Goal: Information Seeking & Learning: Find specific fact

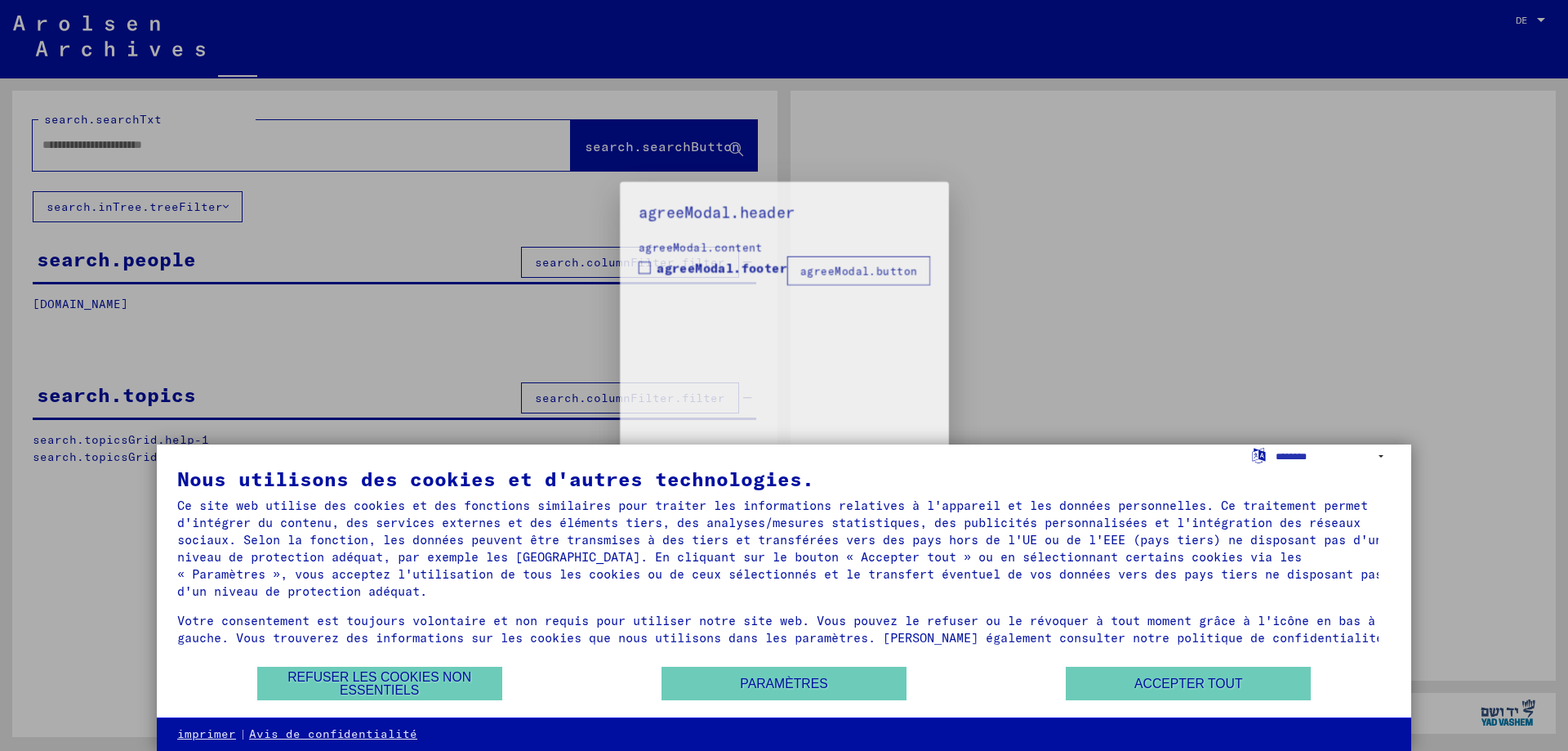
click at [1539, 12] on div at bounding box center [784, 376] width 1568 height 751
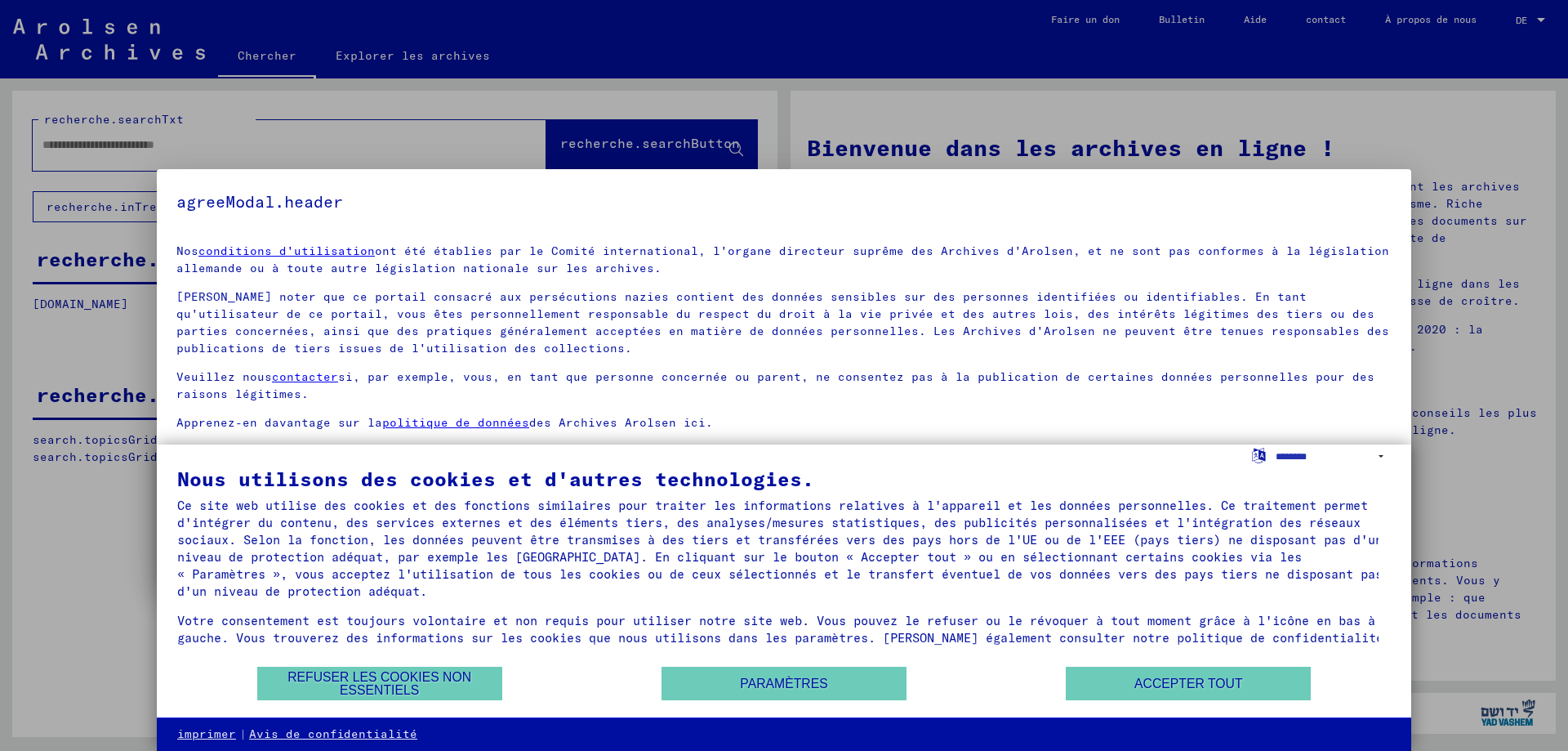
click at [1539, 17] on div at bounding box center [784, 376] width 1568 height 751
click at [1147, 676] on button "Accepter tout" at bounding box center [1189, 683] width 245 height 33
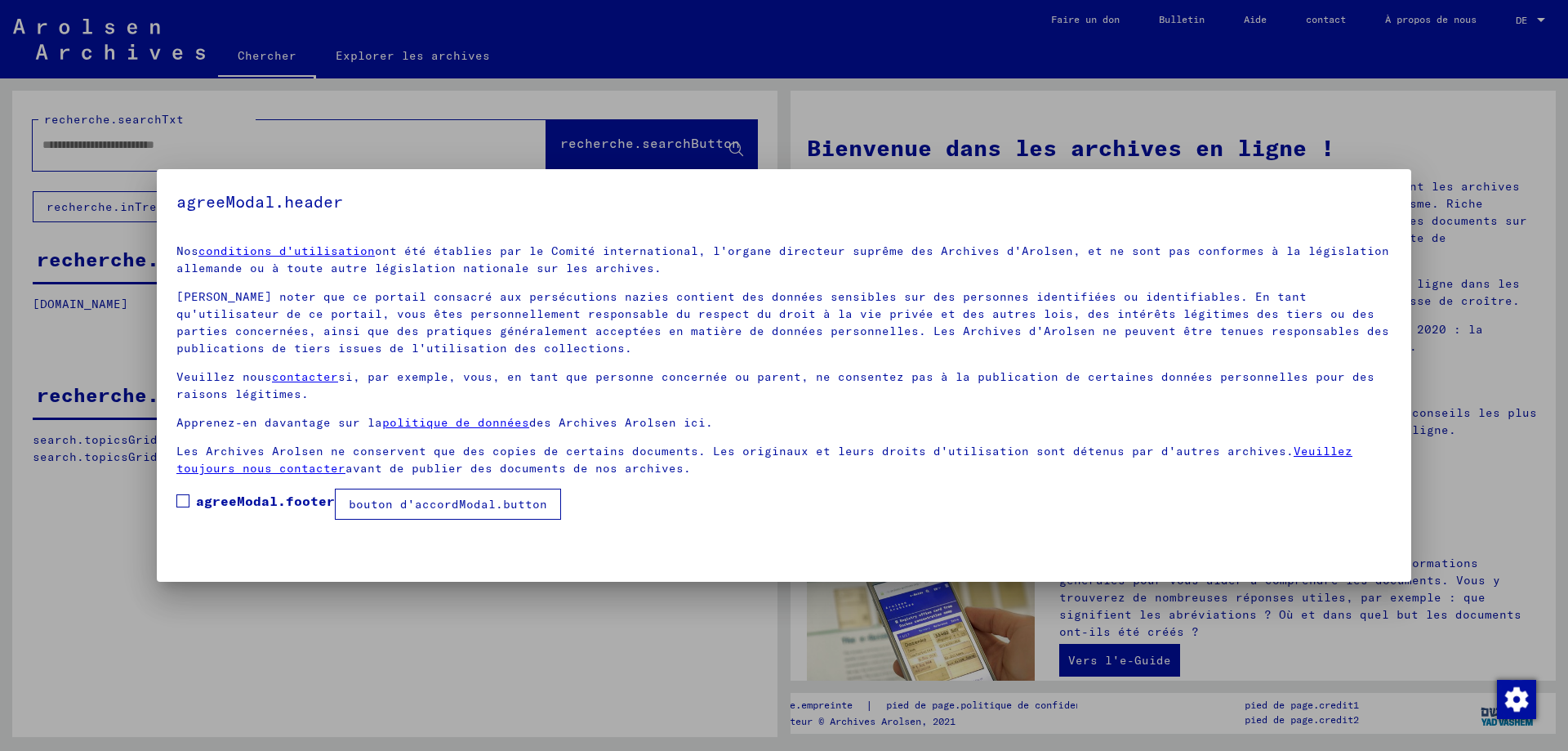
click at [182, 500] on span at bounding box center [183, 501] width 13 height 13
click at [415, 502] on font "bouton d'accordModal.button" at bounding box center [448, 504] width 199 height 14
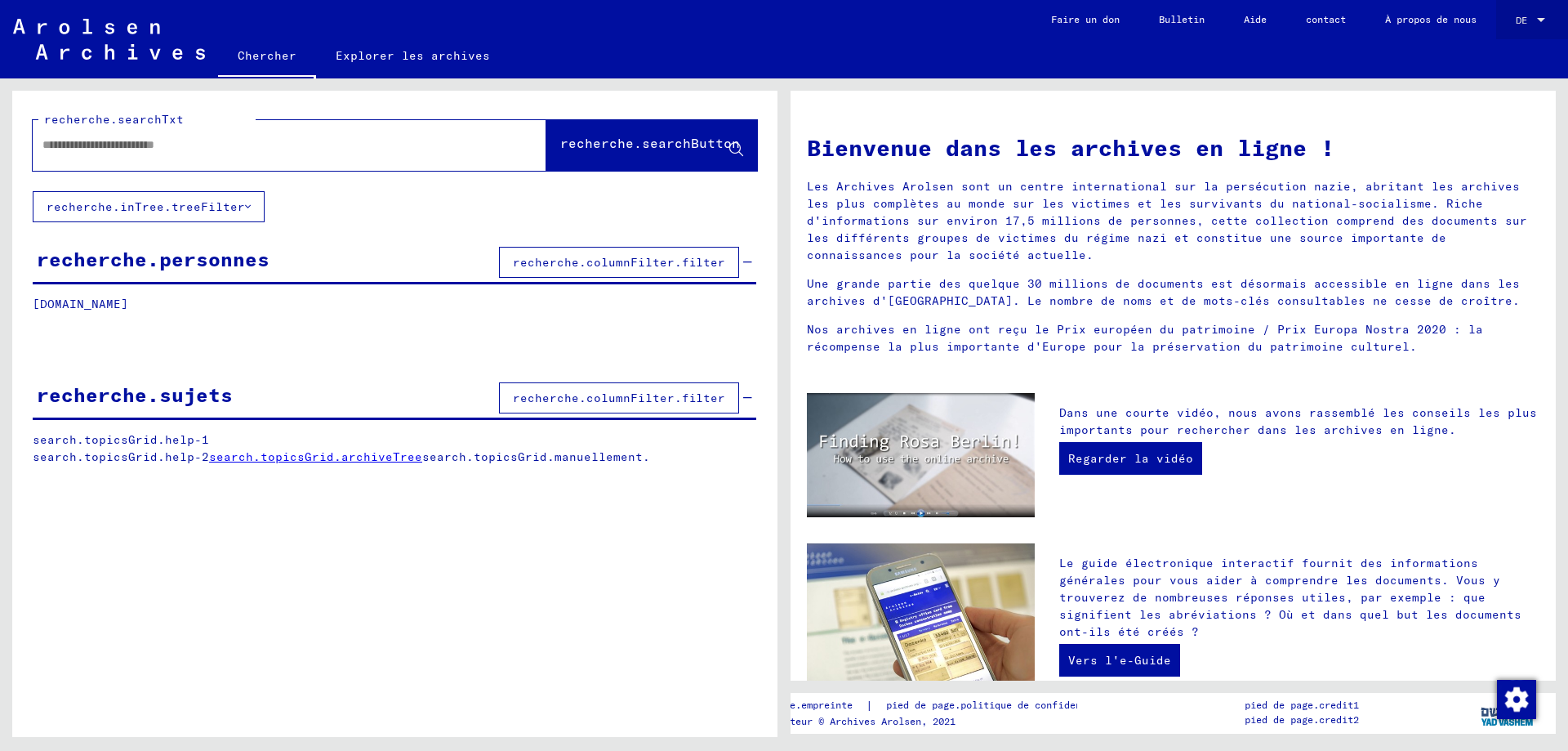
click at [1539, 21] on div at bounding box center [1541, 20] width 9 height 4
click at [274, 547] on div at bounding box center [784, 376] width 1568 height 751
click at [123, 311] on p "[DOMAIN_NAME]" at bounding box center [394, 304] width 723 height 17
click at [140, 263] on font "recherche.personnes" at bounding box center [153, 259] width 233 height 25
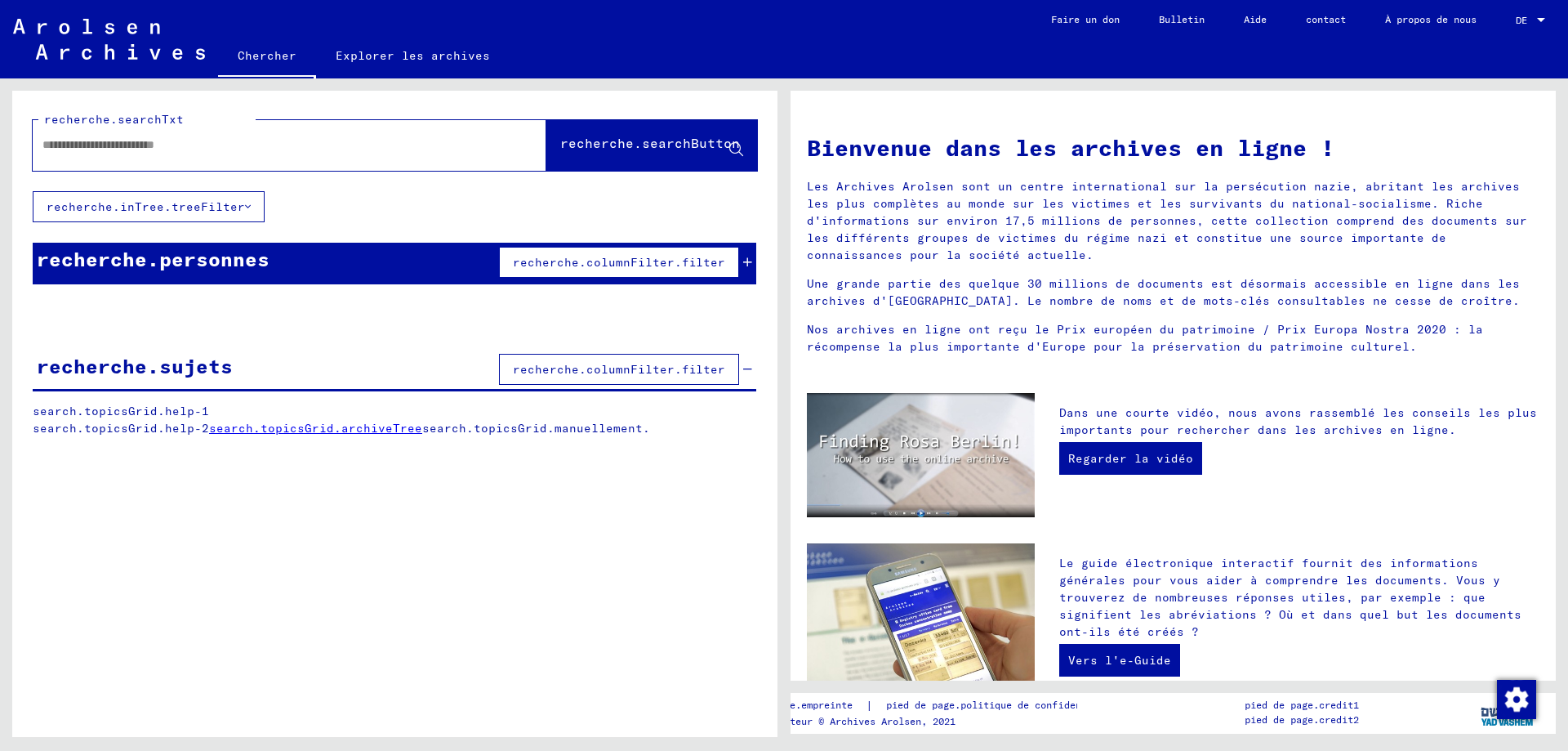
click at [138, 255] on font "recherche.personnes" at bounding box center [153, 259] width 233 height 25
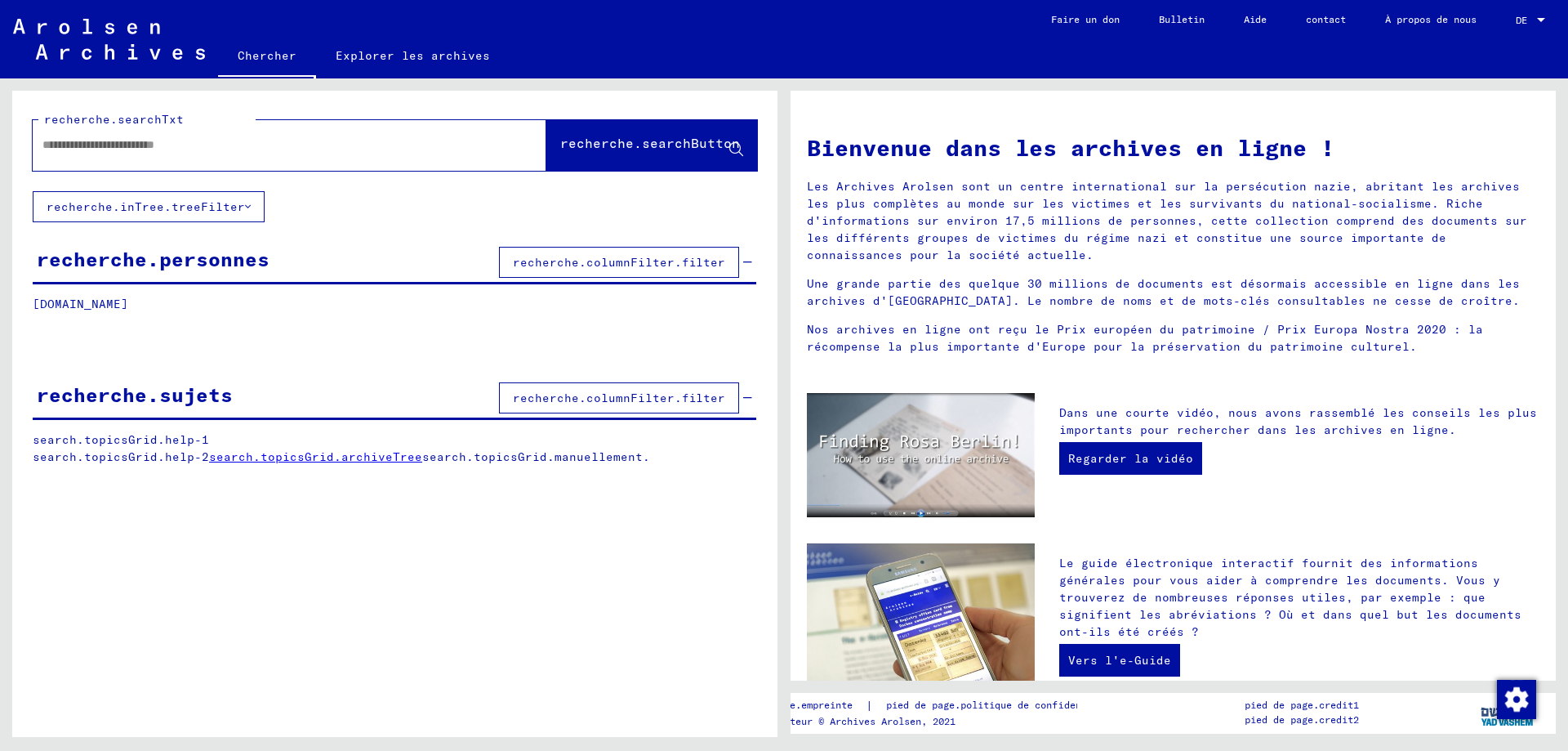
click at [120, 148] on input "text" at bounding box center [269, 145] width 455 height 17
click at [592, 144] on font "recherche.searchButton" at bounding box center [650, 142] width 180 height 16
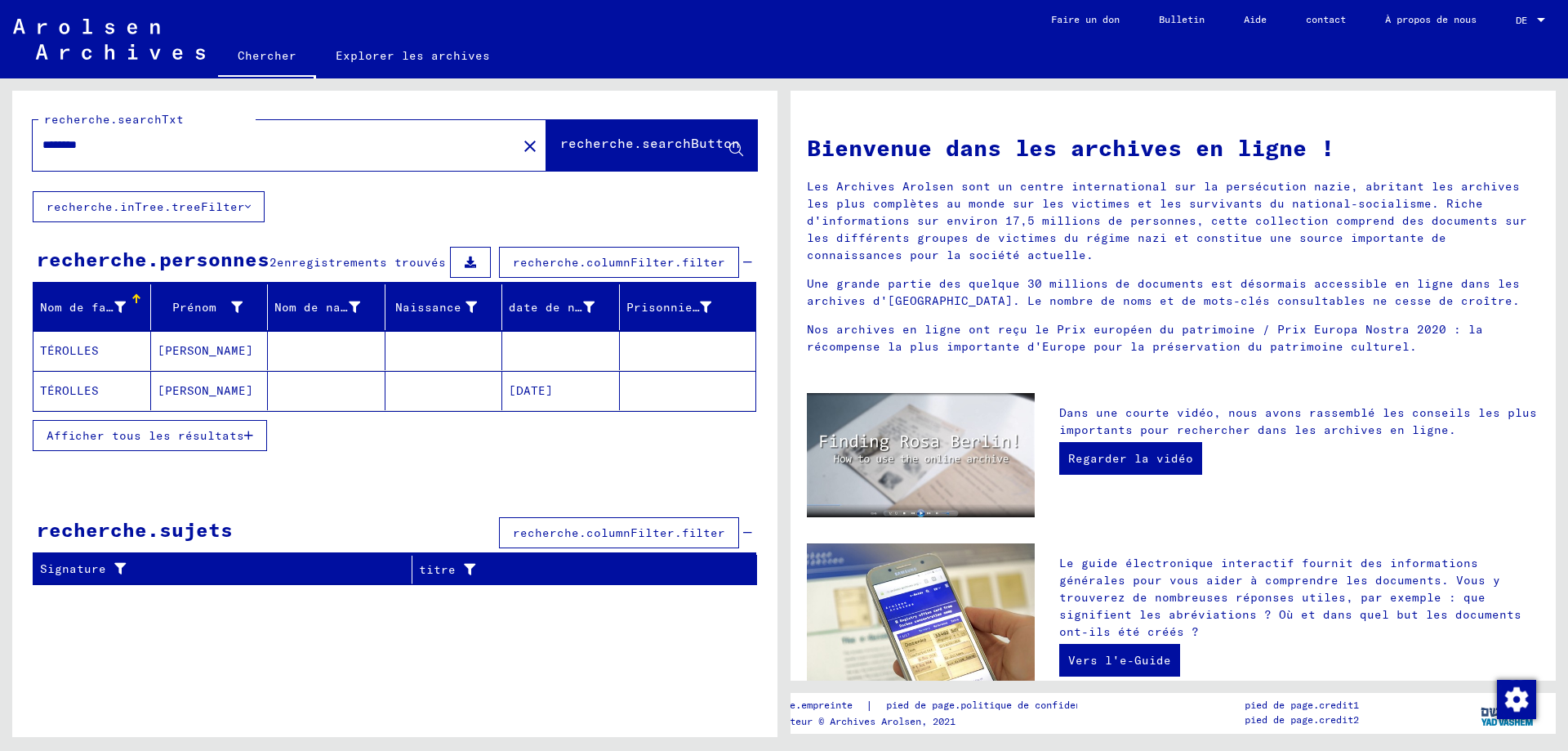
click at [190, 435] on font "Afficher tous les résultats" at bounding box center [145, 435] width 198 height 14
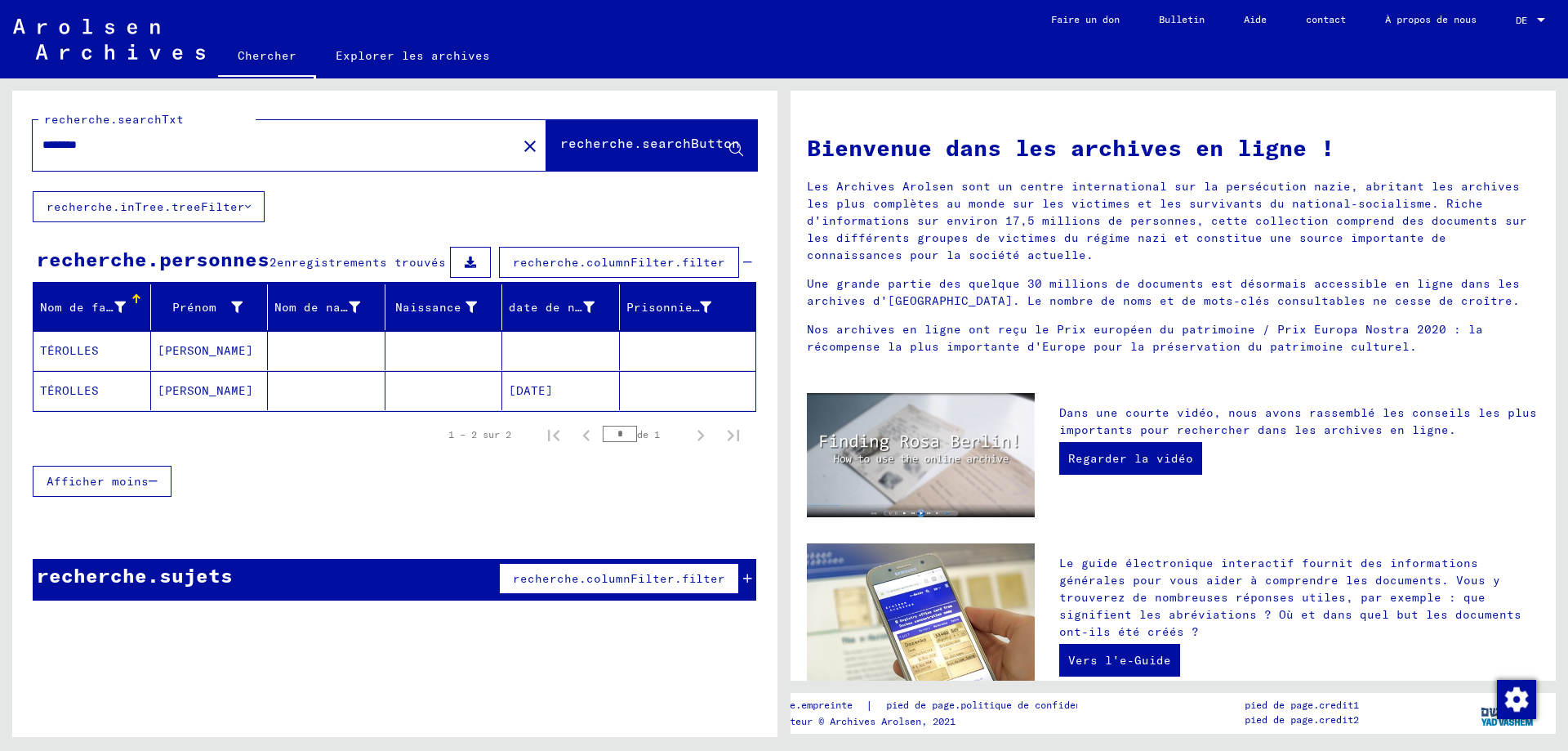
click at [183, 346] on font "[PERSON_NAME]" at bounding box center [205, 350] width 96 height 14
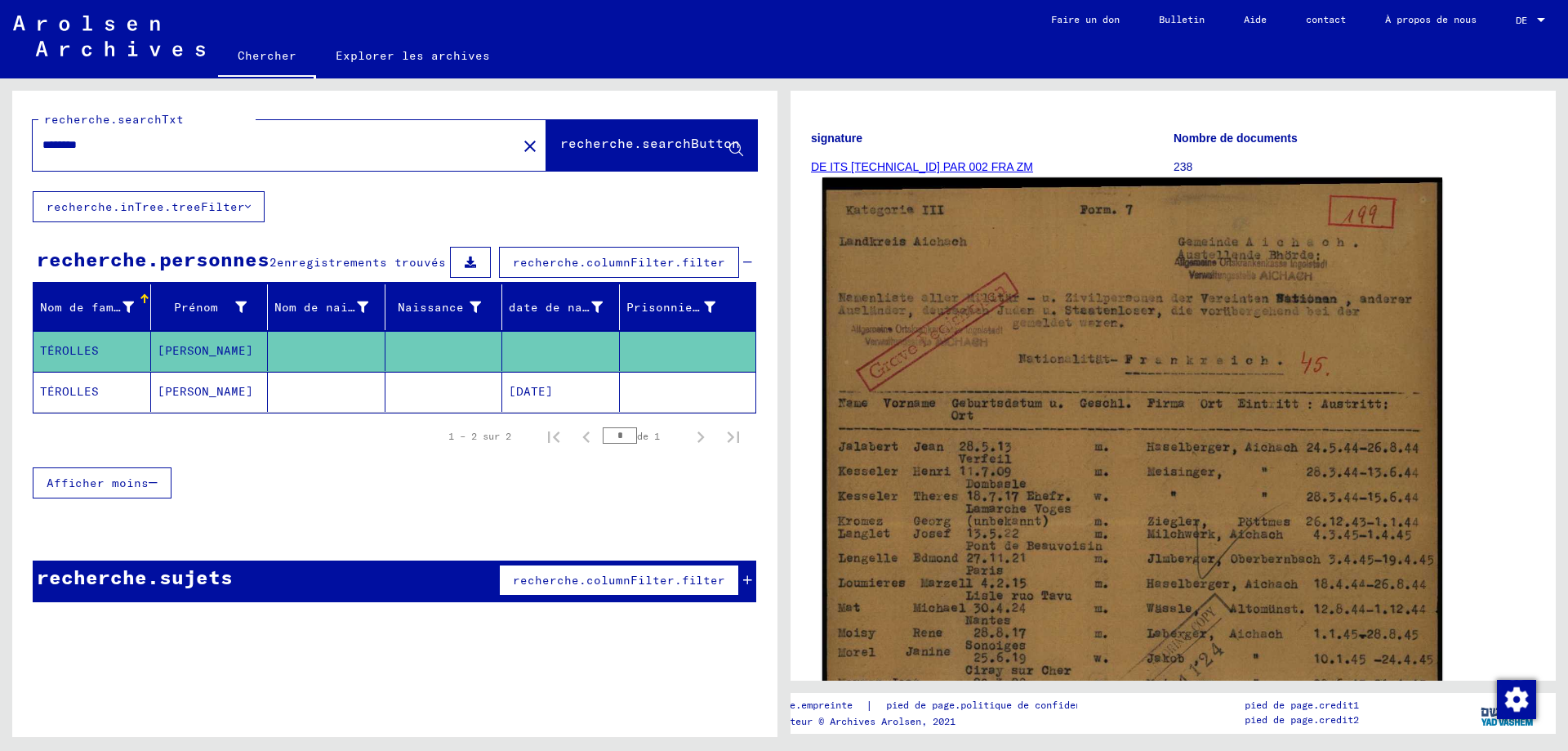
scroll to position [245, 0]
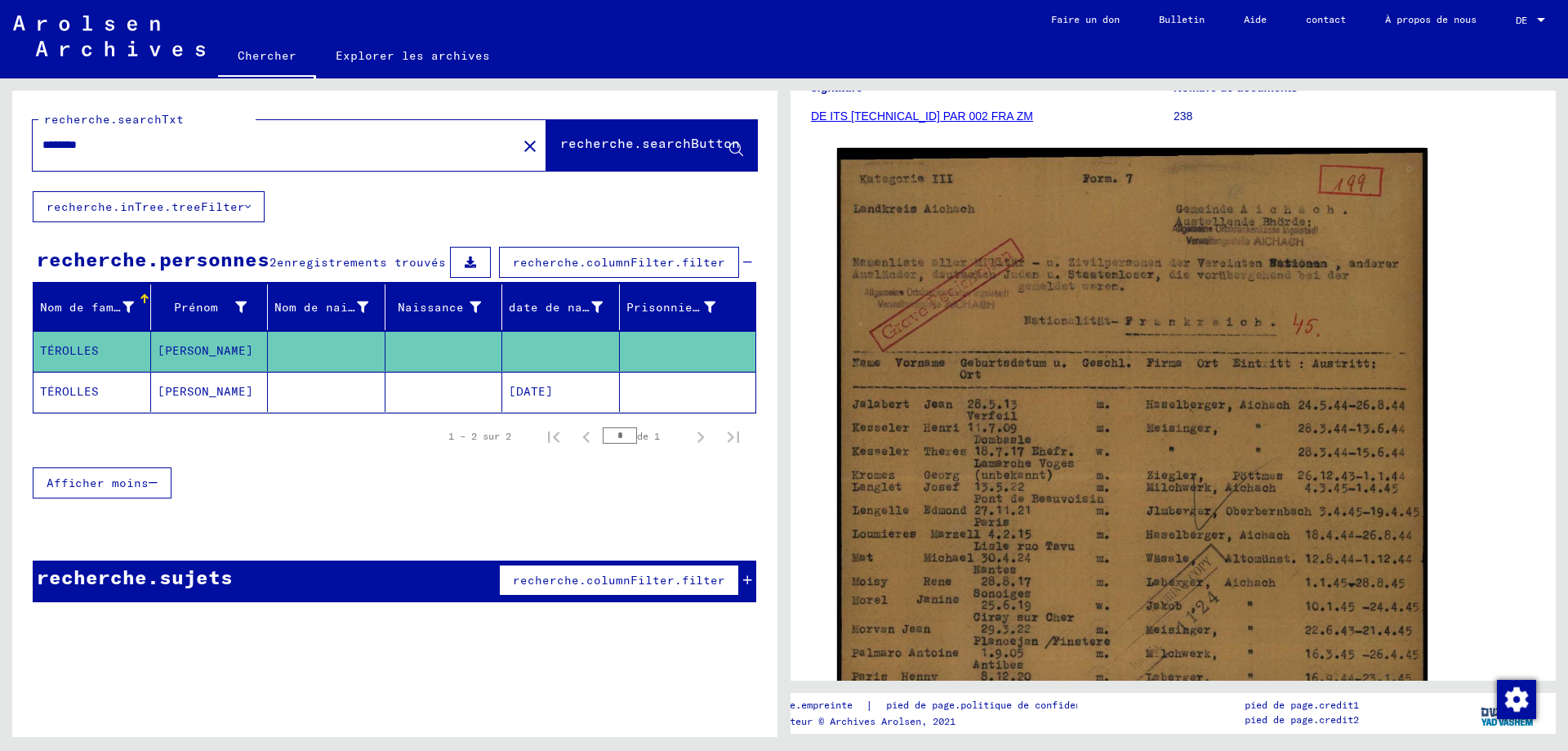
click at [210, 396] on font "[PERSON_NAME]" at bounding box center [205, 391] width 96 height 14
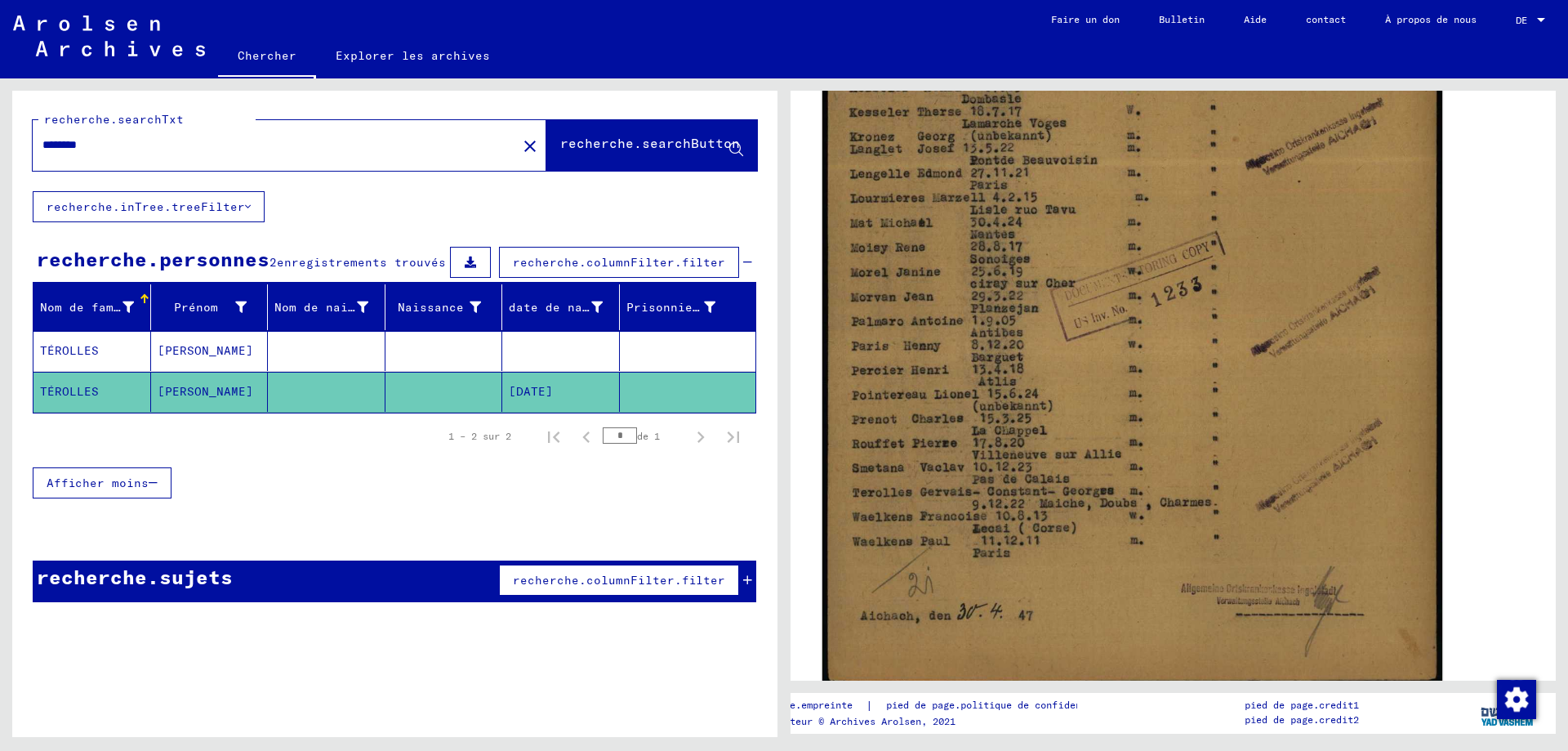
scroll to position [571, 0]
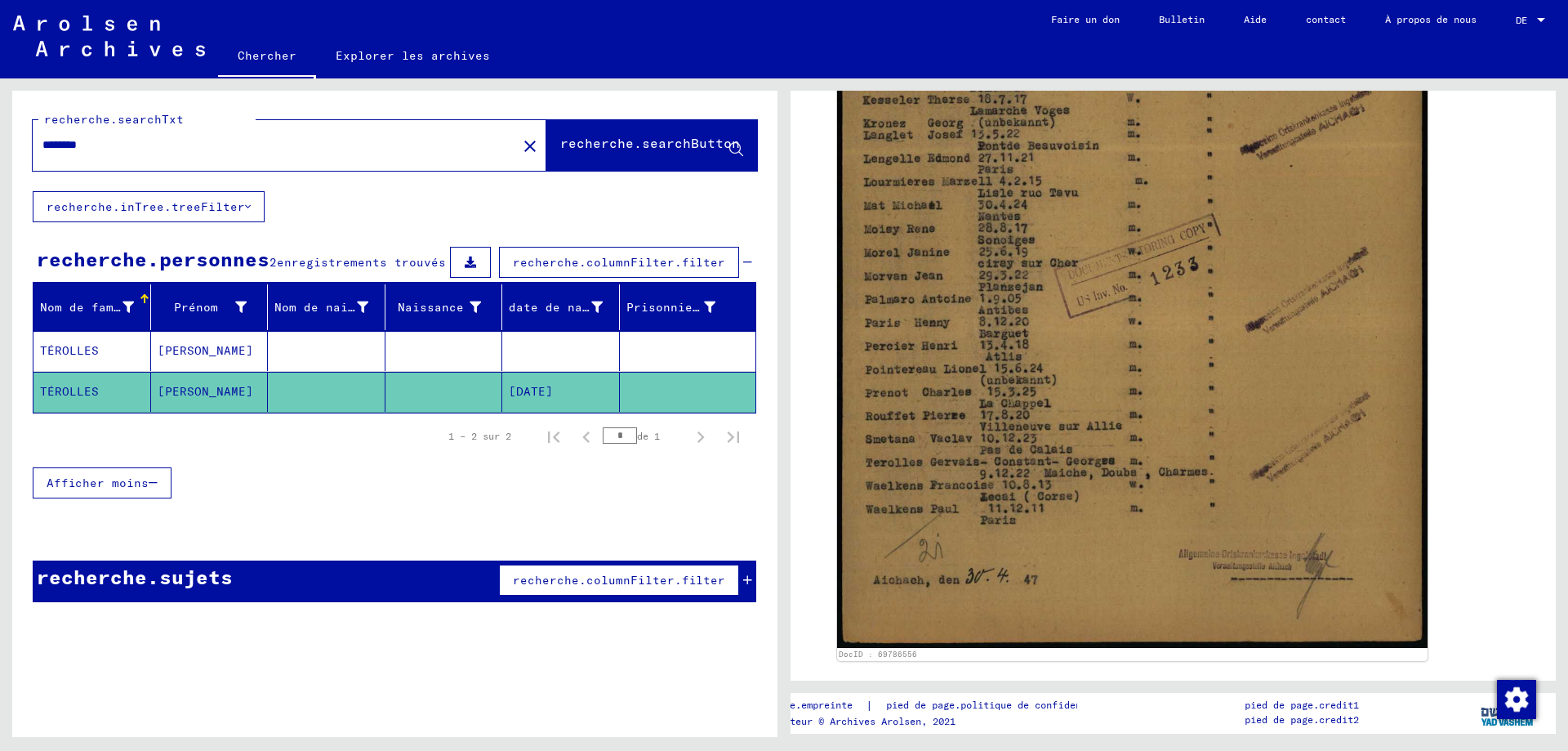
click at [64, 143] on input "********" at bounding box center [274, 145] width 464 height 17
click at [604, 139] on font "recherche.searchButton" at bounding box center [650, 142] width 180 height 16
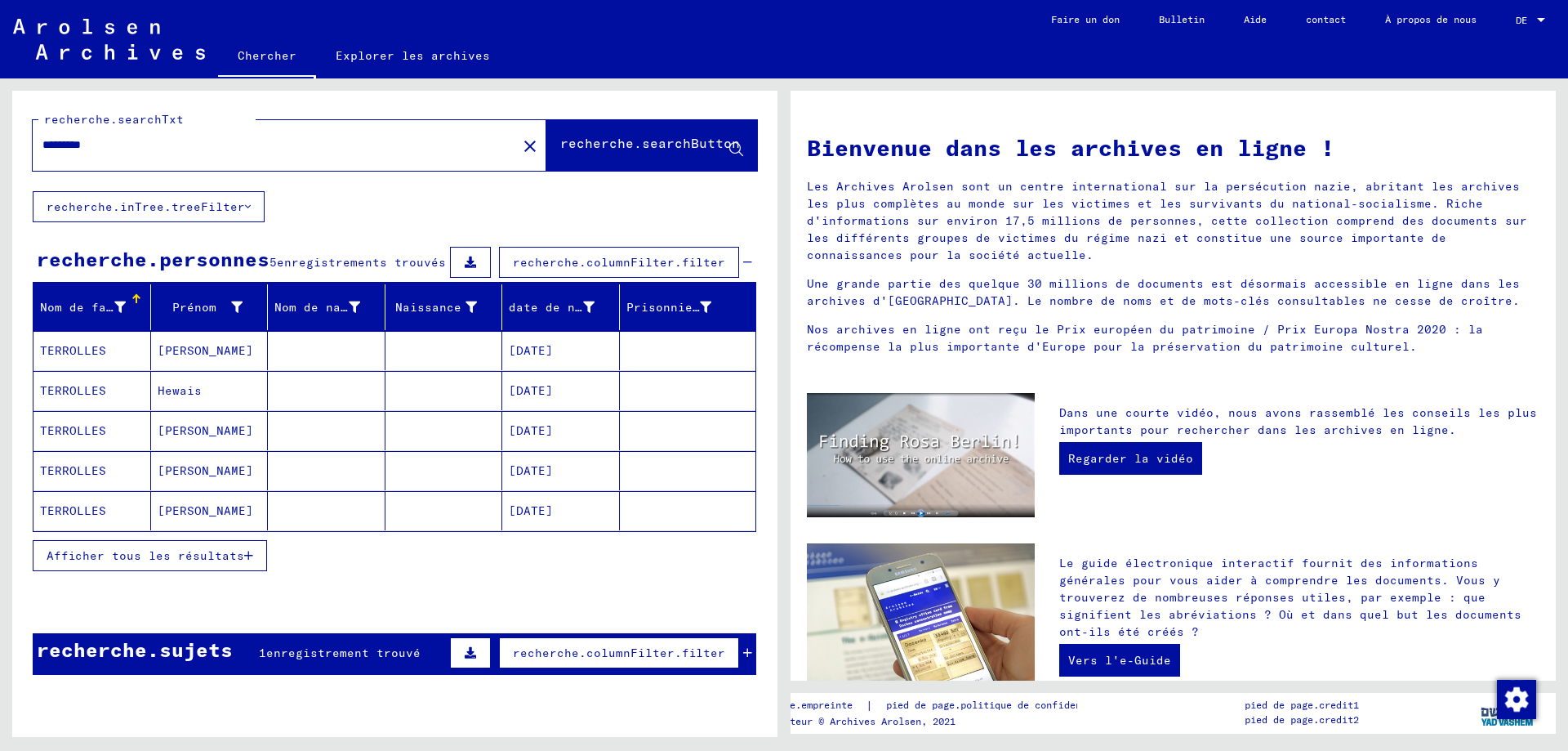
click at [210, 556] on font "Afficher tous les résultats" at bounding box center [145, 555] width 198 height 14
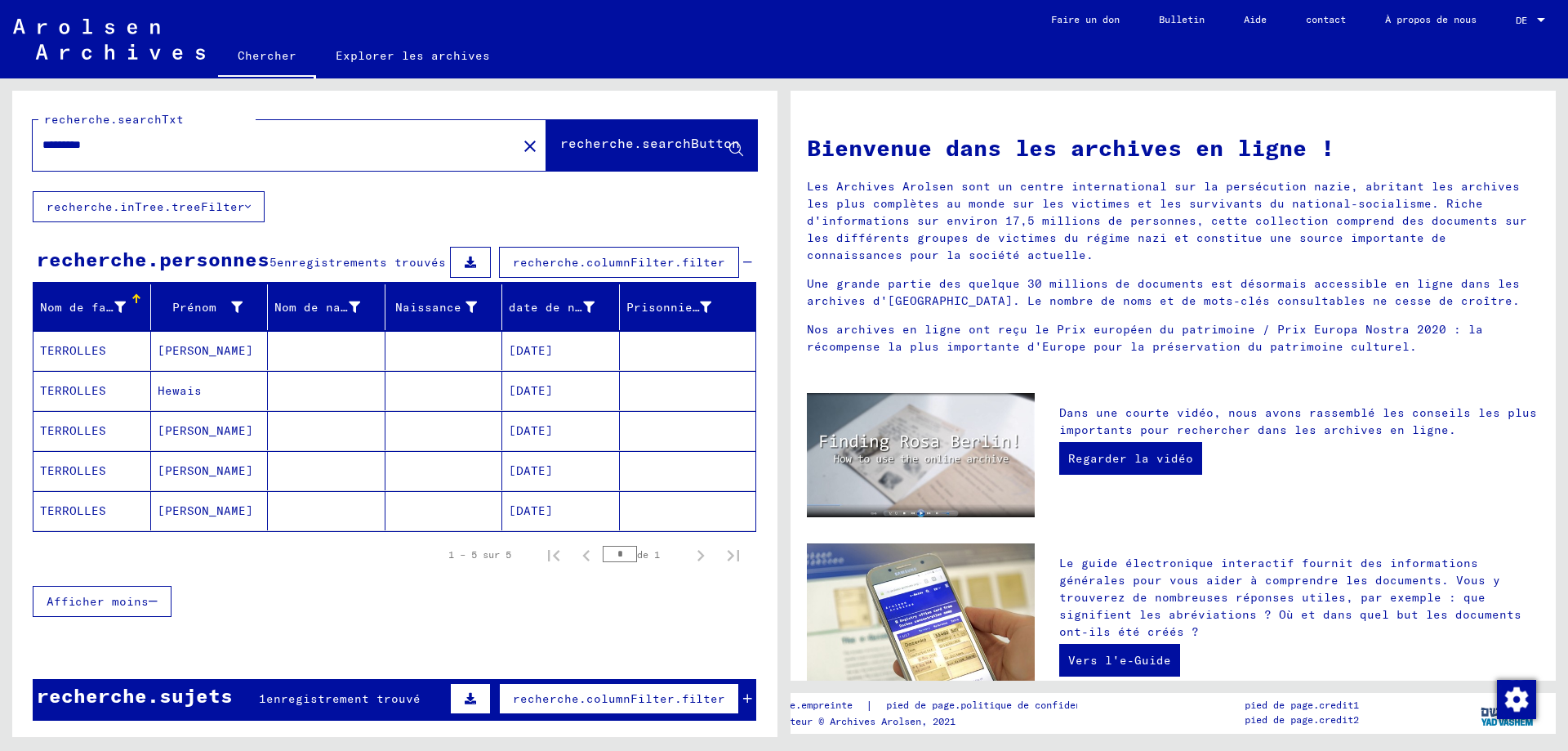
click at [84, 141] on input "*********" at bounding box center [269, 145] width 455 height 17
click at [575, 136] on font "recherche.searchButton" at bounding box center [650, 142] width 180 height 16
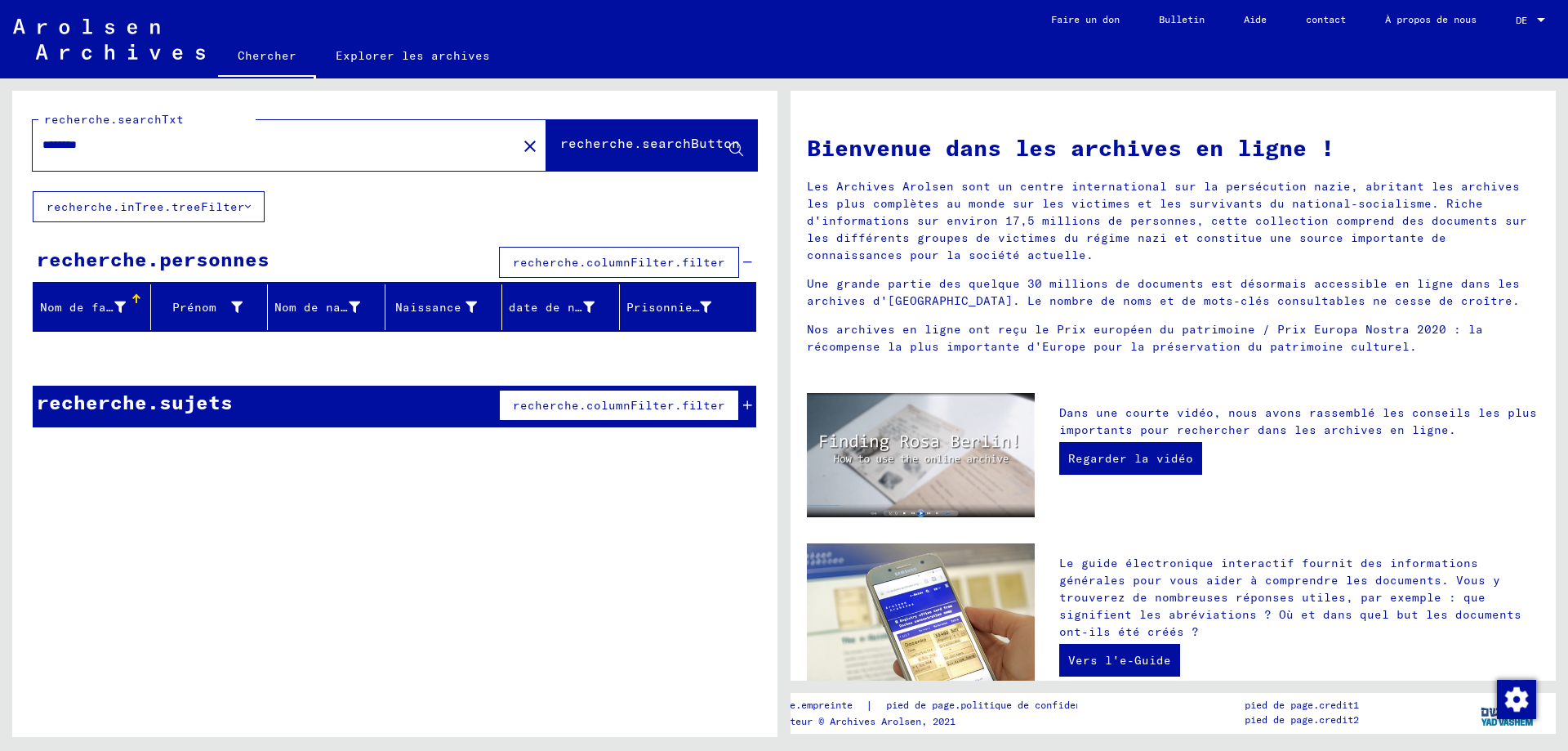
drag, startPoint x: 38, startPoint y: 143, endPoint x: 77, endPoint y: 144, distance: 39.0
click at [77, 144] on div "********" at bounding box center [265, 145] width 464 height 36
click at [104, 144] on input "********" at bounding box center [269, 145] width 455 height 17
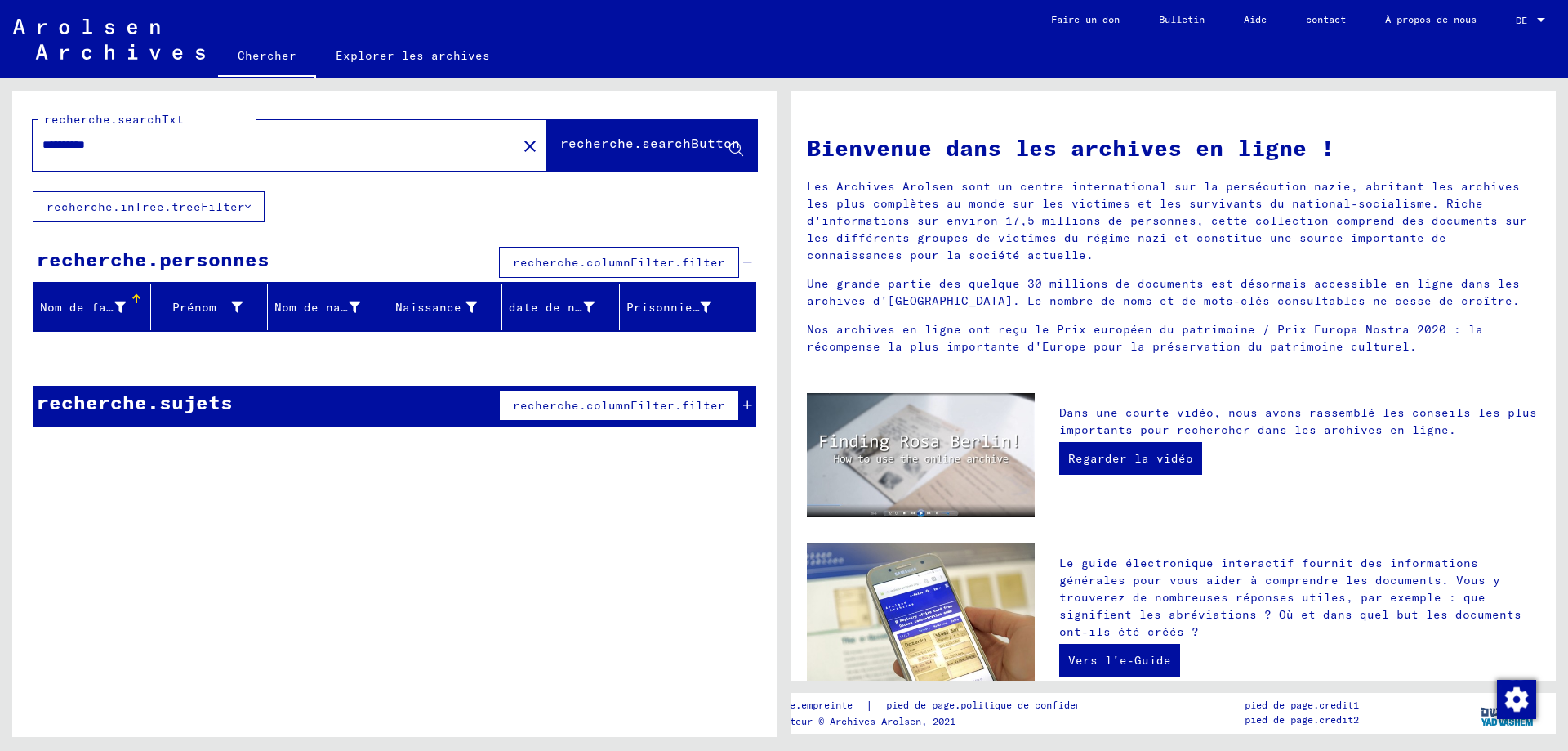
click at [630, 142] on font "recherche.searchButton" at bounding box center [650, 142] width 180 height 16
drag, startPoint x: 128, startPoint y: 143, endPoint x: 36, endPoint y: 146, distance: 92.0
click at [36, 146] on div "**********" at bounding box center [265, 145] width 464 height 36
click at [636, 138] on font "recherche.searchButton" at bounding box center [650, 142] width 180 height 16
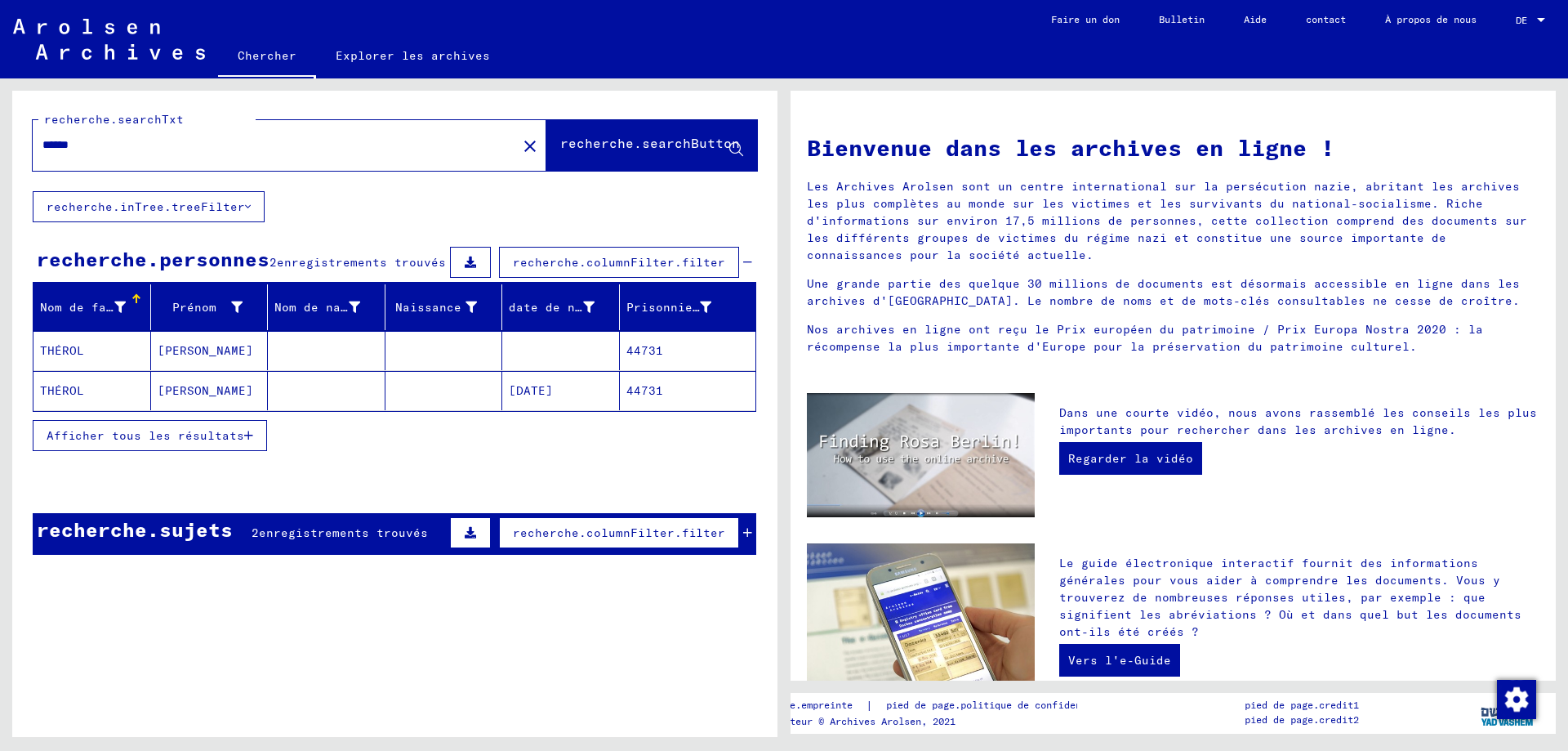
click at [194, 361] on mat-cell "[PERSON_NAME]" at bounding box center [209, 350] width 118 height 39
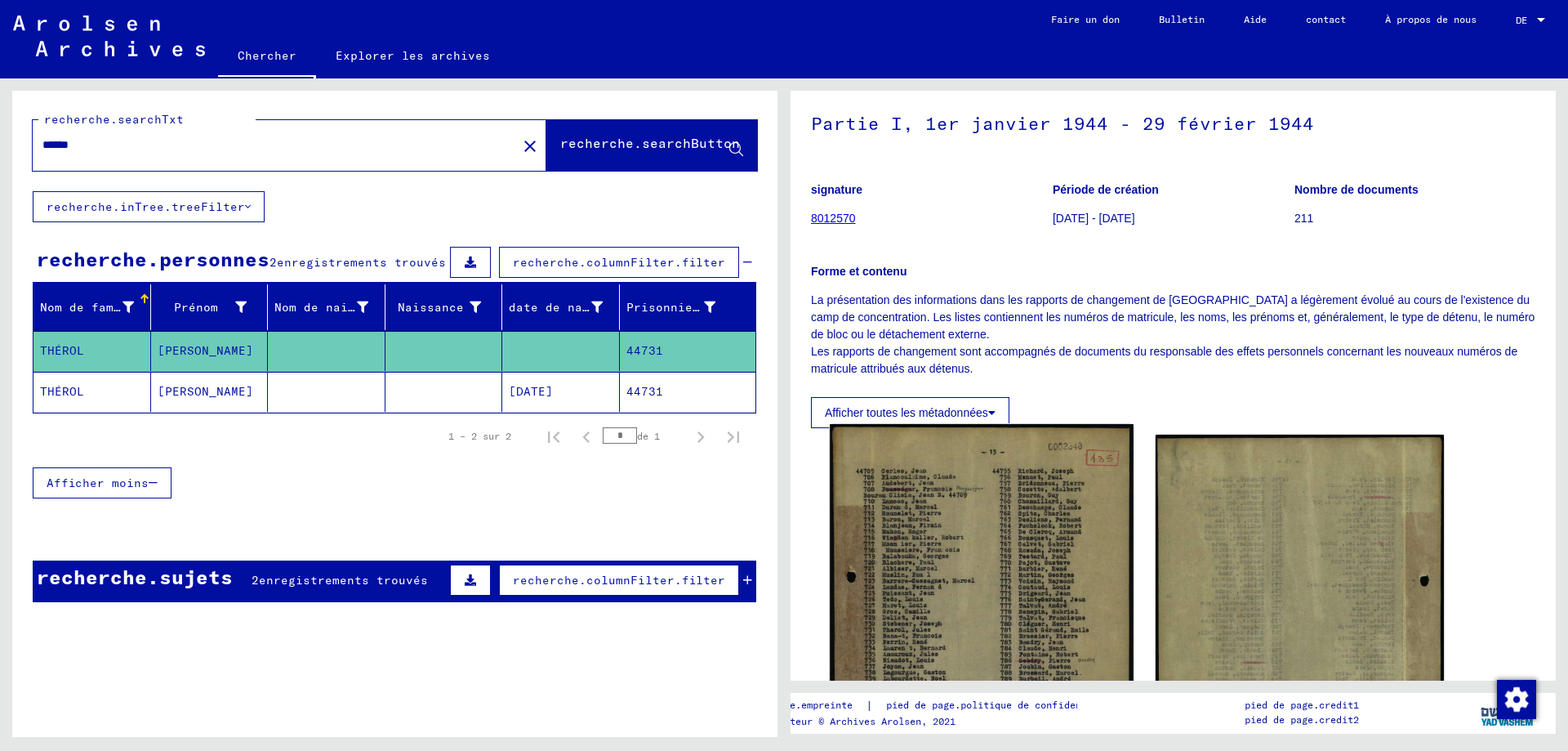
scroll to position [245, 0]
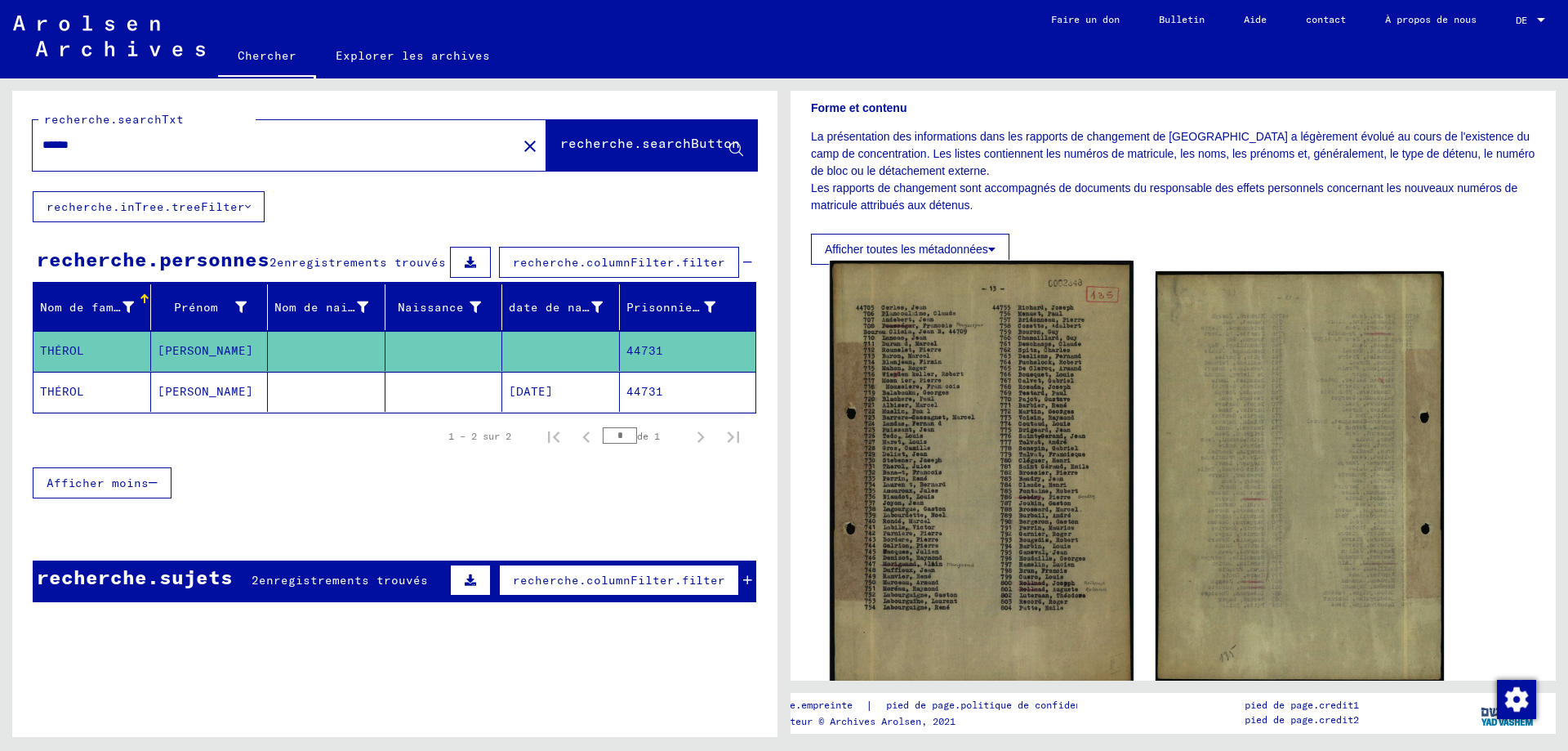
click at [994, 390] on img at bounding box center [981, 474] width 303 height 426
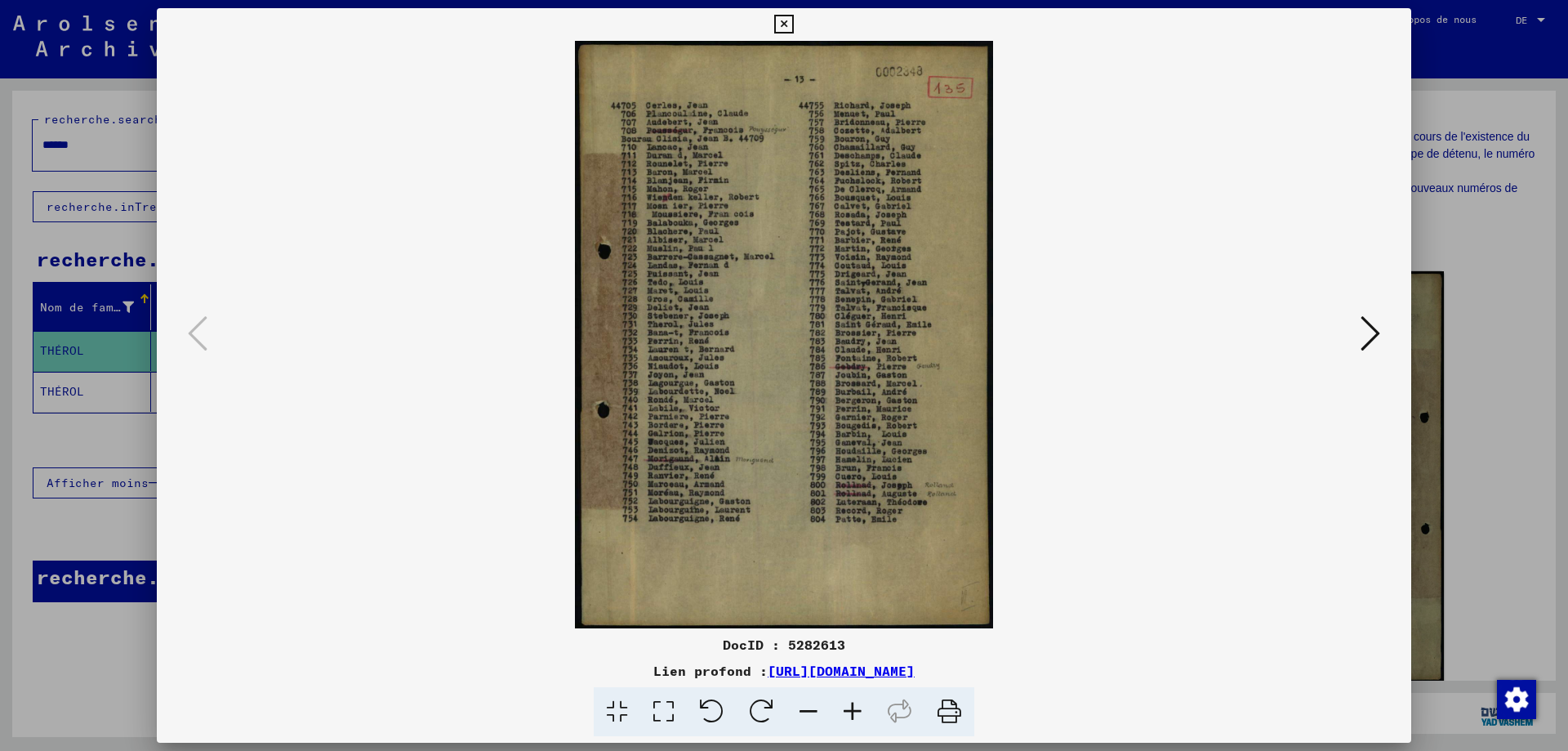
click at [846, 706] on icon at bounding box center [852, 712] width 44 height 50
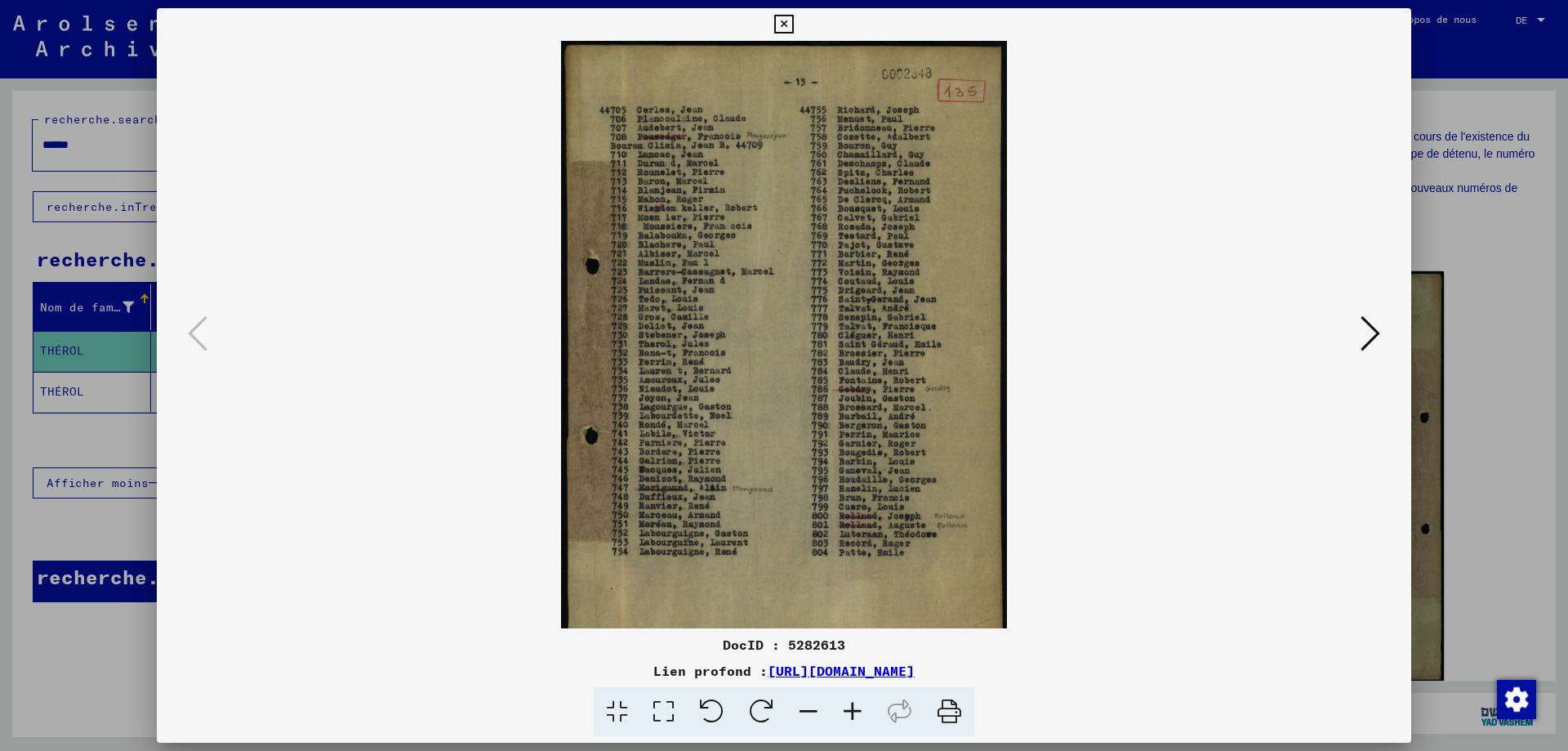
click at [846, 706] on icon at bounding box center [852, 712] width 44 height 50
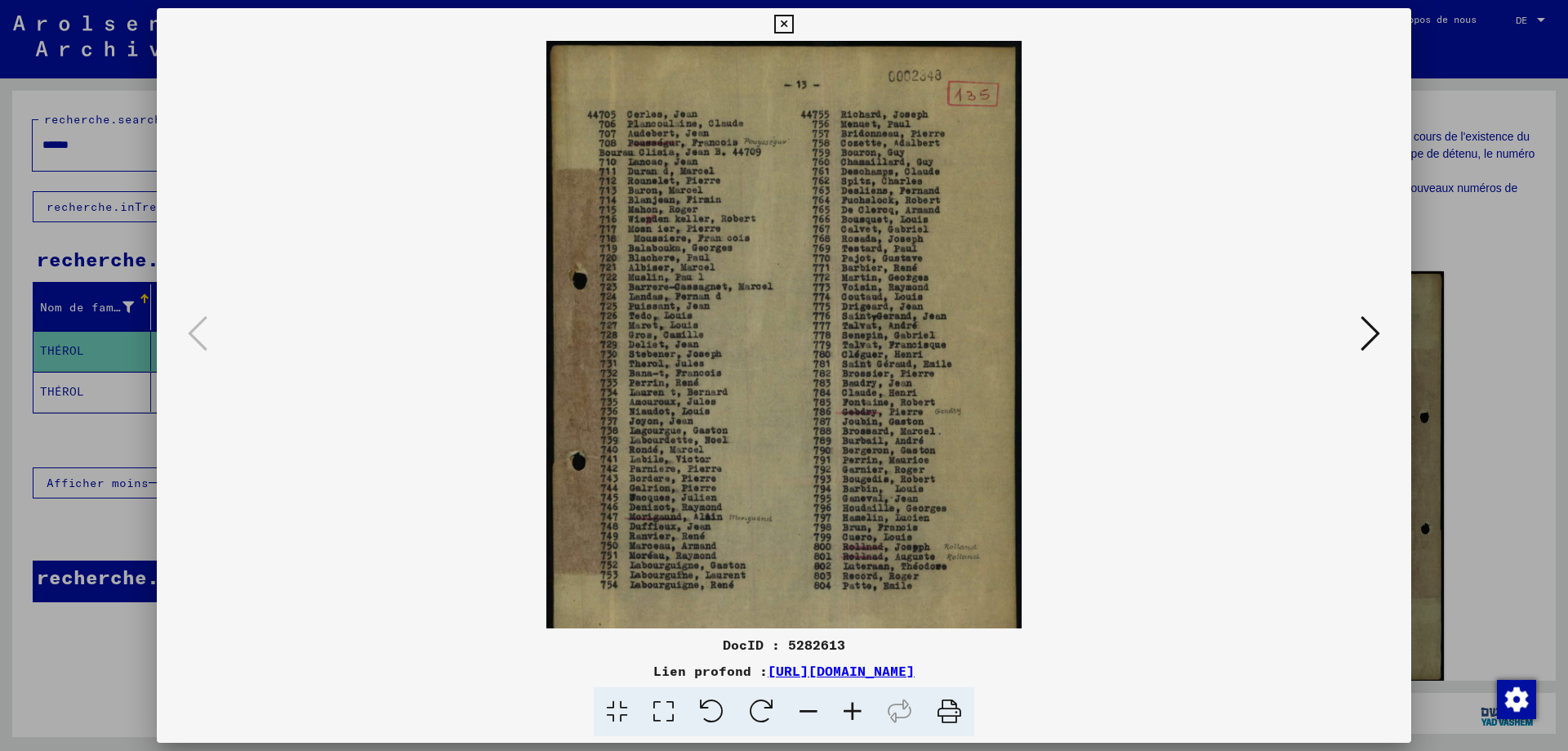
click at [846, 706] on icon at bounding box center [852, 712] width 44 height 50
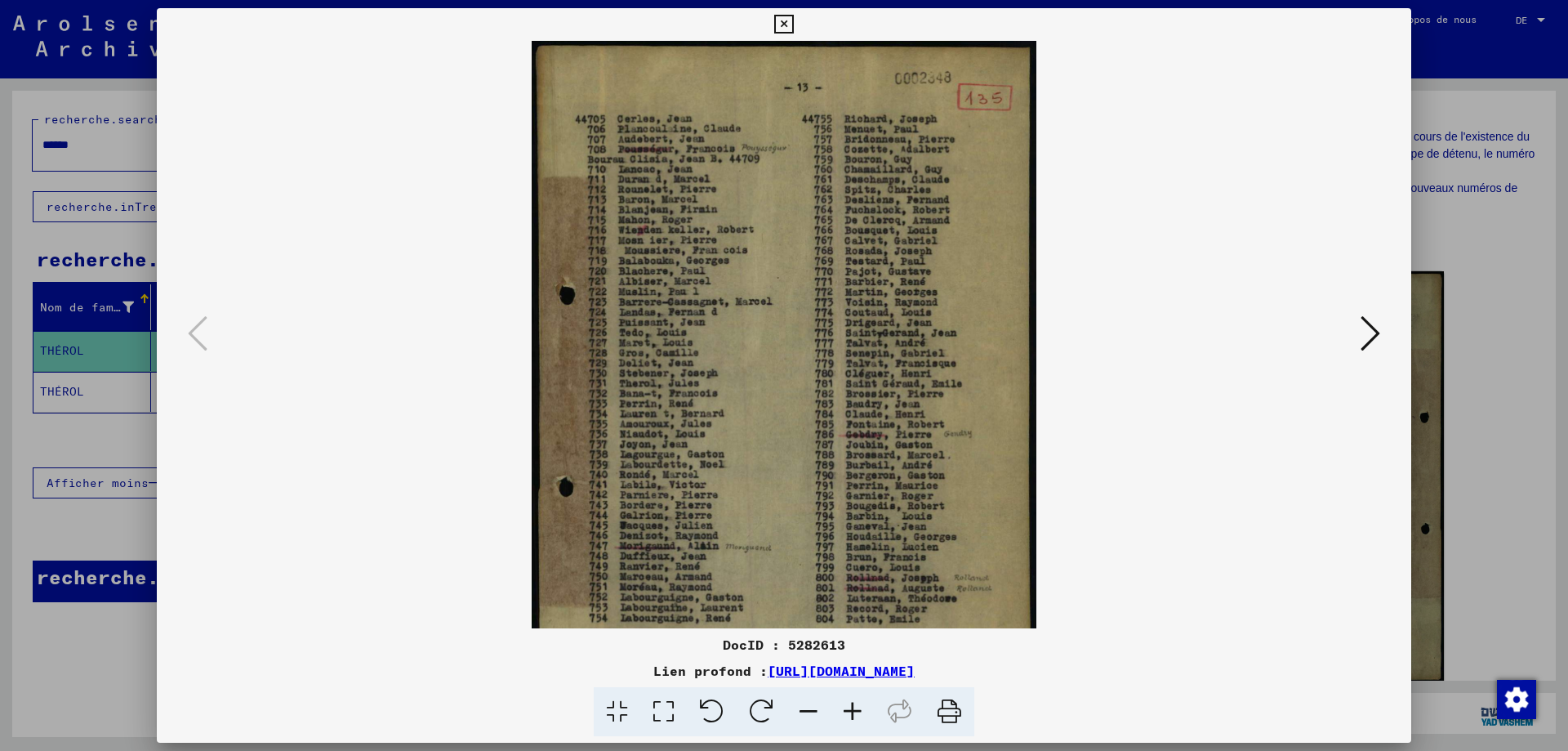
click at [846, 706] on icon at bounding box center [852, 712] width 44 height 50
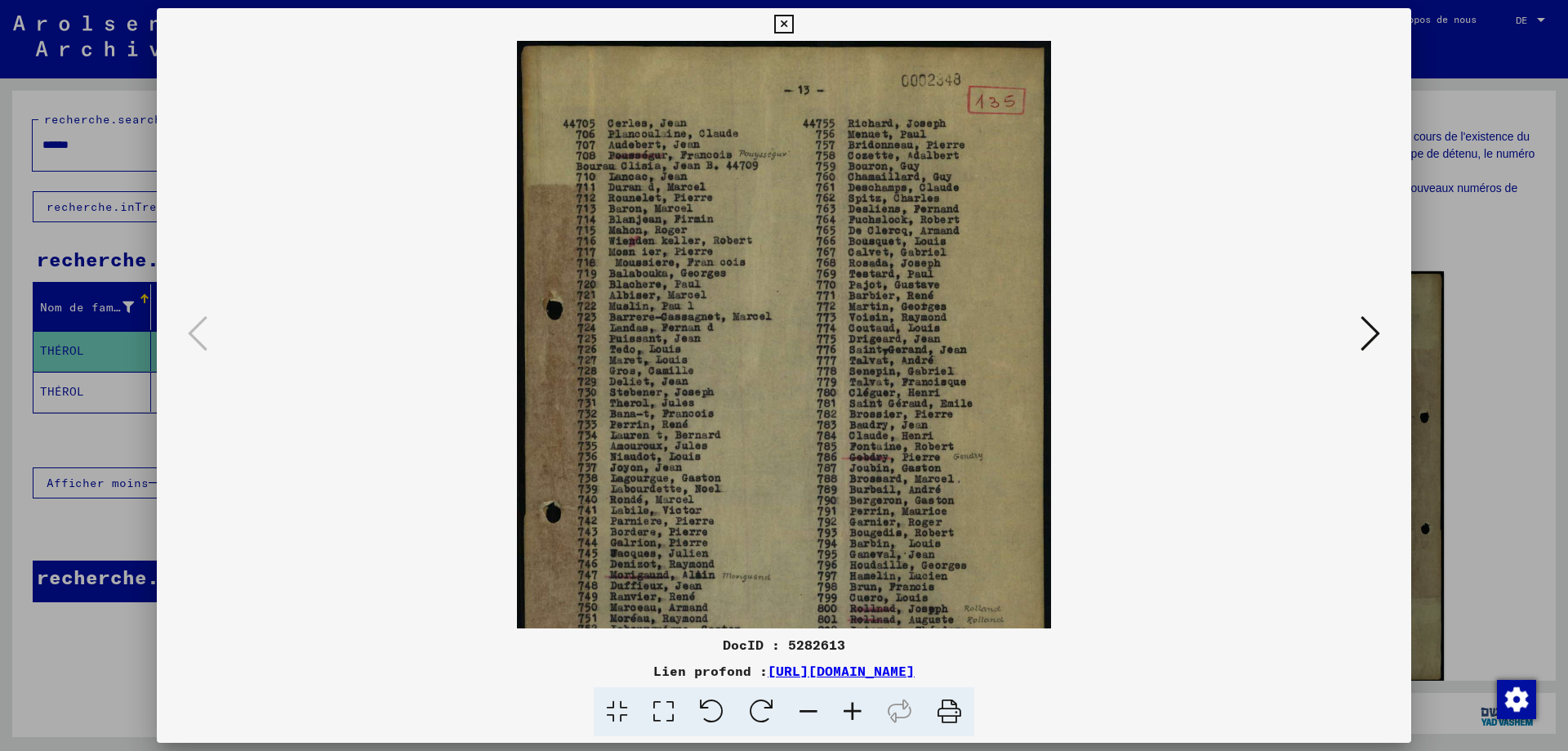
click at [846, 706] on icon at bounding box center [852, 712] width 44 height 50
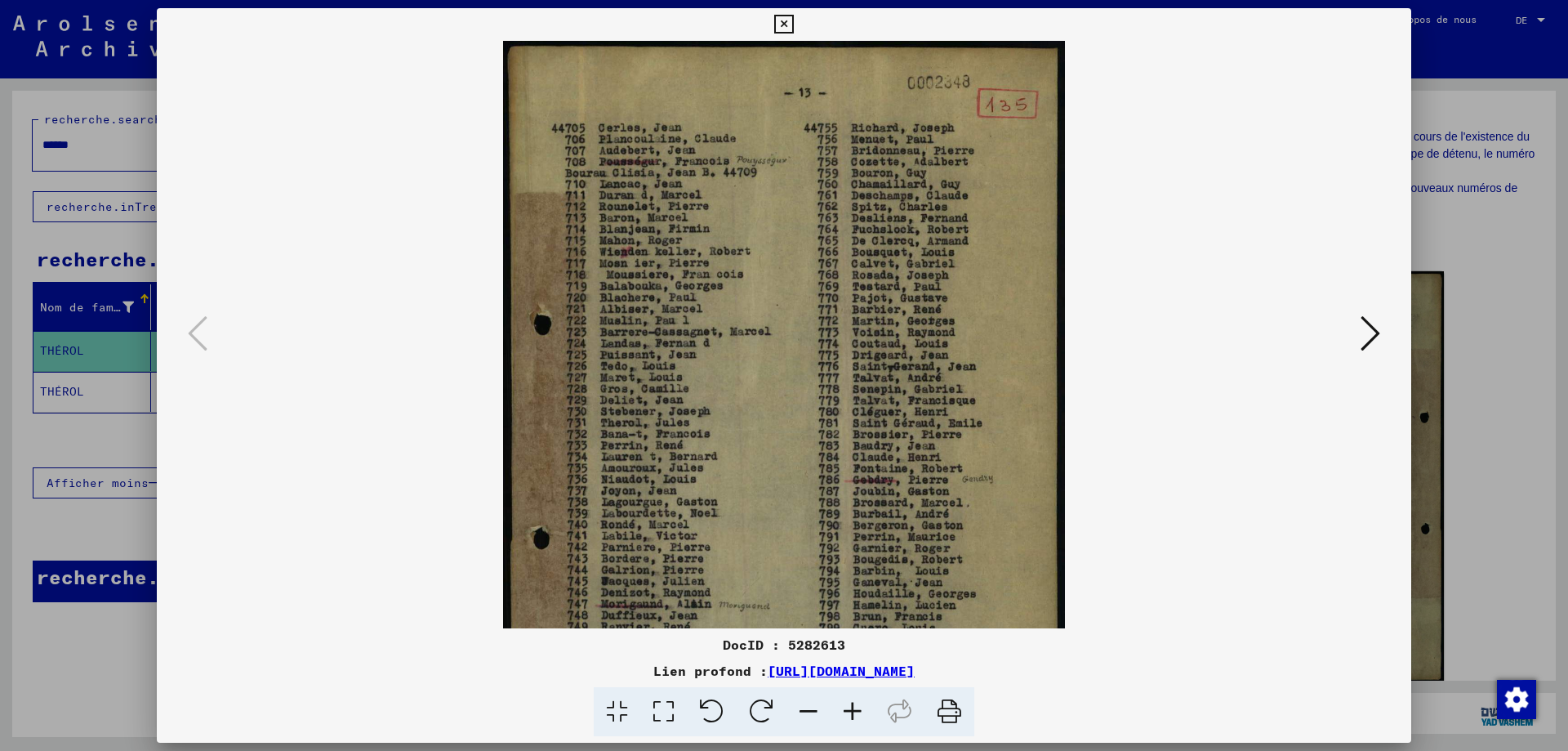
click at [846, 706] on icon at bounding box center [852, 712] width 44 height 50
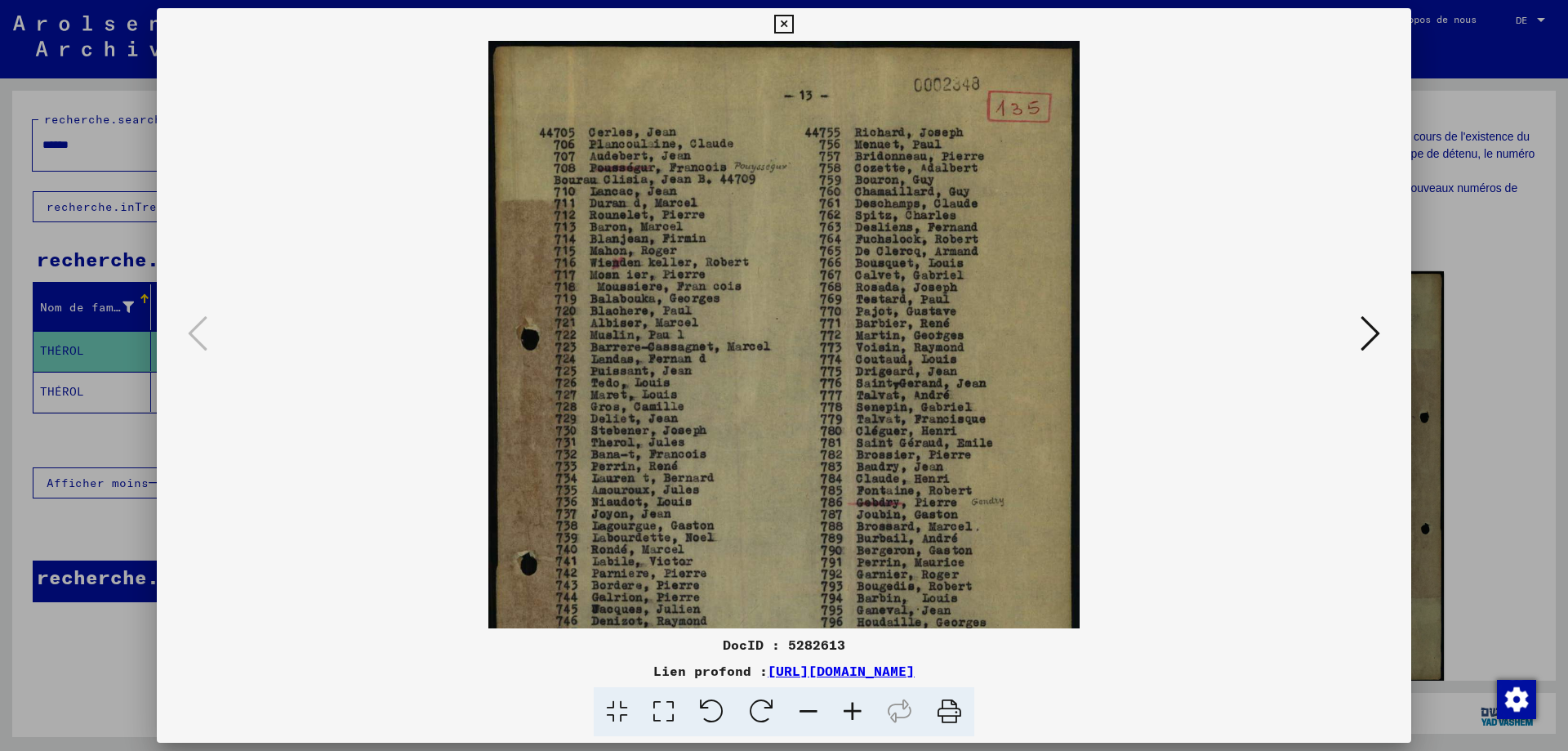
click at [82, 659] on div at bounding box center [784, 376] width 1568 height 751
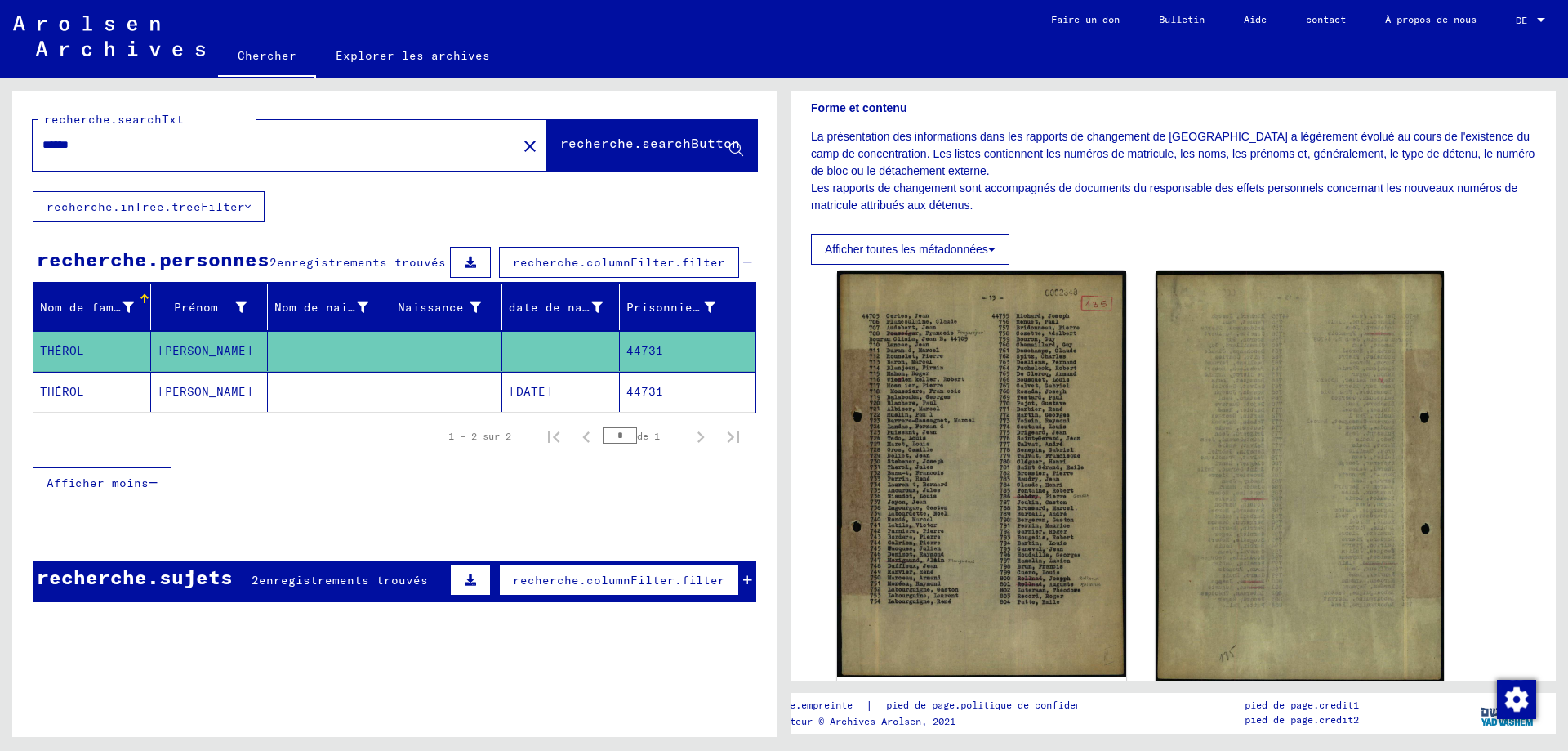
click at [117, 141] on input "******" at bounding box center [274, 145] width 464 height 17
click at [116, 141] on input "******" at bounding box center [274, 145] width 464 height 17
type input "*******"
click at [571, 141] on font "recherche.searchButton" at bounding box center [650, 142] width 180 height 16
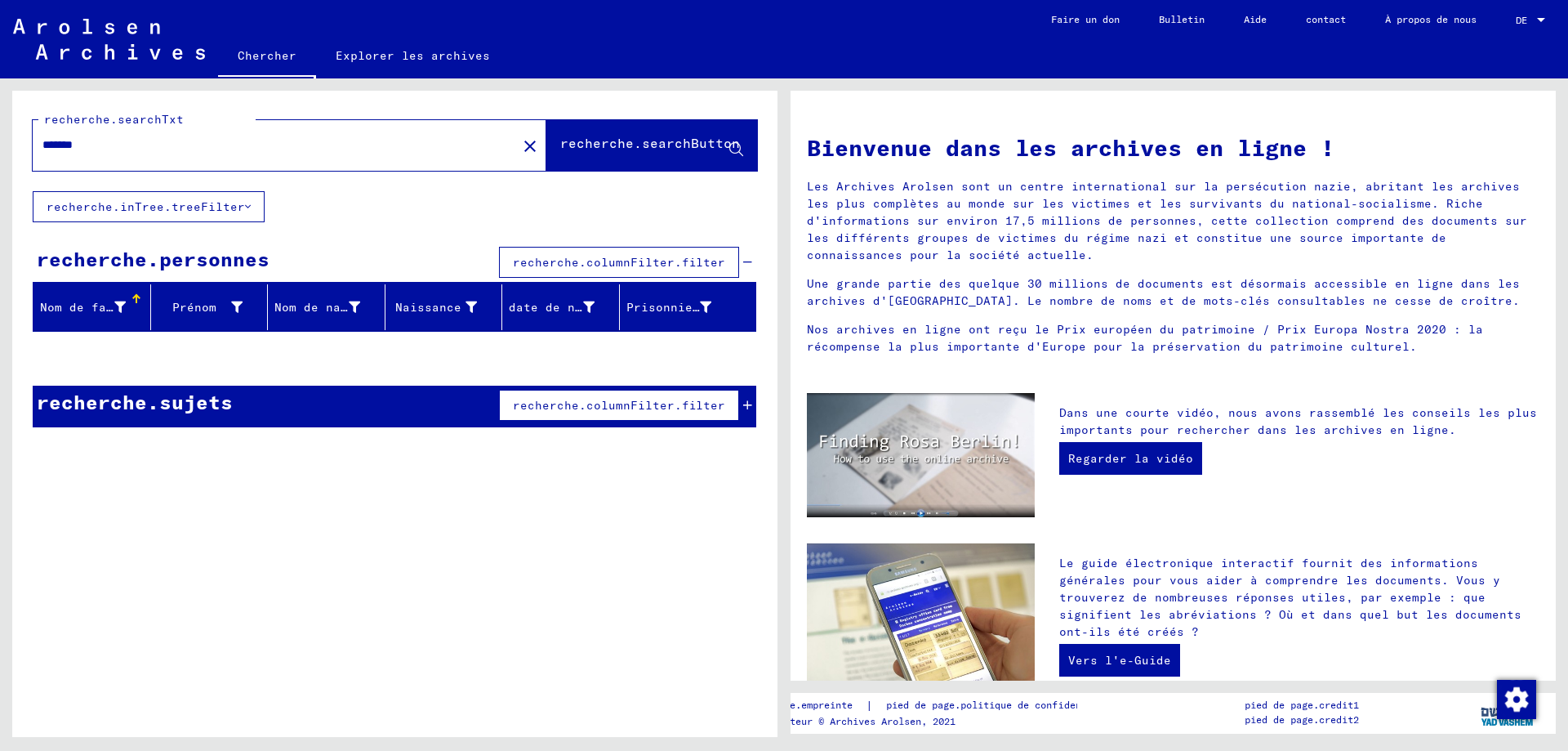
click at [121, 146] on input "*******" at bounding box center [269, 145] width 455 height 17
click at [629, 138] on font "recherche.searchButton" at bounding box center [650, 142] width 180 height 16
drag, startPoint x: 118, startPoint y: 148, endPoint x: 40, endPoint y: 143, distance: 78.2
click at [40, 143] on div "*********" at bounding box center [265, 145] width 464 height 36
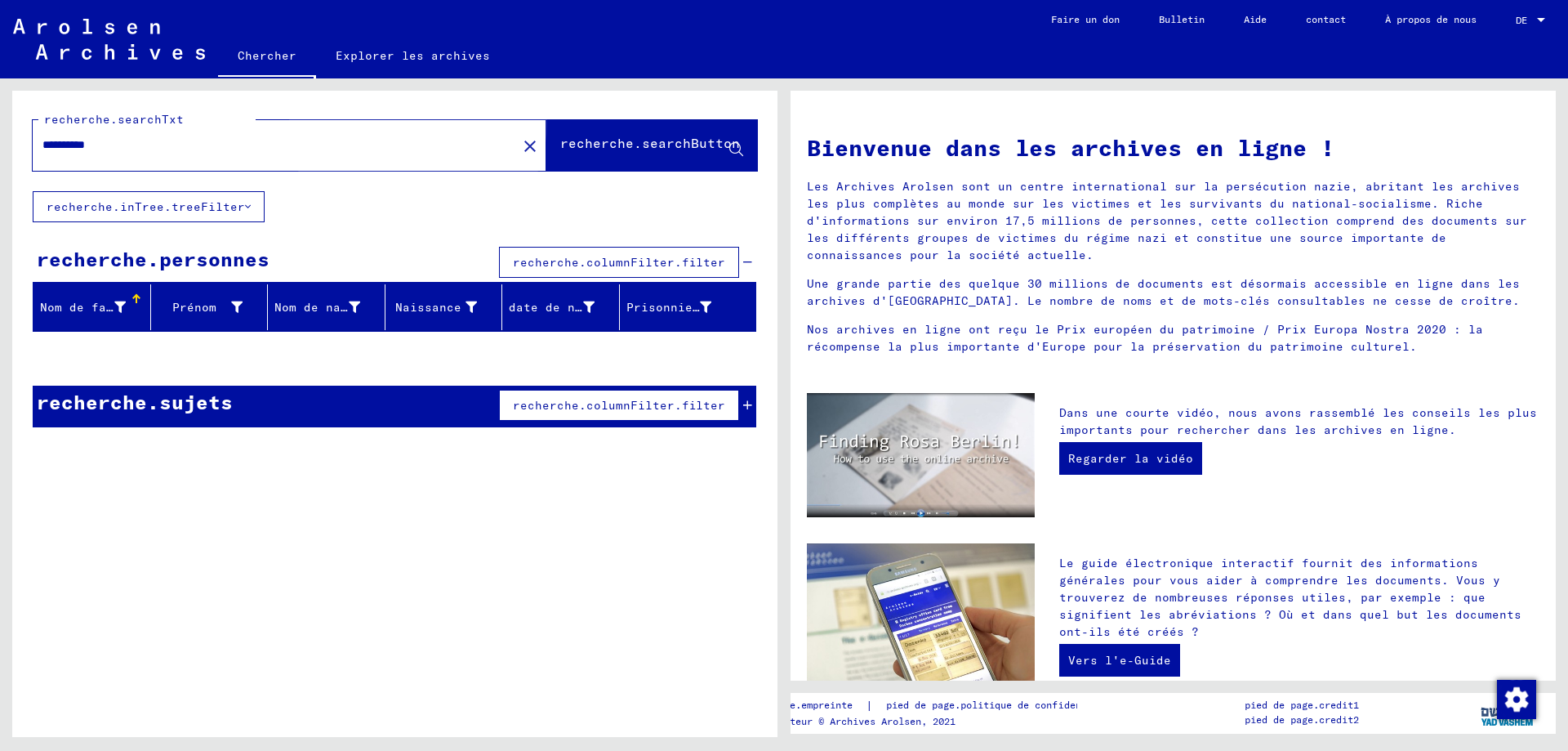
click at [615, 143] on font "recherche.searchButton" at bounding box center [650, 142] width 180 height 16
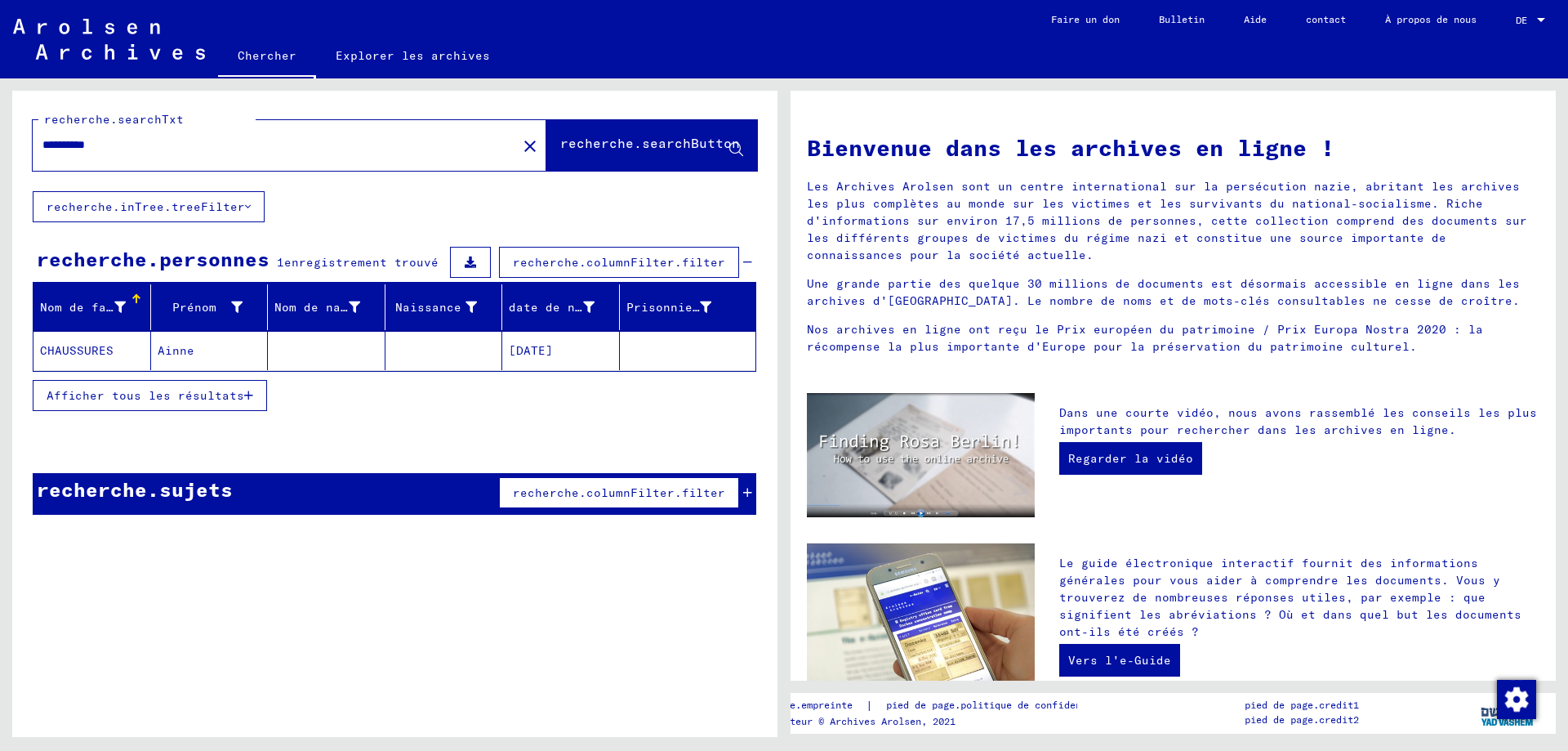
drag, startPoint x: 143, startPoint y: 142, endPoint x: 26, endPoint y: 143, distance: 117.0
click at [26, 143] on div "**********" at bounding box center [395, 140] width 765 height 100
click at [598, 144] on font "recherche.searchButton" at bounding box center [650, 142] width 180 height 16
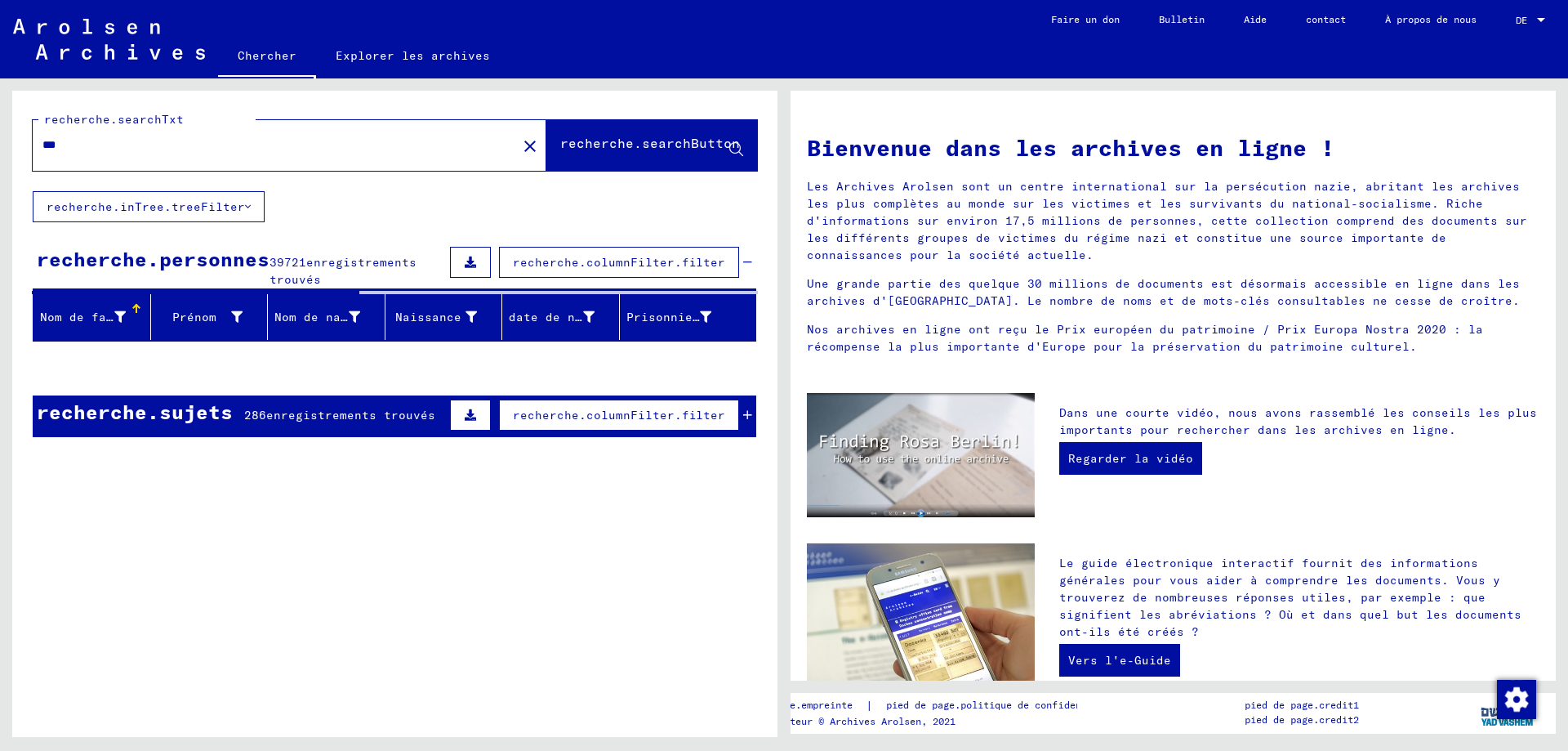
click at [94, 147] on input "***" at bounding box center [269, 145] width 455 height 17
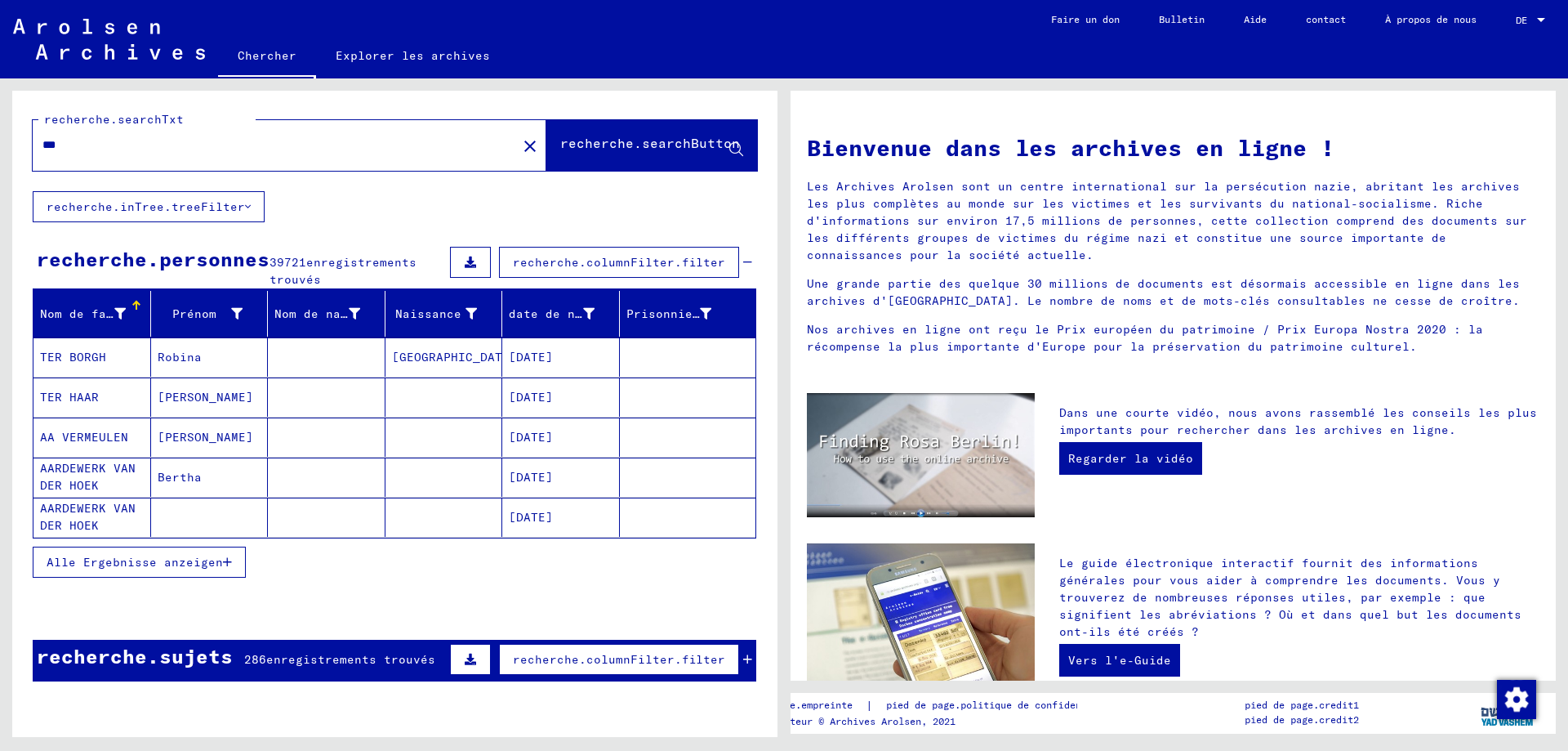
click at [94, 147] on input "***" at bounding box center [269, 145] width 455 height 17
click at [627, 136] on font "recherche.searchButton" at bounding box center [650, 142] width 180 height 16
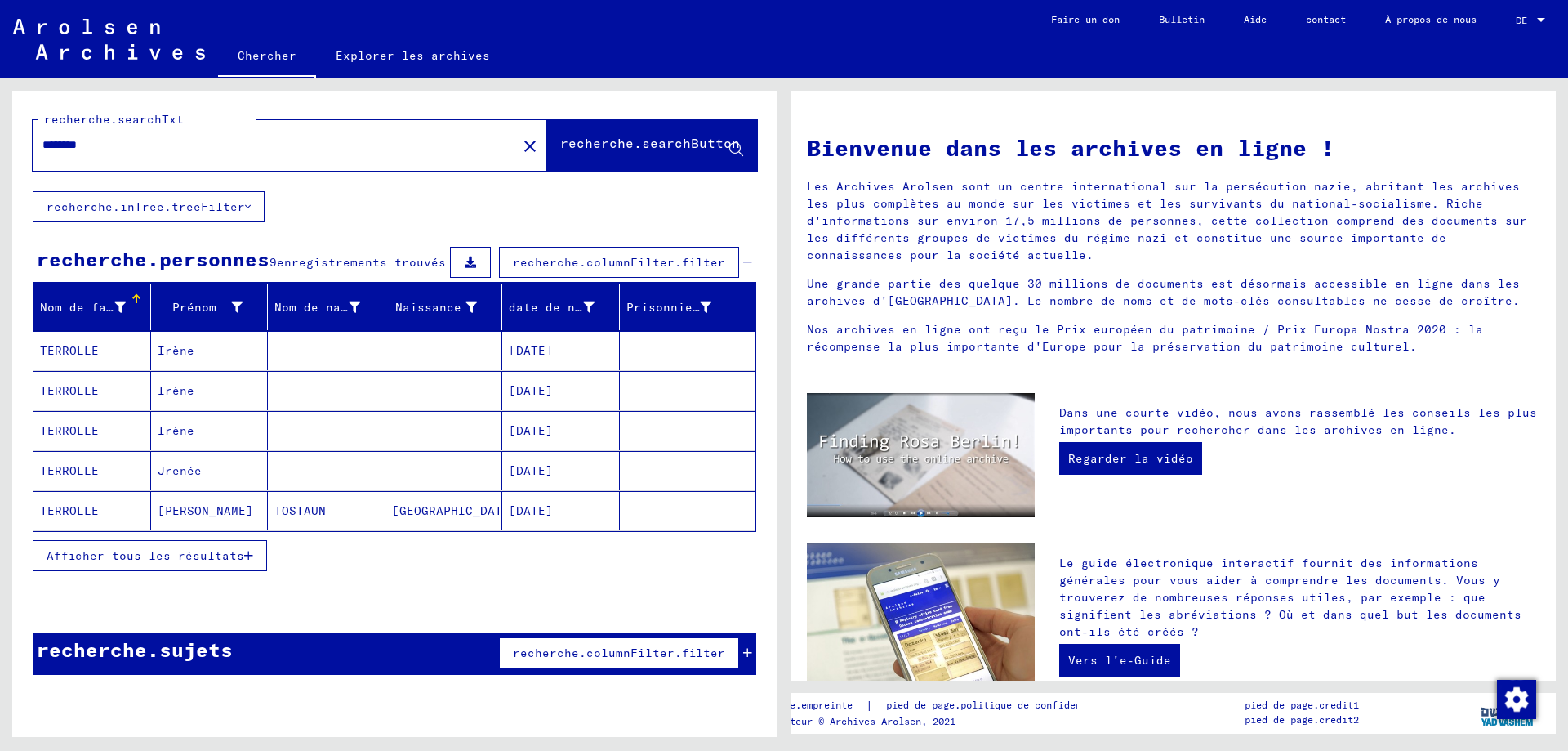
click at [166, 635] on div "recherche.sujets" at bounding box center [134, 649] width 196 height 30
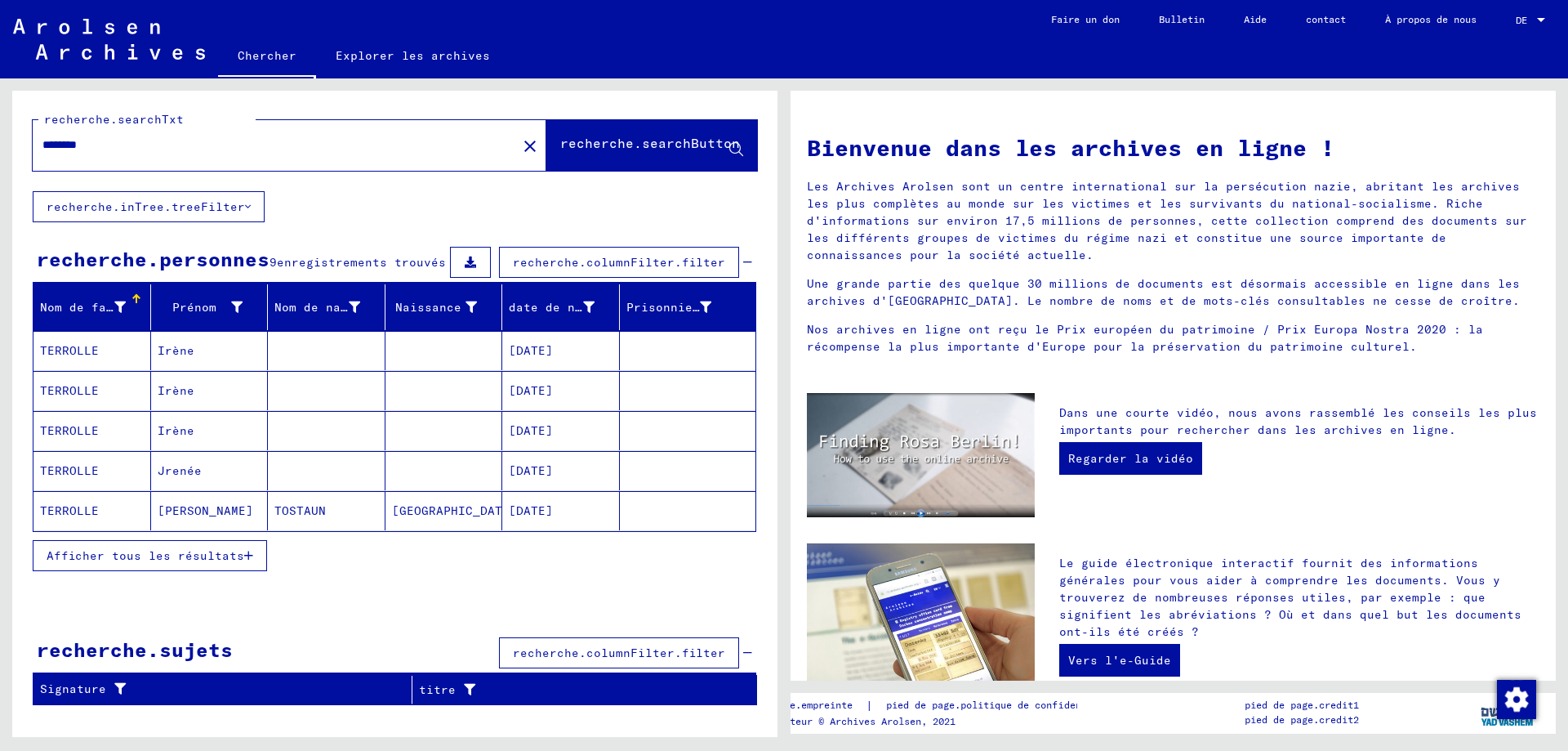
click at [98, 143] on input "********" at bounding box center [269, 145] width 455 height 17
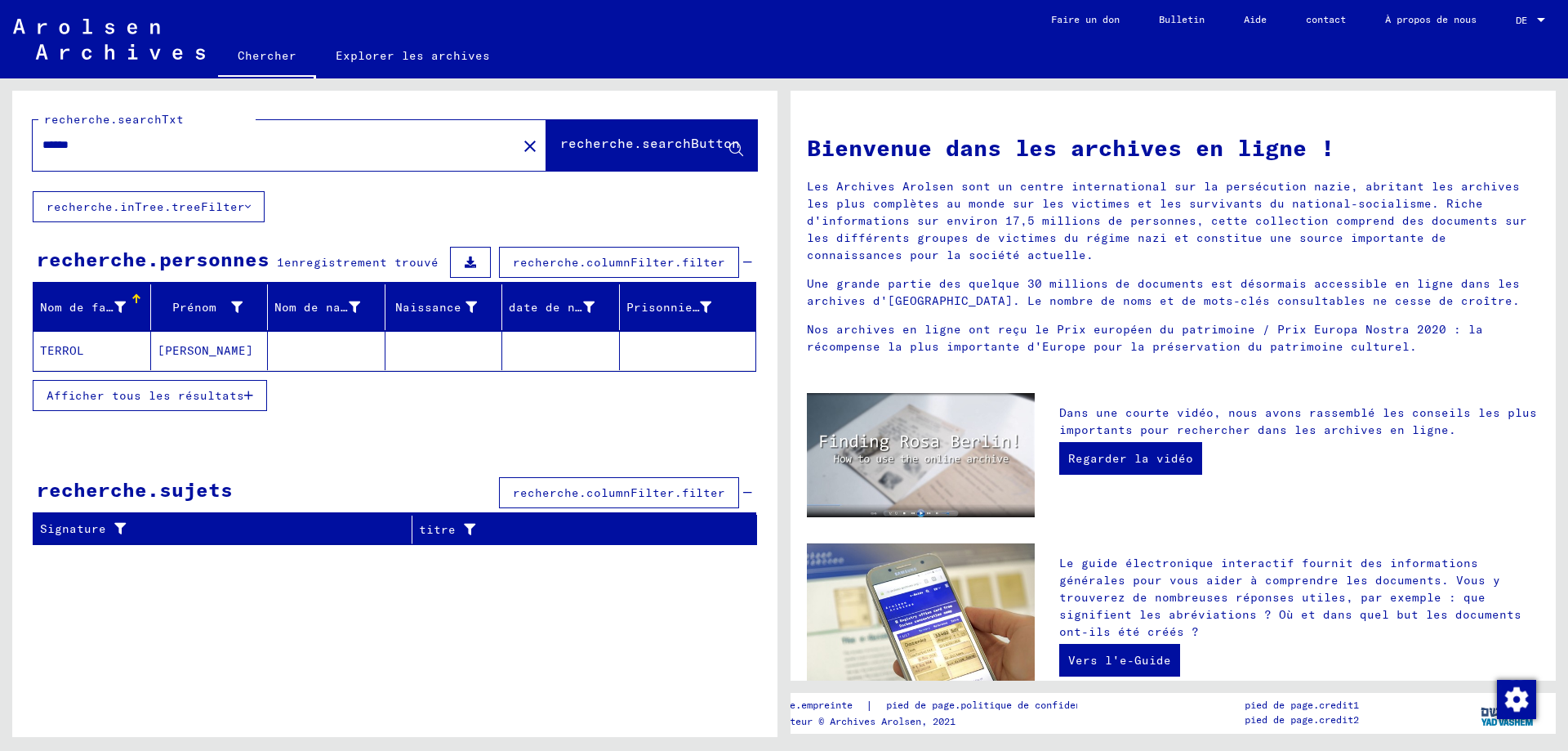
click at [87, 346] on mat-cell "TERROL" at bounding box center [92, 350] width 118 height 39
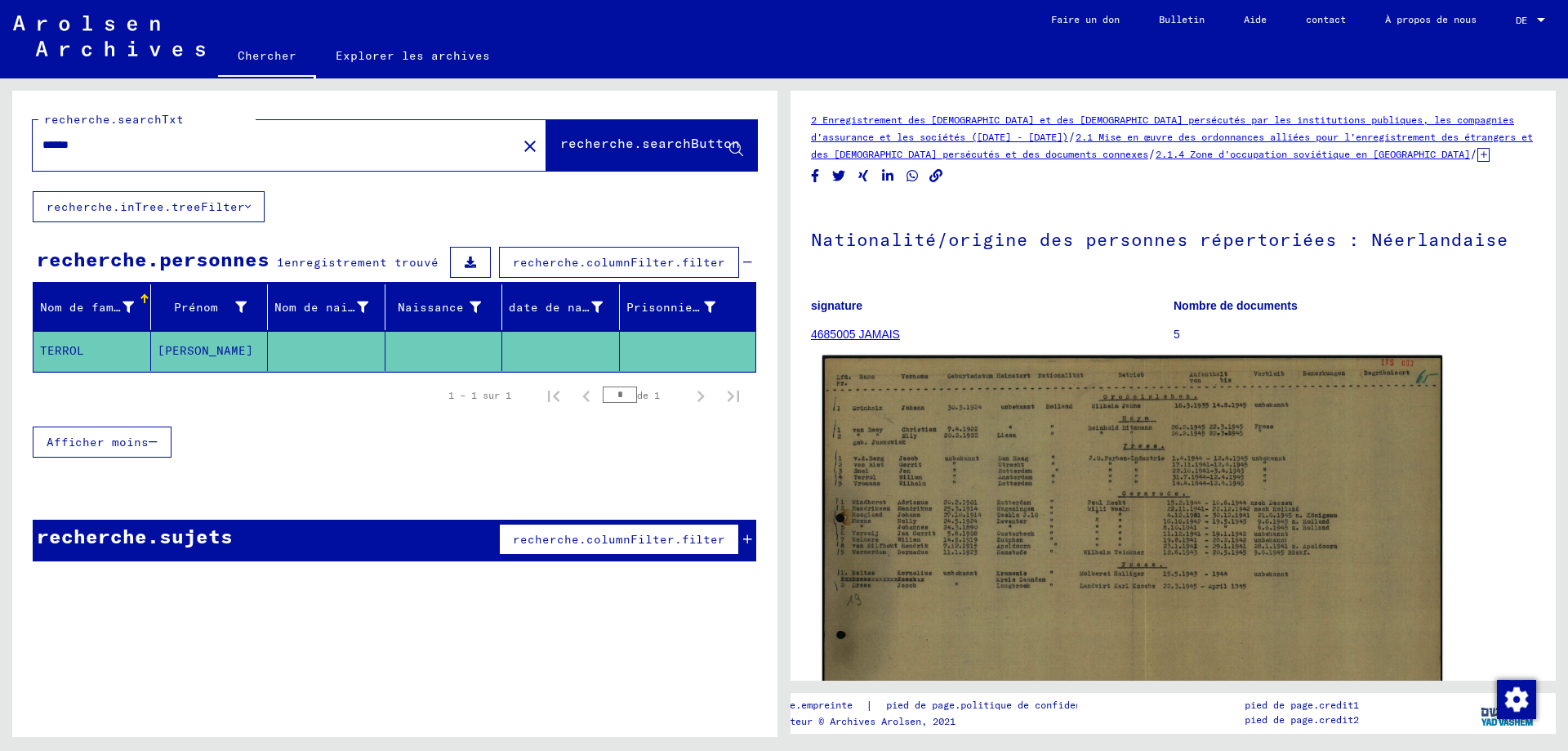
click at [1029, 471] on img at bounding box center [1132, 575] width 620 height 440
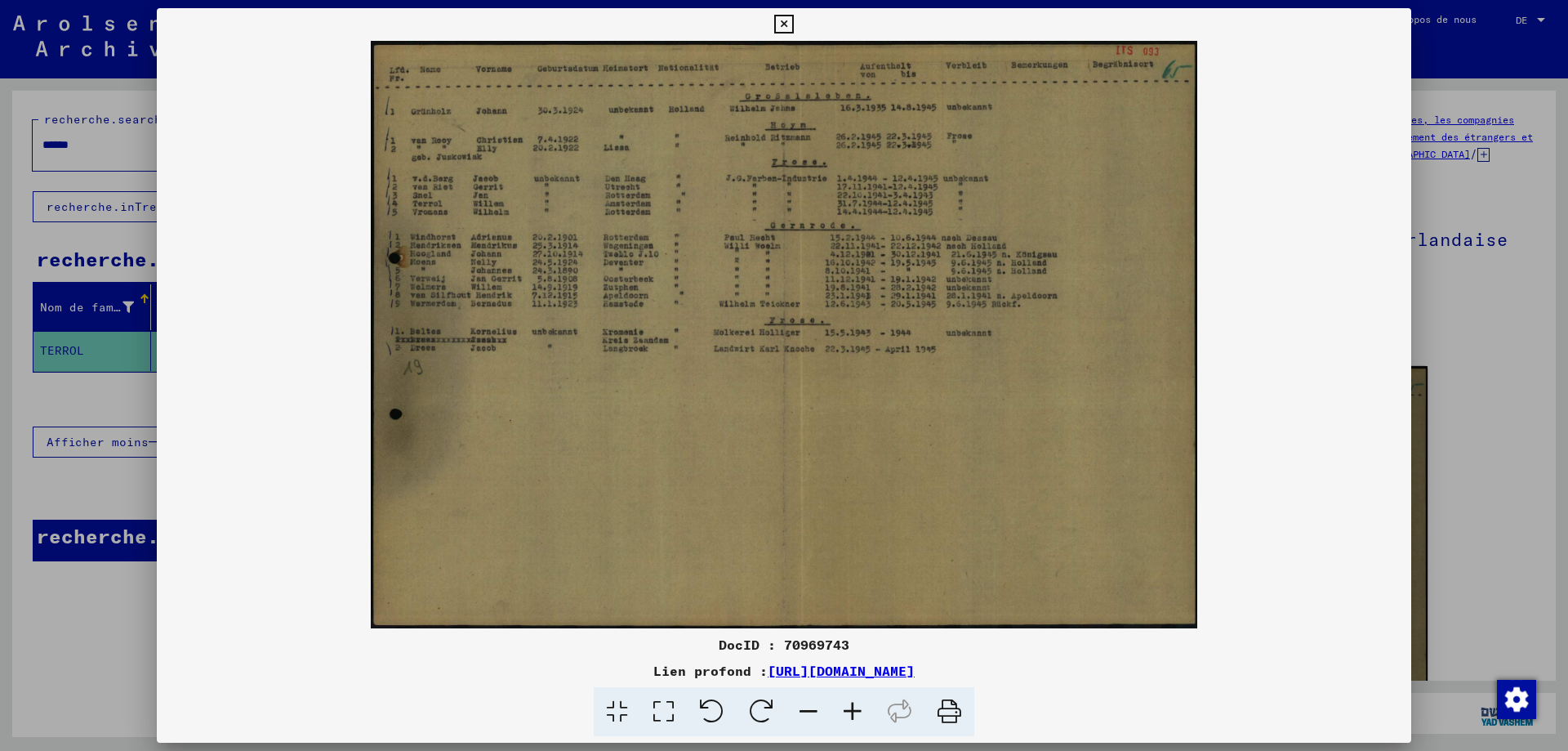
click at [847, 711] on icon at bounding box center [852, 712] width 44 height 50
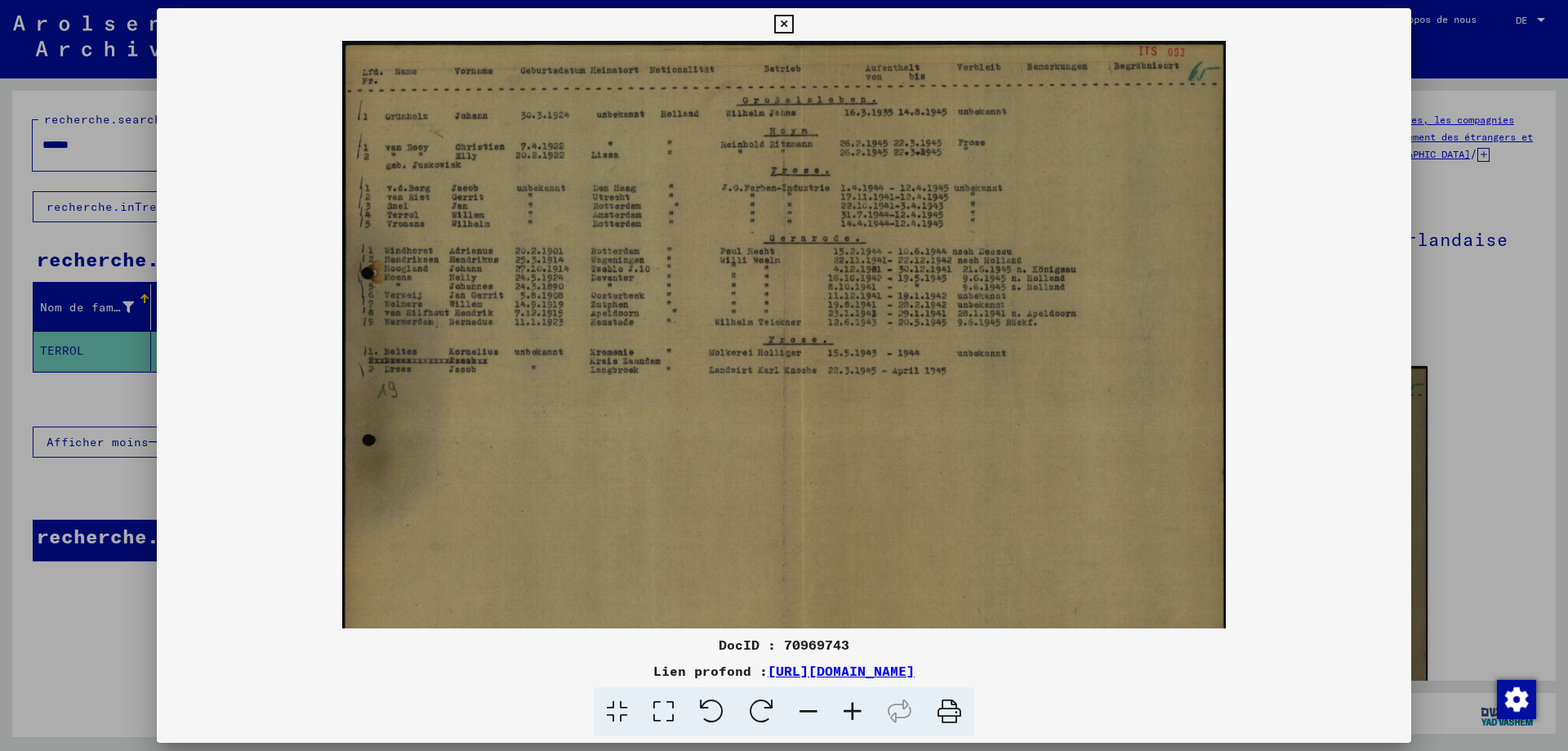
click at [847, 711] on icon at bounding box center [852, 712] width 44 height 50
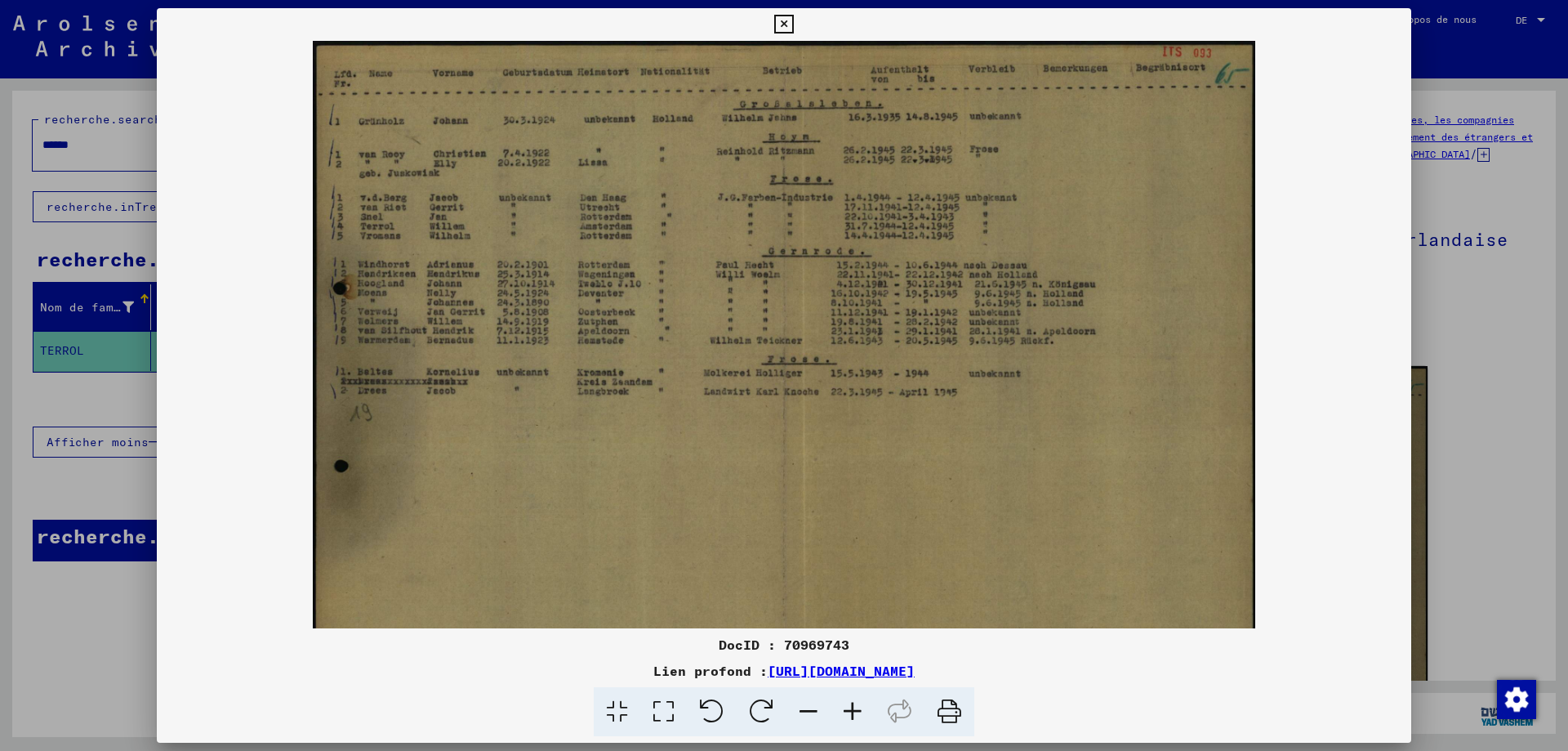
click at [847, 711] on icon at bounding box center [852, 712] width 44 height 50
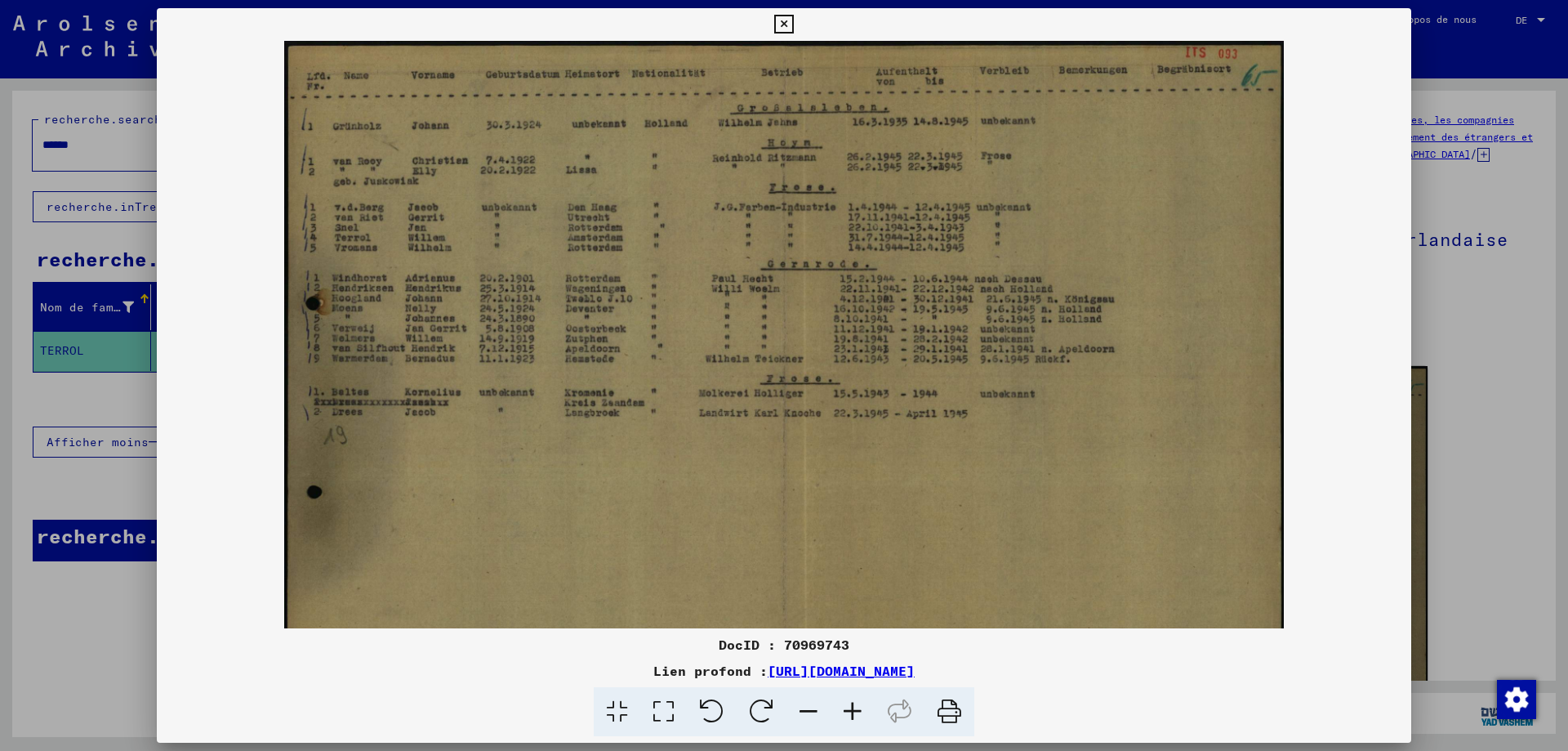
click at [847, 711] on icon at bounding box center [852, 712] width 44 height 50
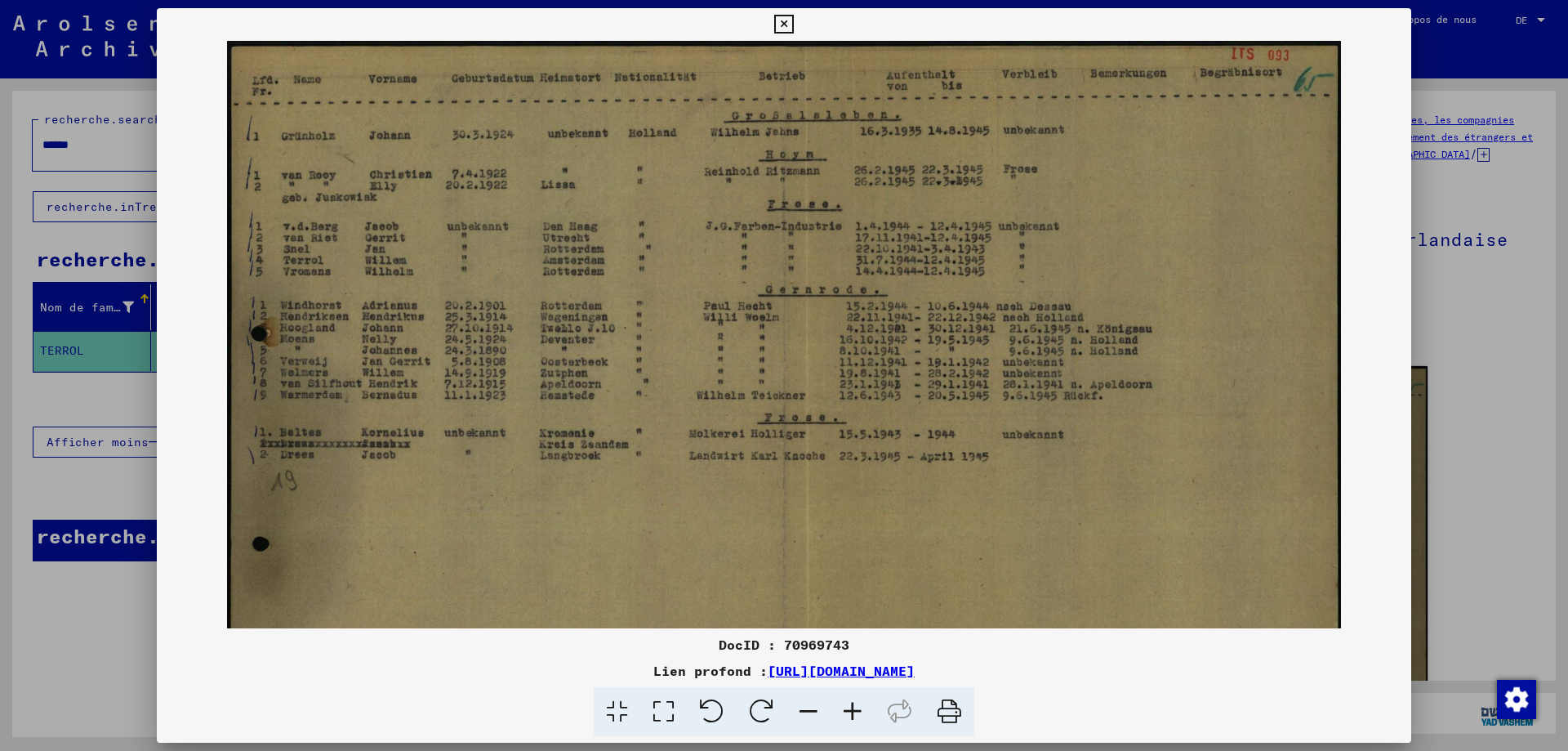
click at [847, 711] on icon at bounding box center [852, 712] width 44 height 50
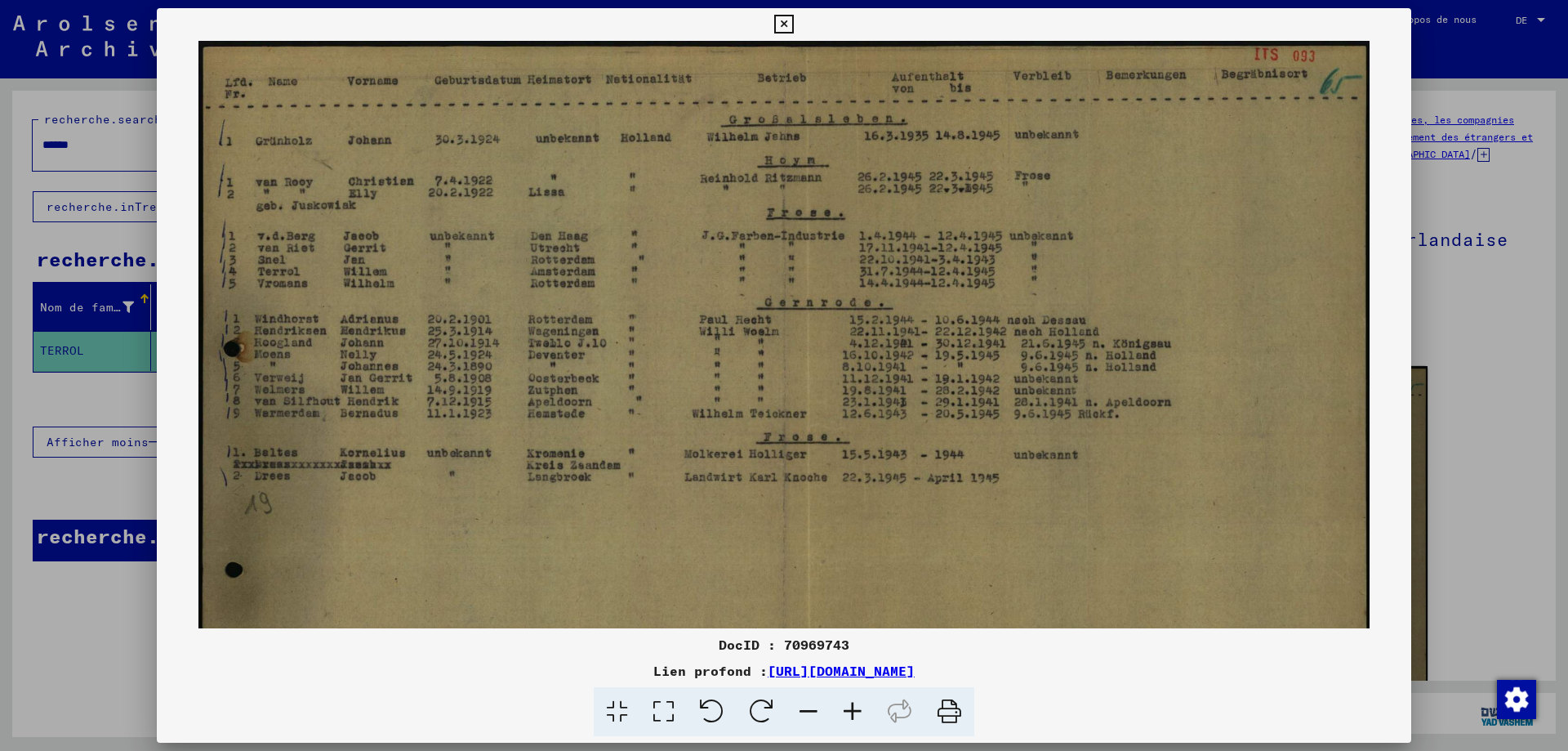
drag, startPoint x: 560, startPoint y: 439, endPoint x: 719, endPoint y: 455, distance: 159.8
click at [719, 455] on img at bounding box center [784, 457] width 1172 height 832
click at [32, 641] on div at bounding box center [784, 376] width 1568 height 751
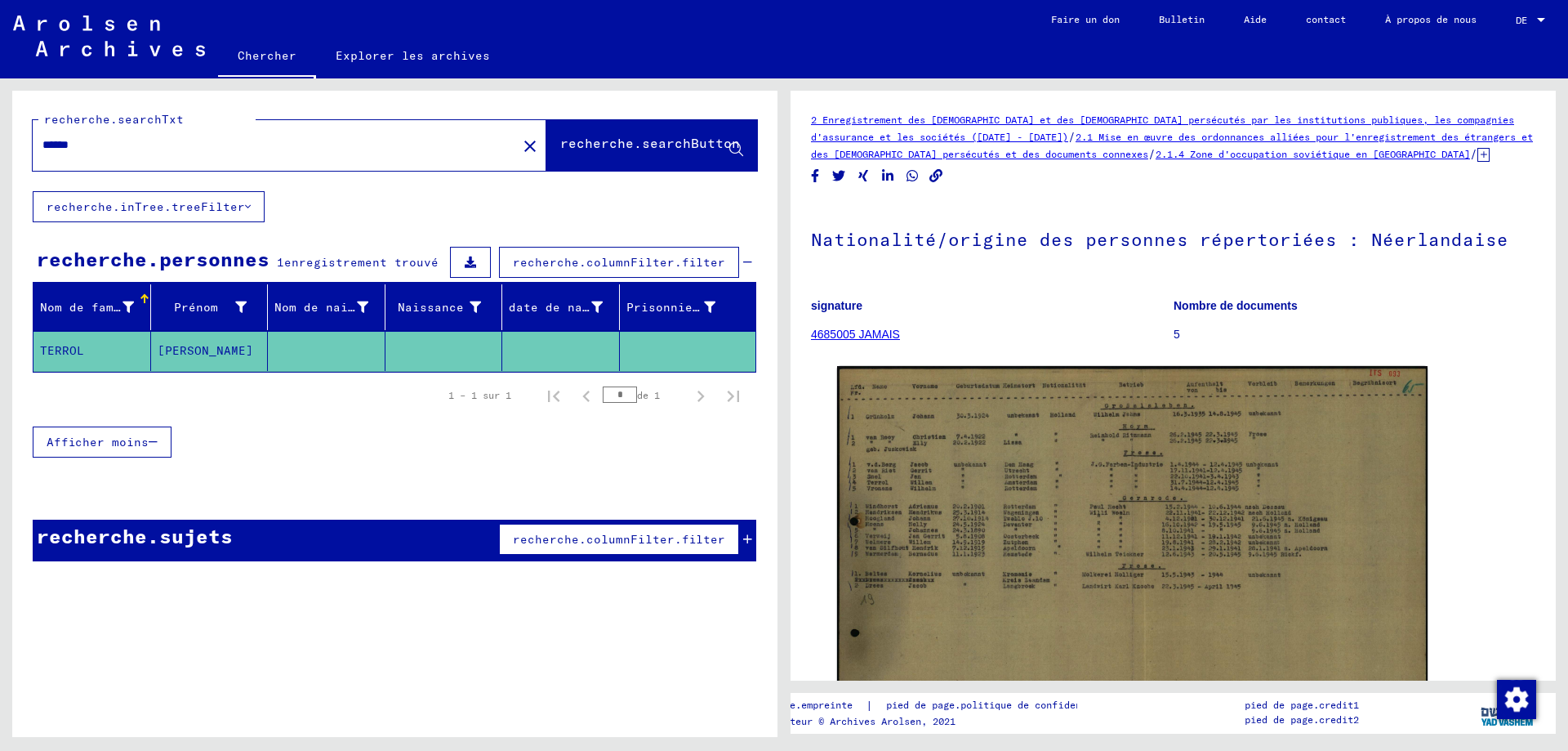
click at [60, 147] on input "******" at bounding box center [274, 145] width 464 height 17
click at [612, 141] on font "recherche.searchButton" at bounding box center [650, 142] width 180 height 16
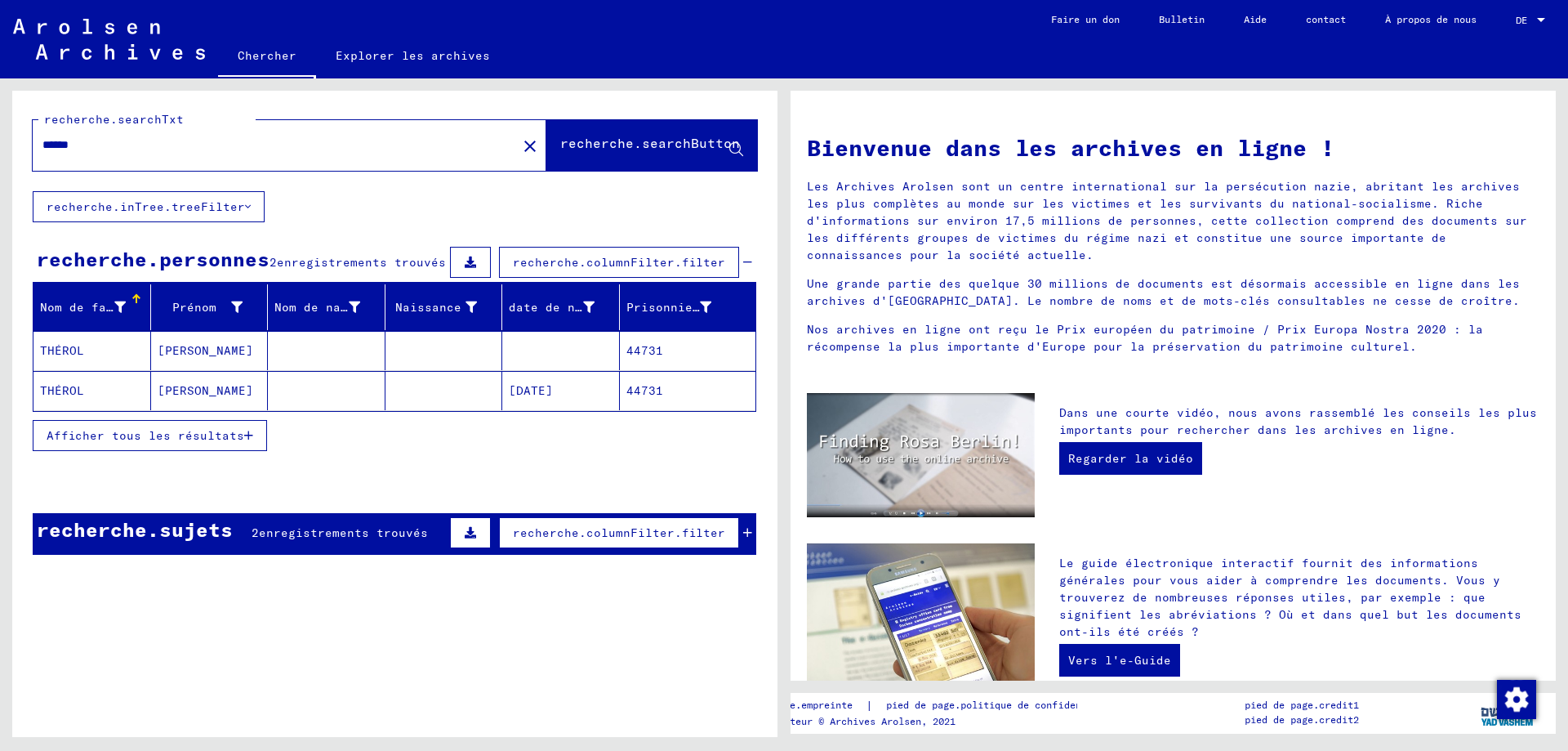
click at [95, 143] on input "******" at bounding box center [269, 145] width 455 height 17
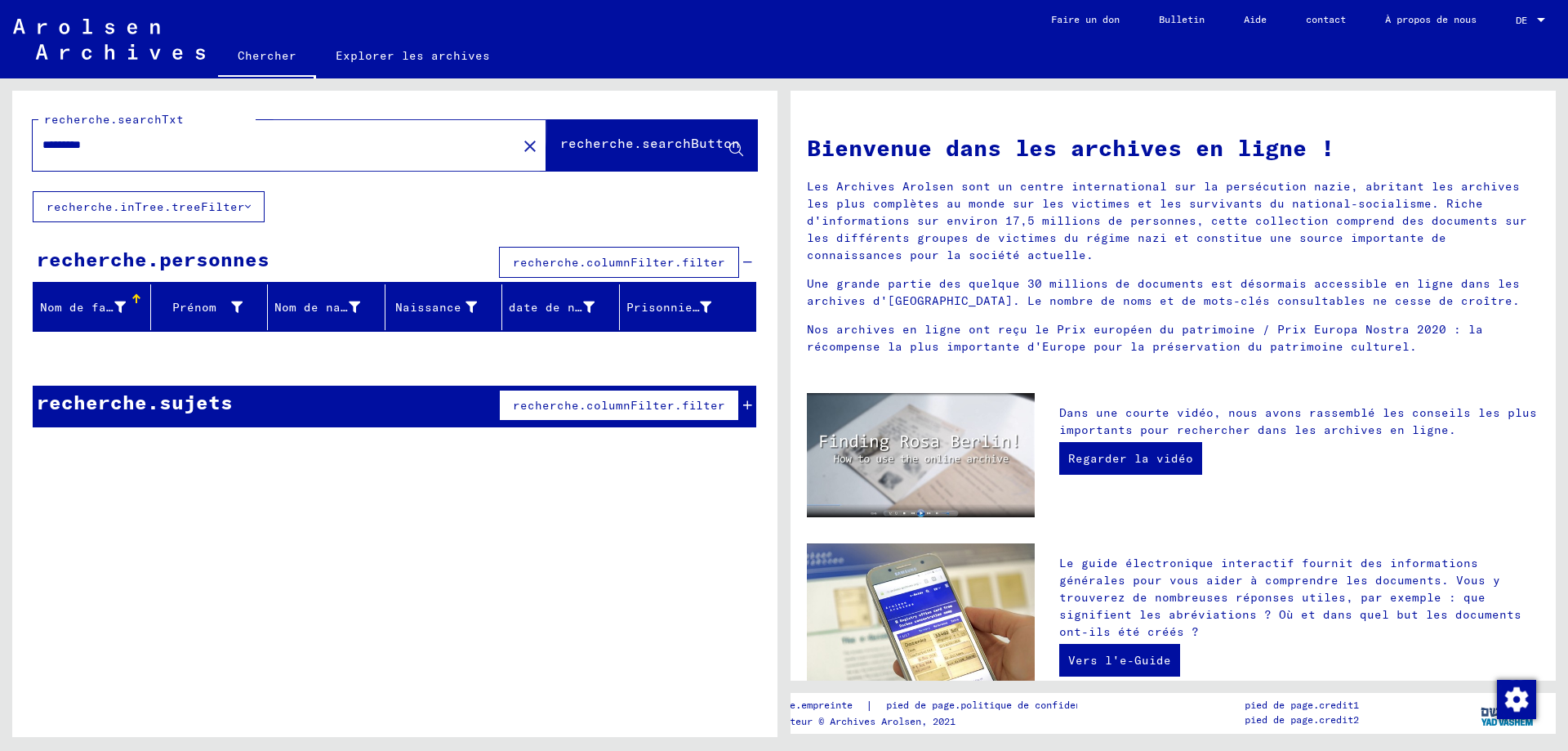
click at [607, 147] on font "recherche.searchButton" at bounding box center [650, 142] width 180 height 16
click at [54, 143] on input "*********" at bounding box center [269, 145] width 455 height 17
type input "********"
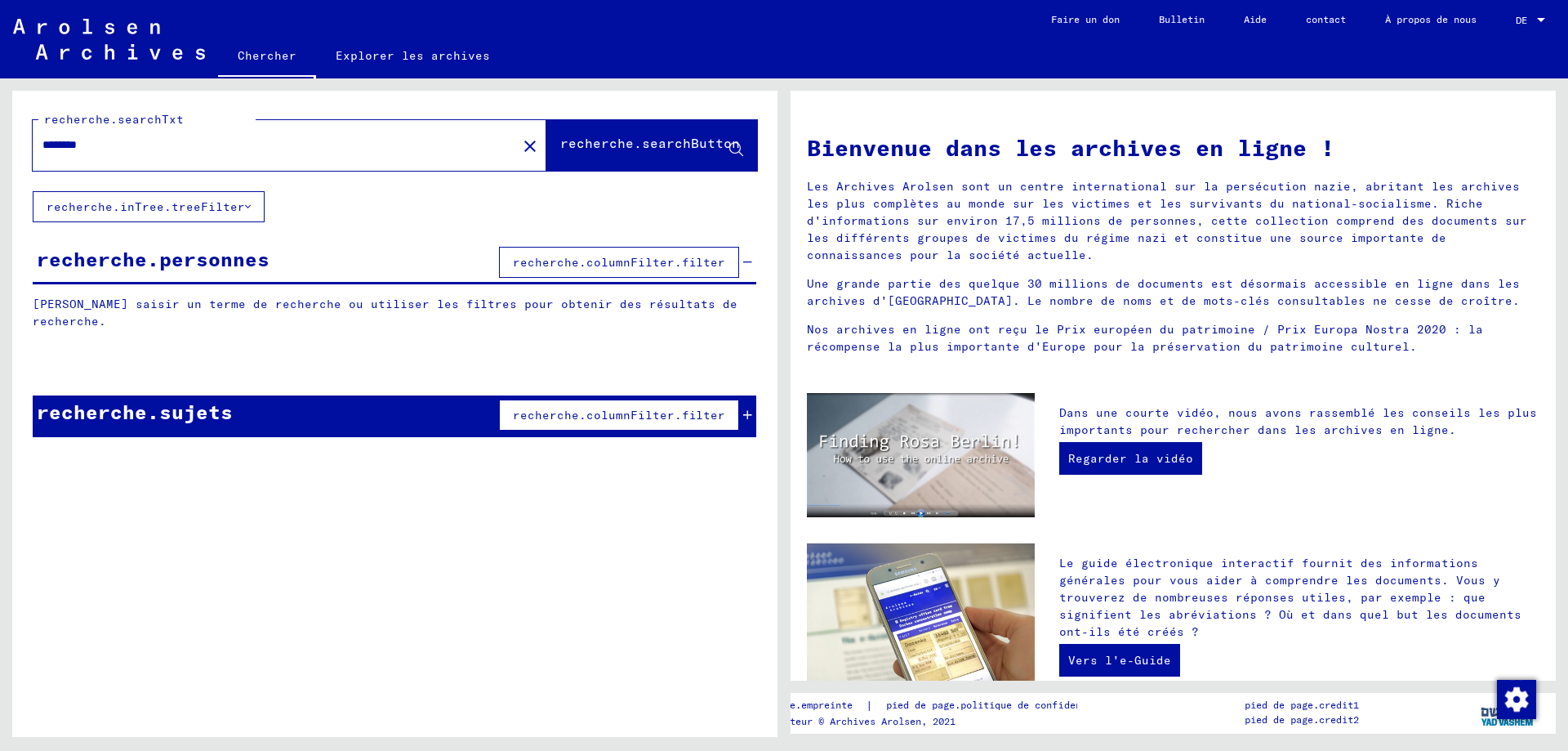
click at [579, 143] on font "recherche.searchButton" at bounding box center [650, 142] width 180 height 16
click at [616, 142] on font "recherche.searchButton" at bounding box center [650, 142] width 180 height 16
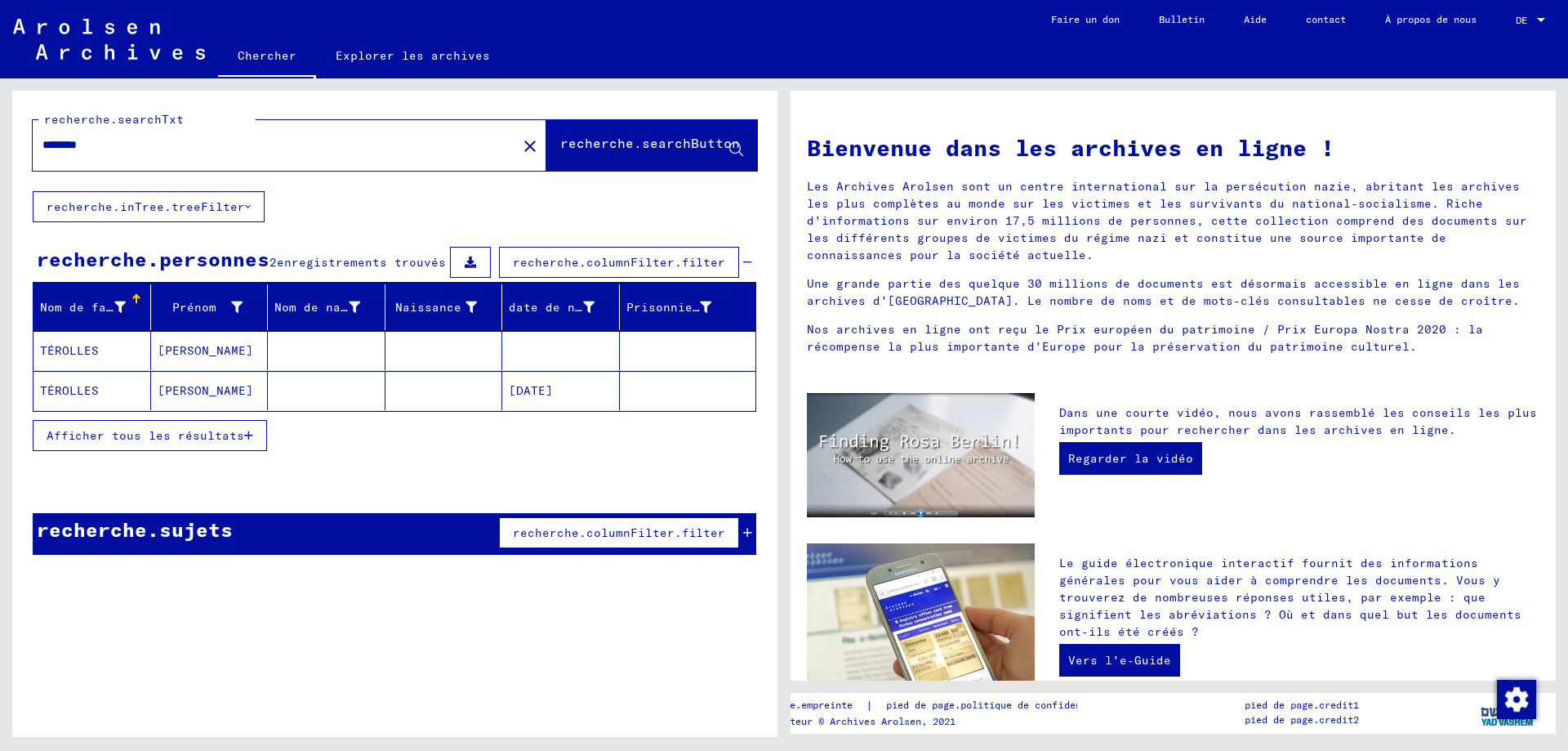
click at [573, 529] on font "recherche.columnFilter.filter" at bounding box center [619, 532] width 212 height 14
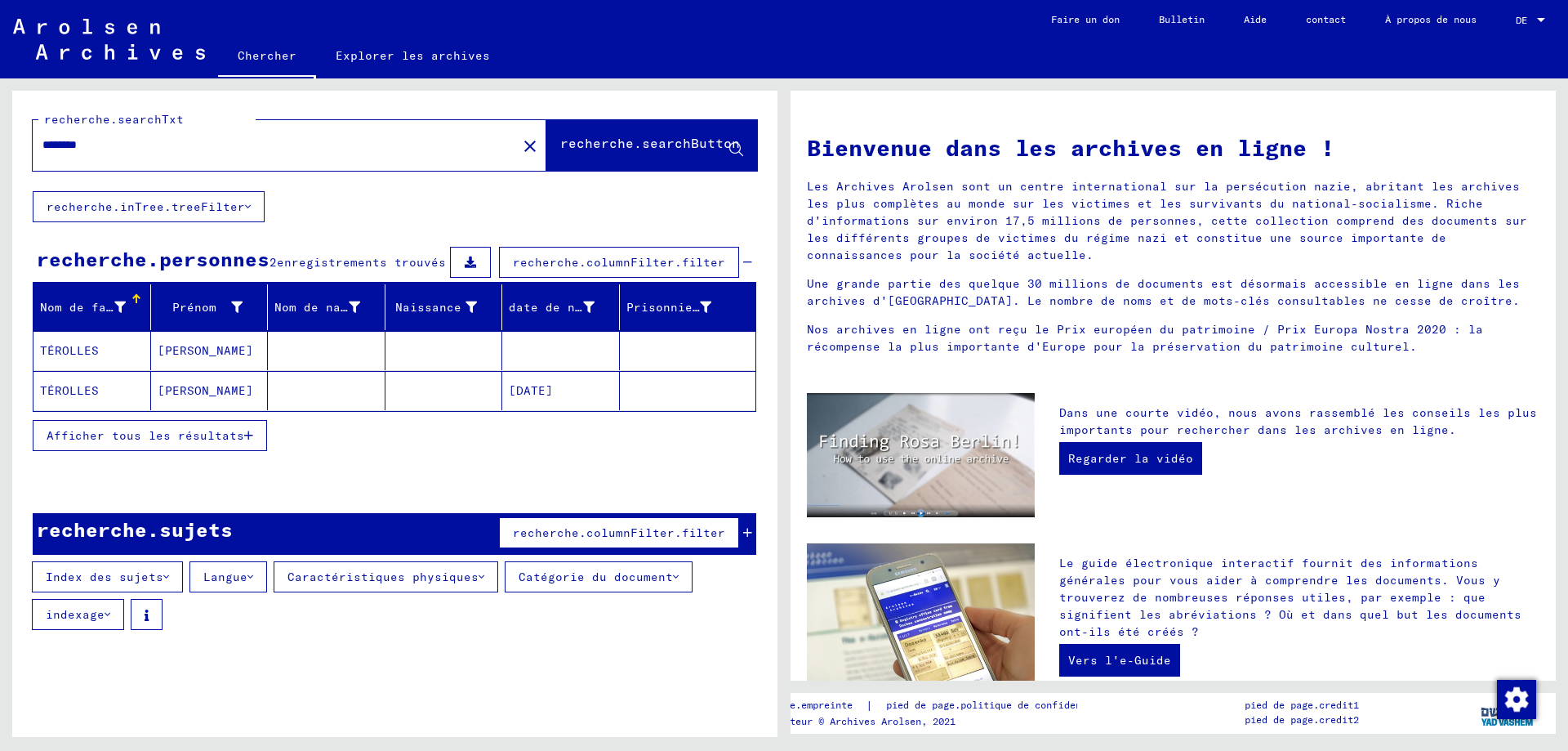
click at [90, 607] on font "indexage" at bounding box center [75, 613] width 59 height 14
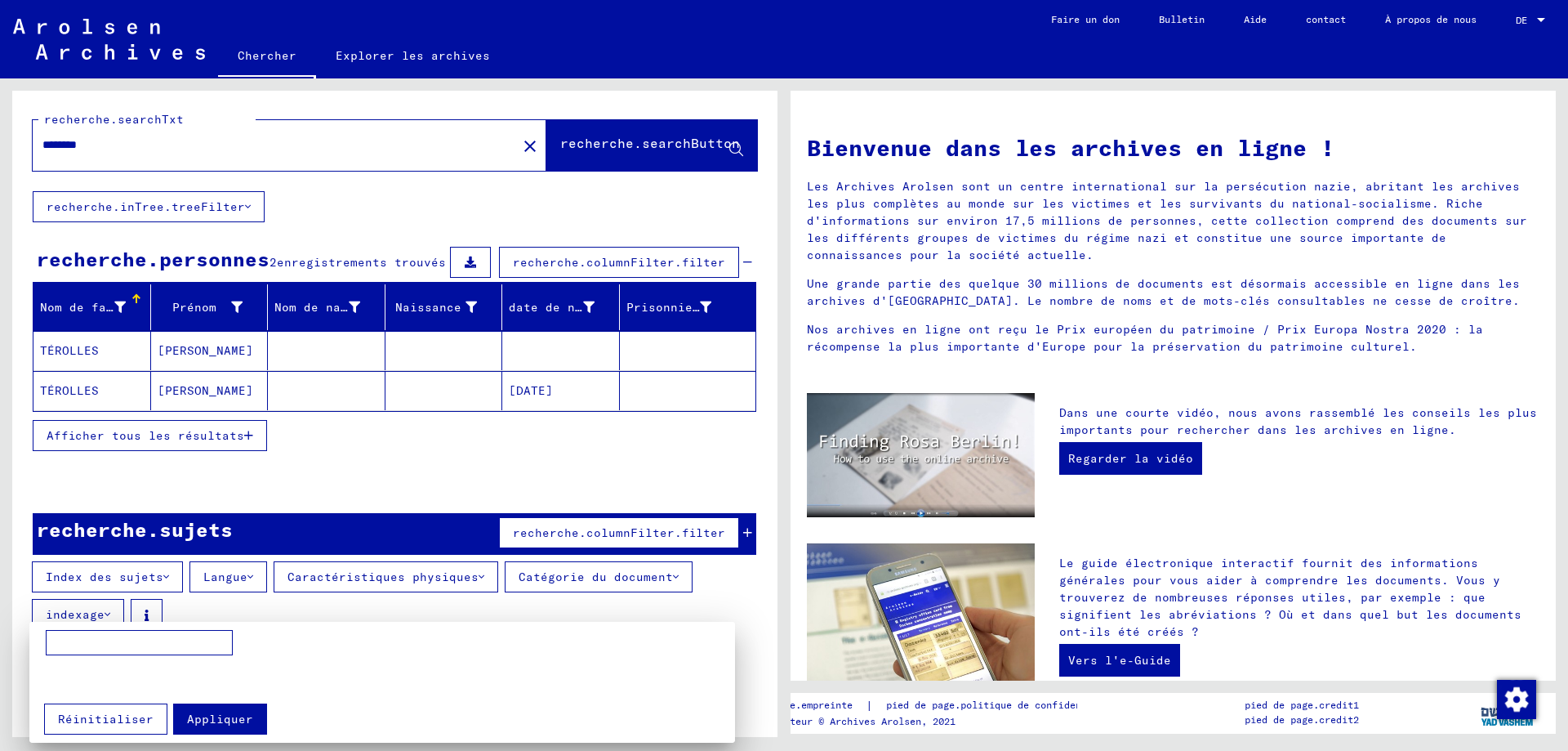
click at [76, 645] on input at bounding box center [140, 642] width 187 height 26
type input "*****"
click at [225, 722] on font "Appliquer" at bounding box center [220, 719] width 66 height 14
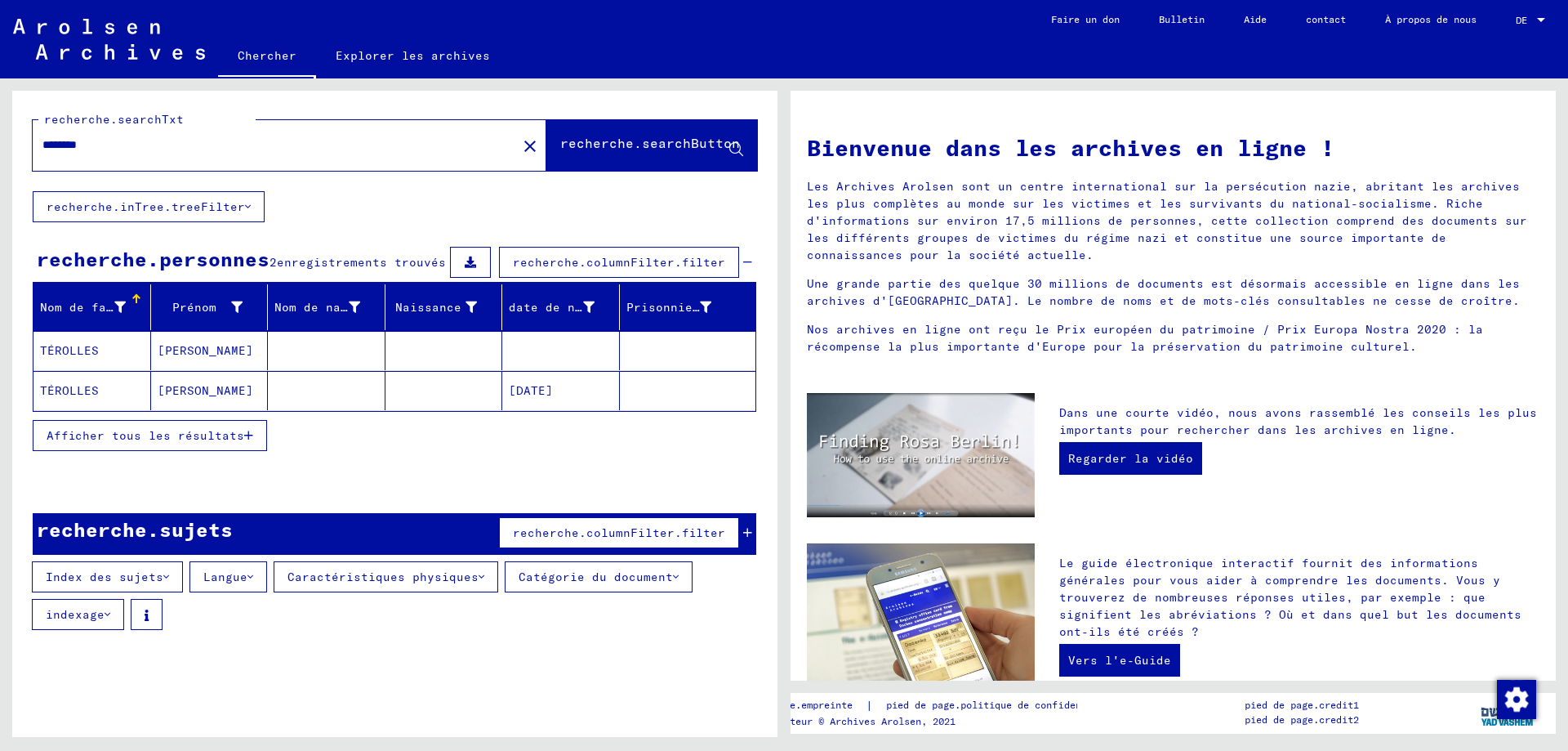
drag, startPoint x: 65, startPoint y: 147, endPoint x: 0, endPoint y: 155, distance: 65.5
click at [0, 155] on div "recherche.searchTxt ******** close recherche.searchButton recherche.inTree.tree…" at bounding box center [392, 407] width 784 height 658
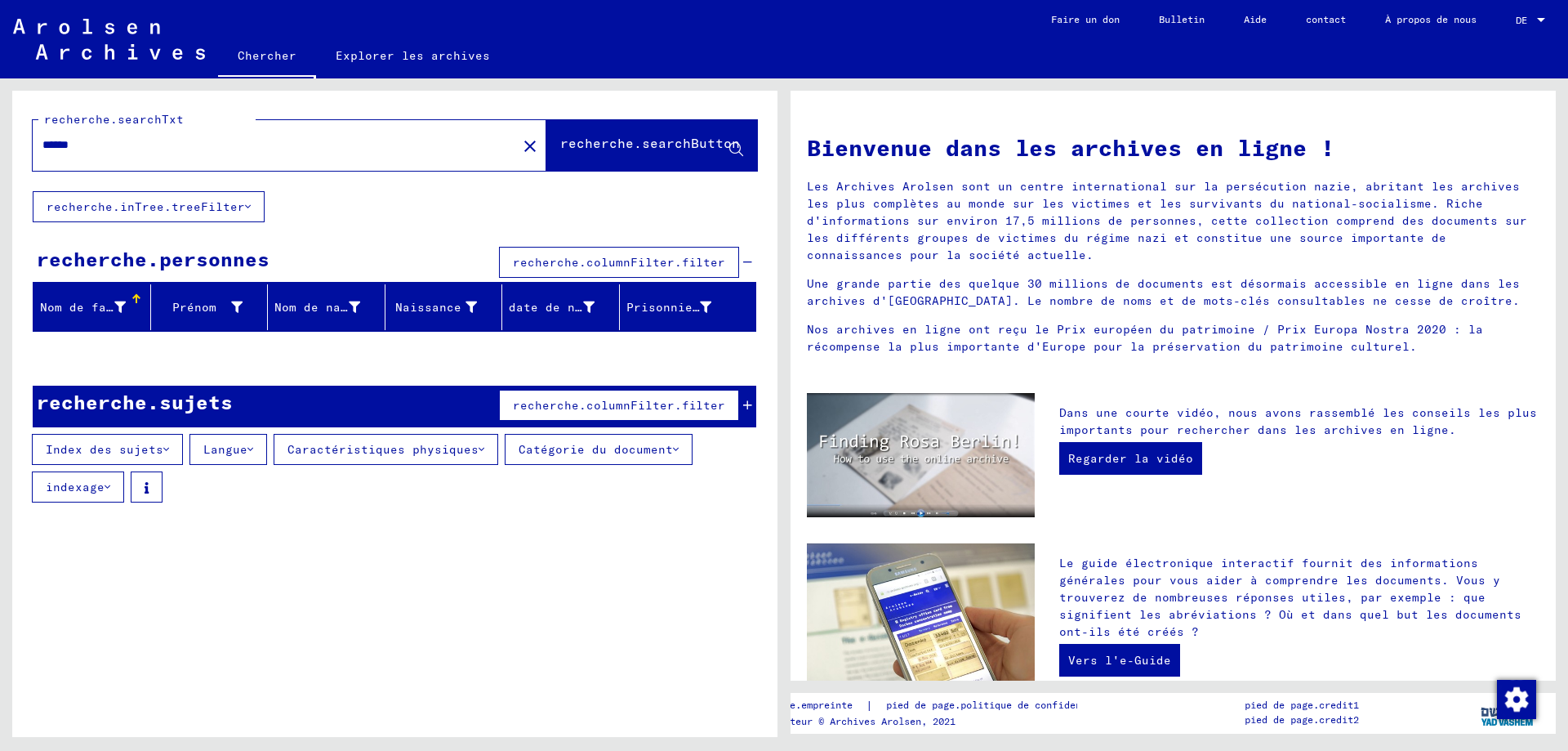
click at [104, 142] on input "******" at bounding box center [269, 145] width 455 height 17
drag, startPoint x: 129, startPoint y: 142, endPoint x: 24, endPoint y: 151, distance: 105.4
click at [24, 151] on div "recherche.searchTxt ********* close recherche.searchButton" at bounding box center [395, 140] width 765 height 100
type input "****"
click at [577, 135] on font "recherche.searchButton" at bounding box center [650, 142] width 180 height 16
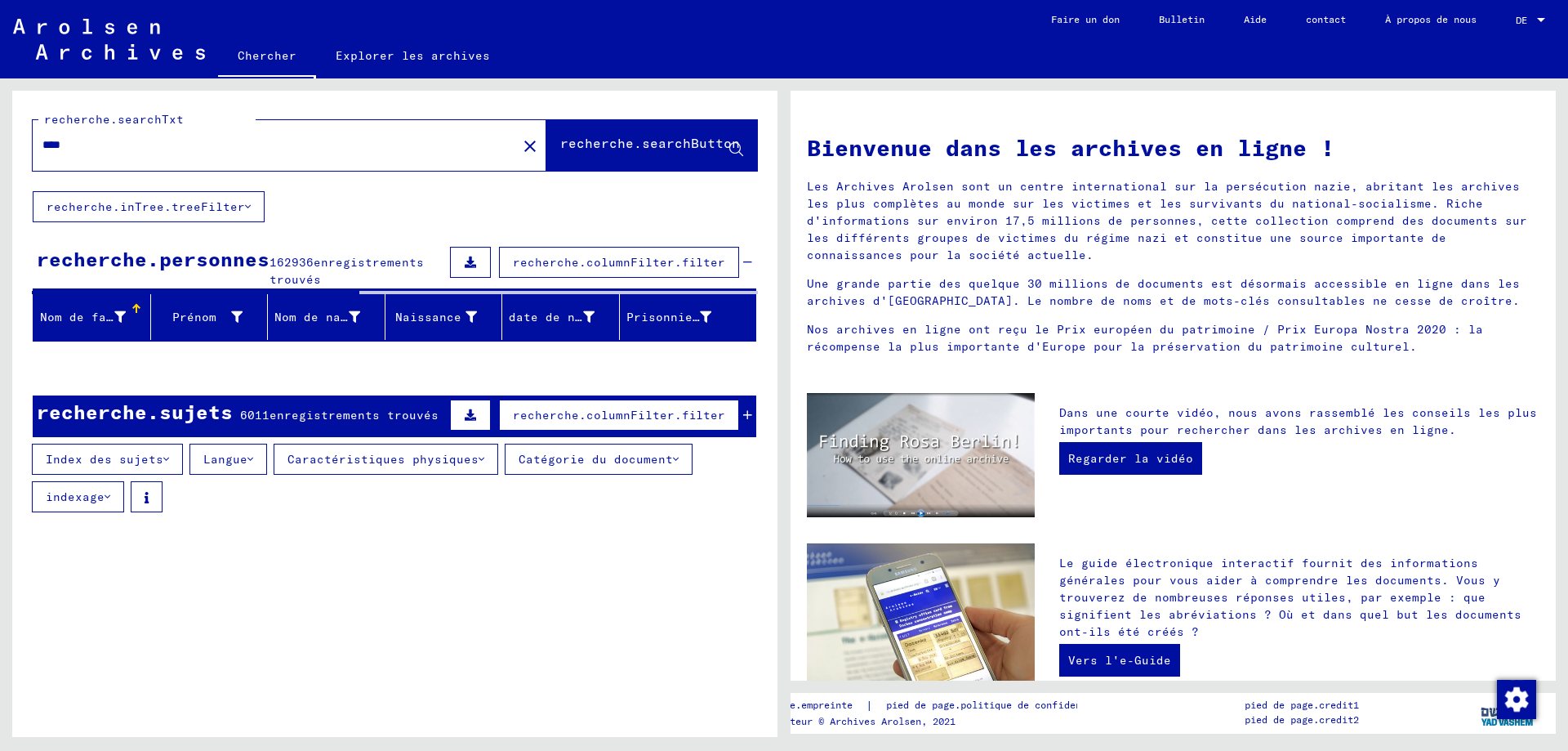
click at [122, 147] on input "****" at bounding box center [269, 145] width 455 height 17
click at [357, 267] on font "enregistrements trouvés" at bounding box center [347, 270] width 155 height 32
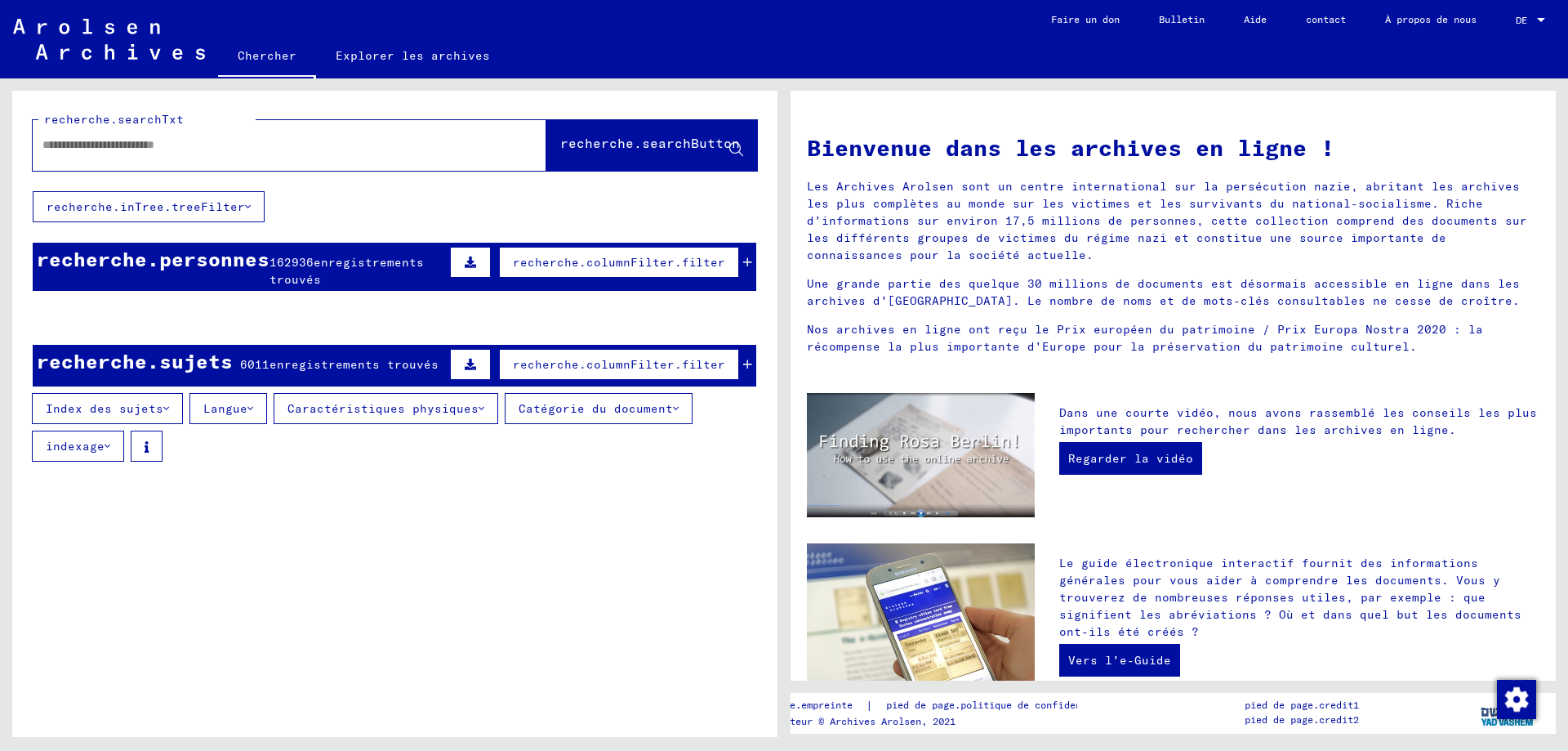
click at [402, 261] on font "enregistrements trouvés" at bounding box center [347, 270] width 155 height 32
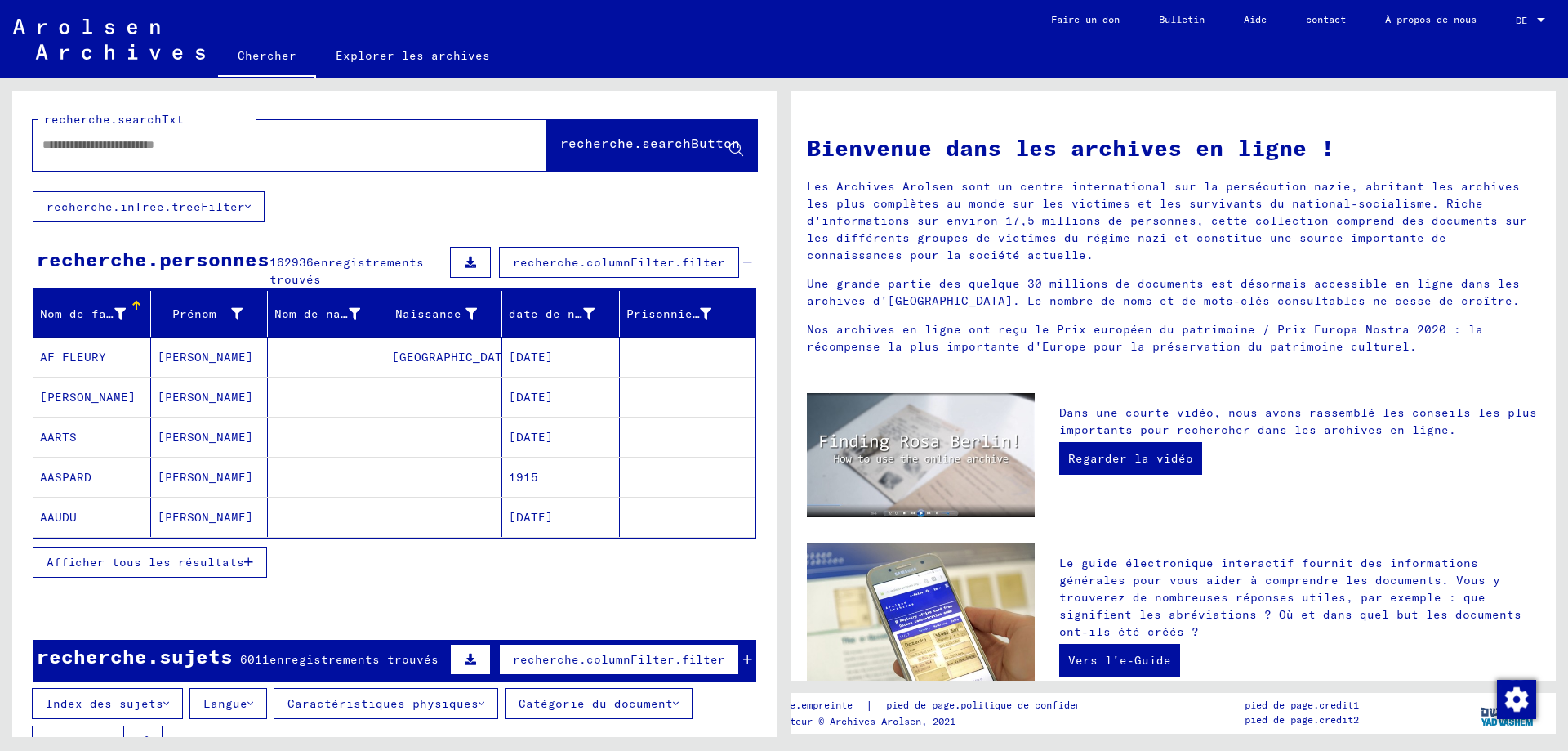
click at [116, 311] on font "Nom de famille" at bounding box center [92, 313] width 103 height 14
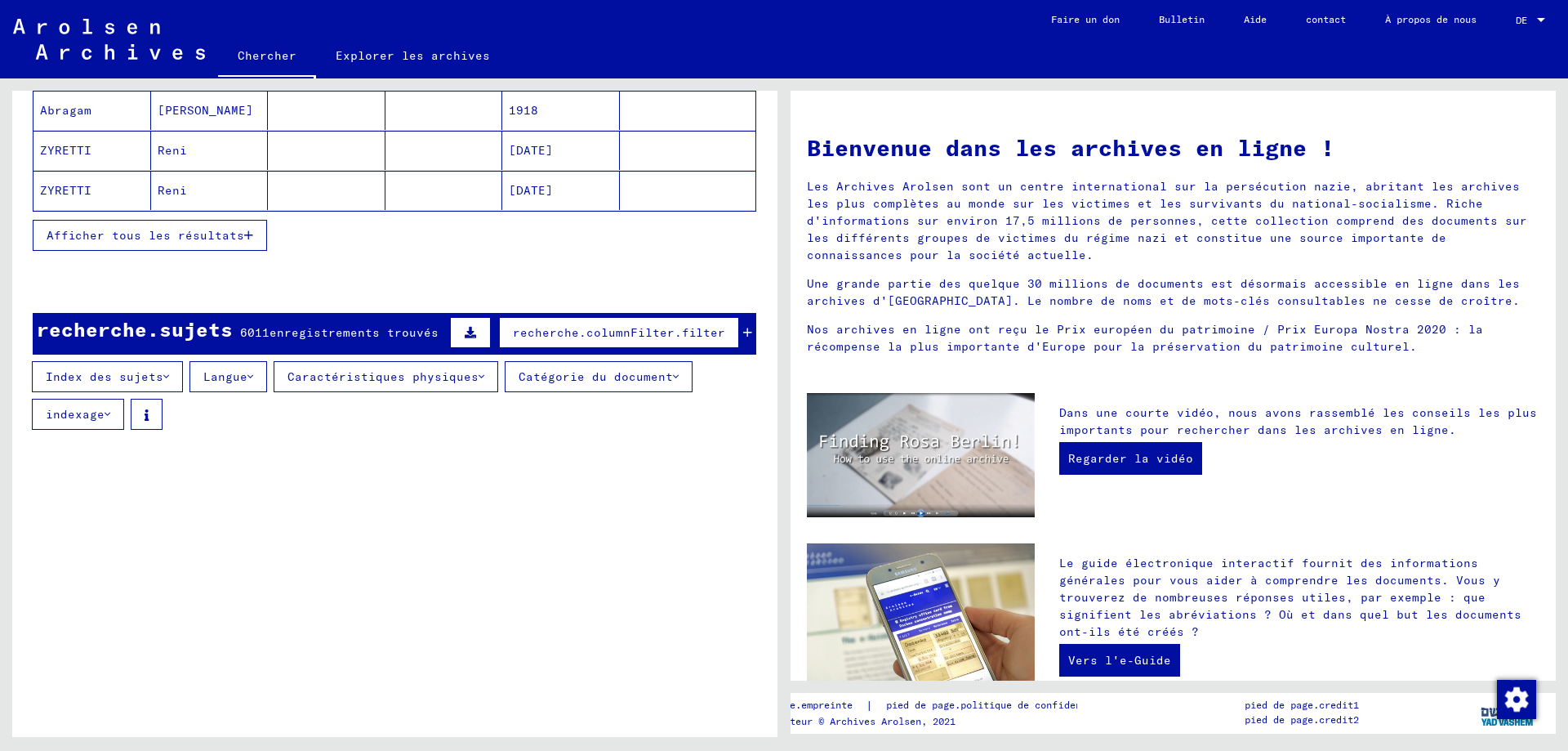
scroll to position [81, 0]
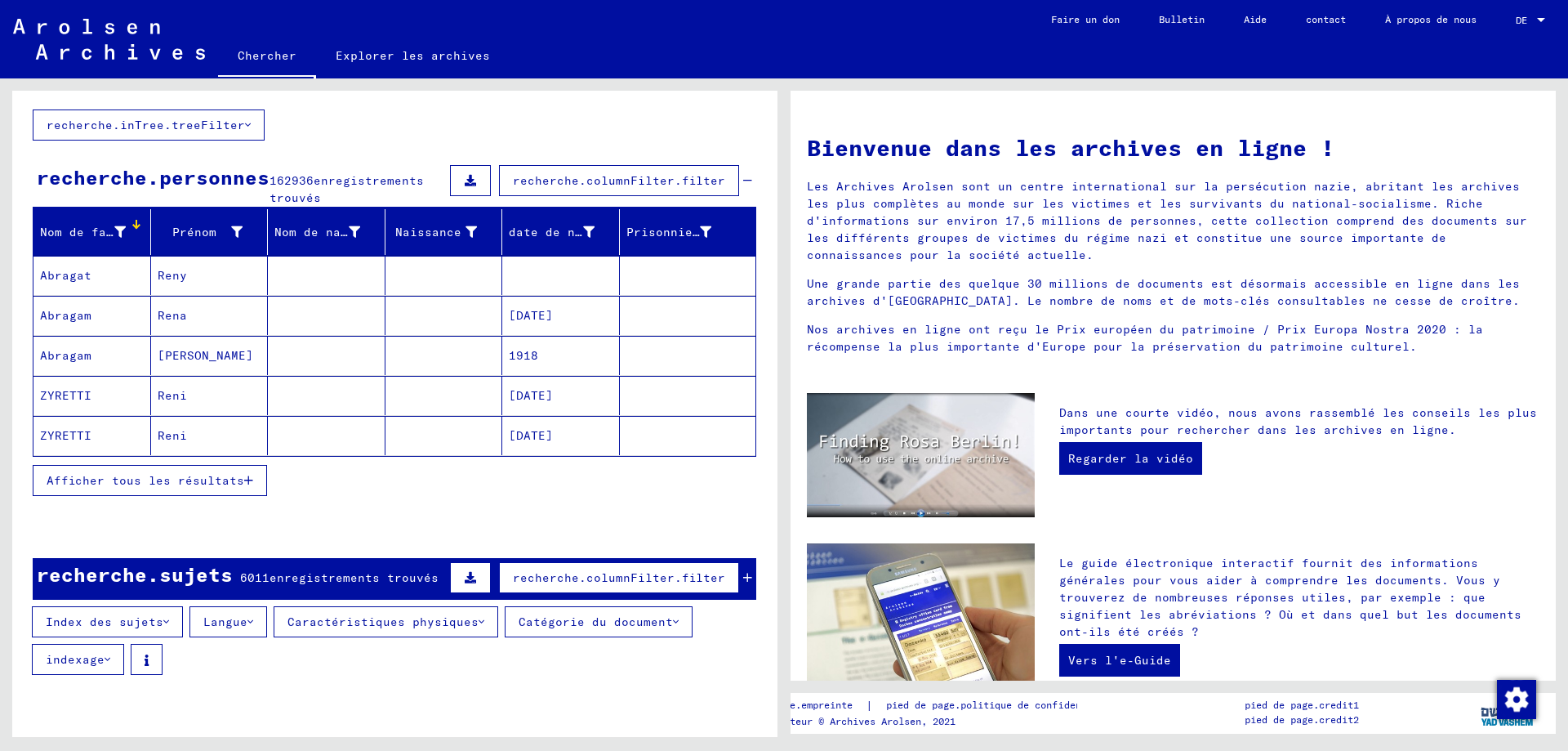
click at [134, 478] on font "Afficher tous les résultats" at bounding box center [145, 480] width 198 height 14
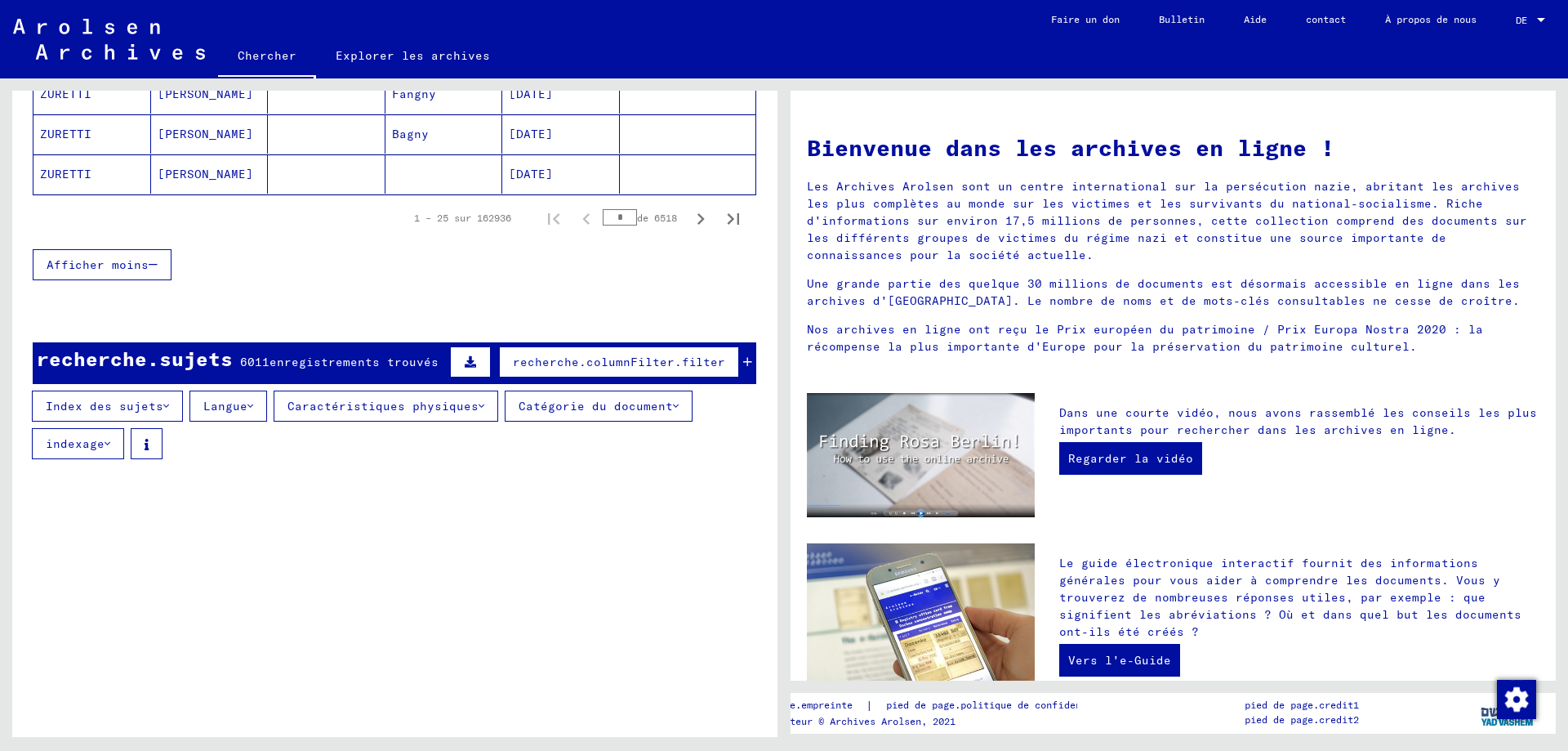
click at [123, 259] on font "Afficher moins" at bounding box center [97, 264] width 102 height 14
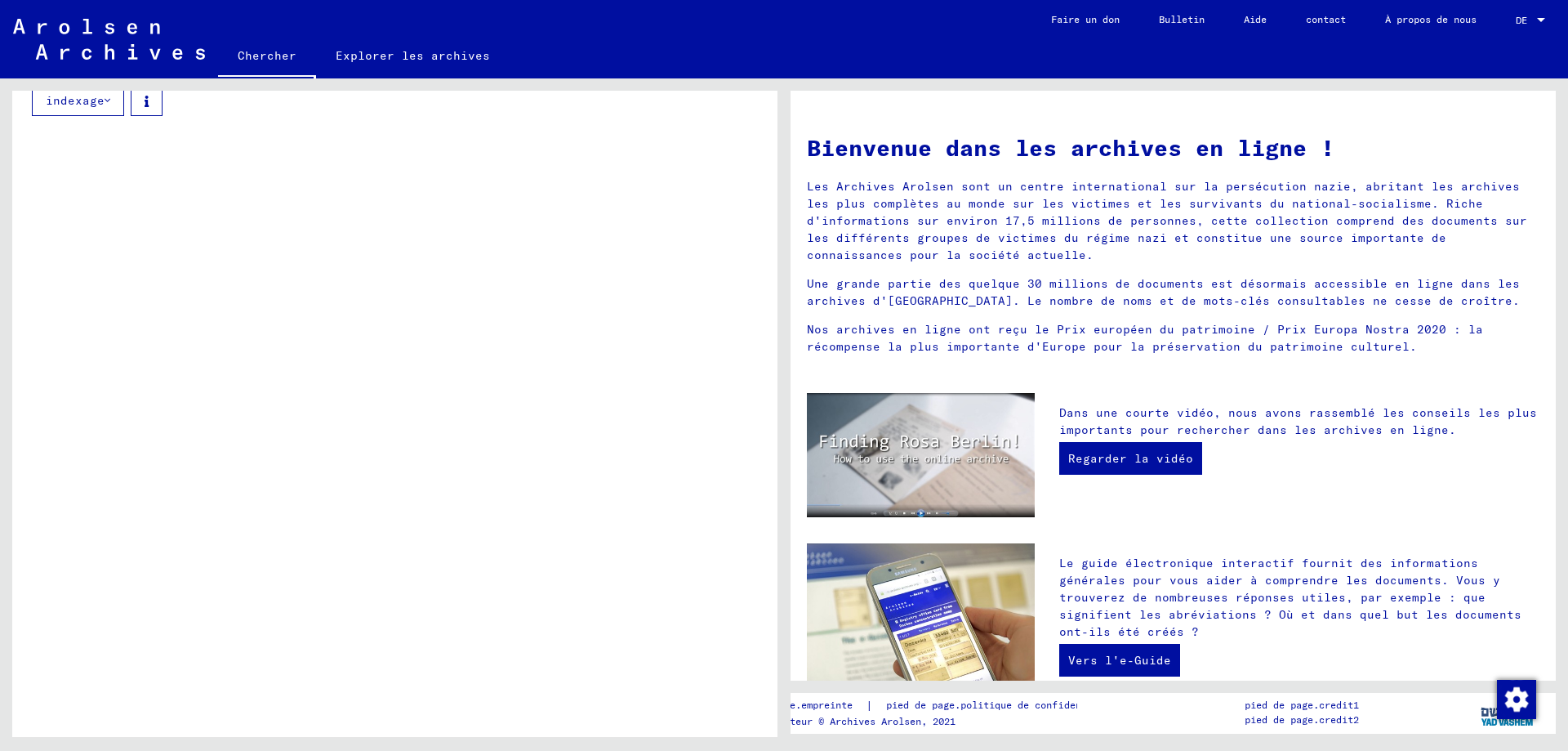
scroll to position [0, 0]
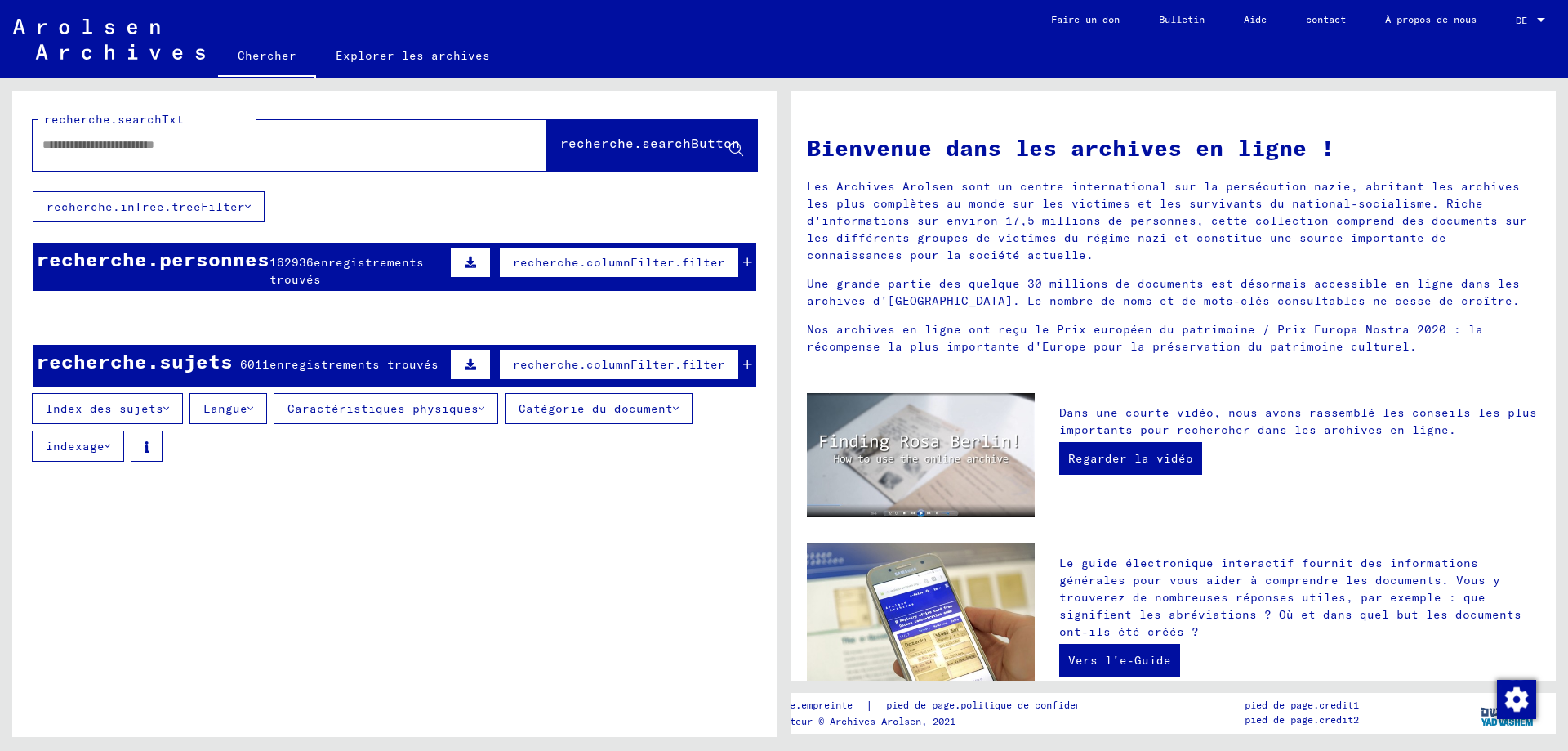
click at [212, 143] on input "text" at bounding box center [269, 145] width 455 height 17
type input "****"
click at [638, 140] on font "recherche.searchButton" at bounding box center [650, 142] width 180 height 16
click at [743, 258] on icon at bounding box center [747, 262] width 9 height 11
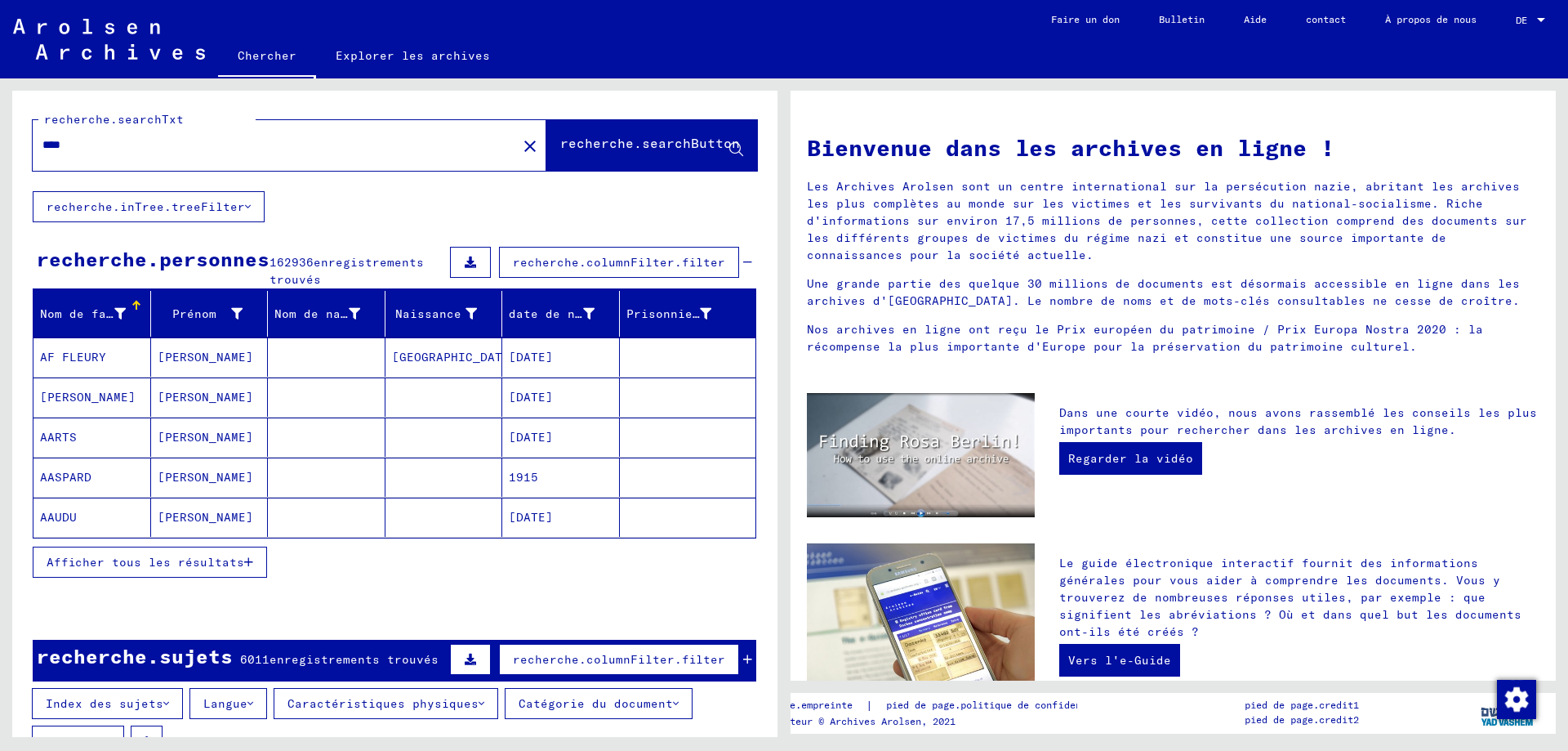
click at [743, 261] on icon at bounding box center [747, 262] width 9 height 11
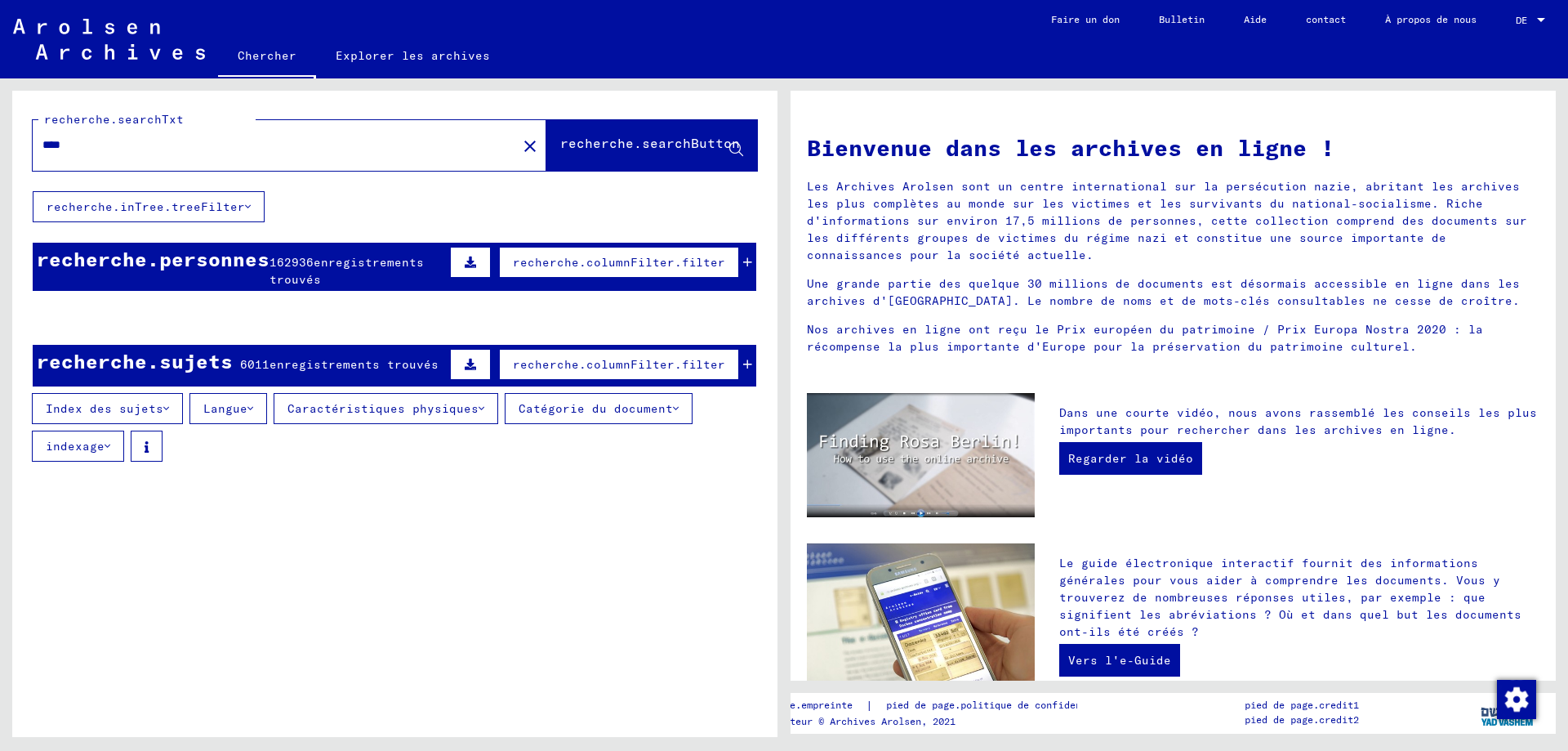
click at [743, 261] on icon at bounding box center [747, 262] width 9 height 11
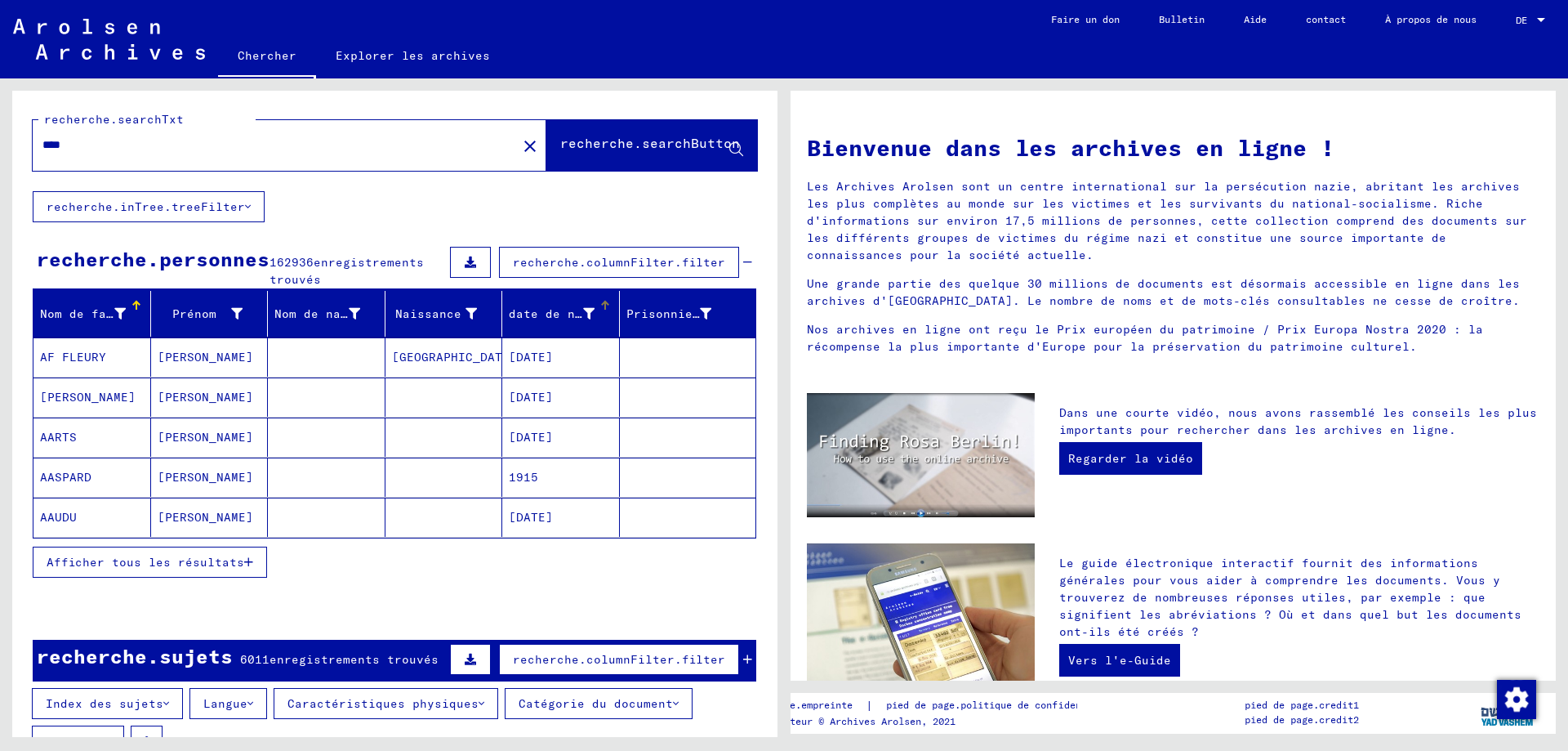
click at [572, 314] on font "date de naissance" at bounding box center [571, 313] width 125 height 14
click at [109, 311] on font "Nom de famille" at bounding box center [92, 313] width 103 height 14
click at [121, 311] on font "Nom de famille" at bounding box center [92, 313] width 103 height 14
click at [135, 559] on font "Afficher tous les résultats" at bounding box center [145, 561] width 198 height 14
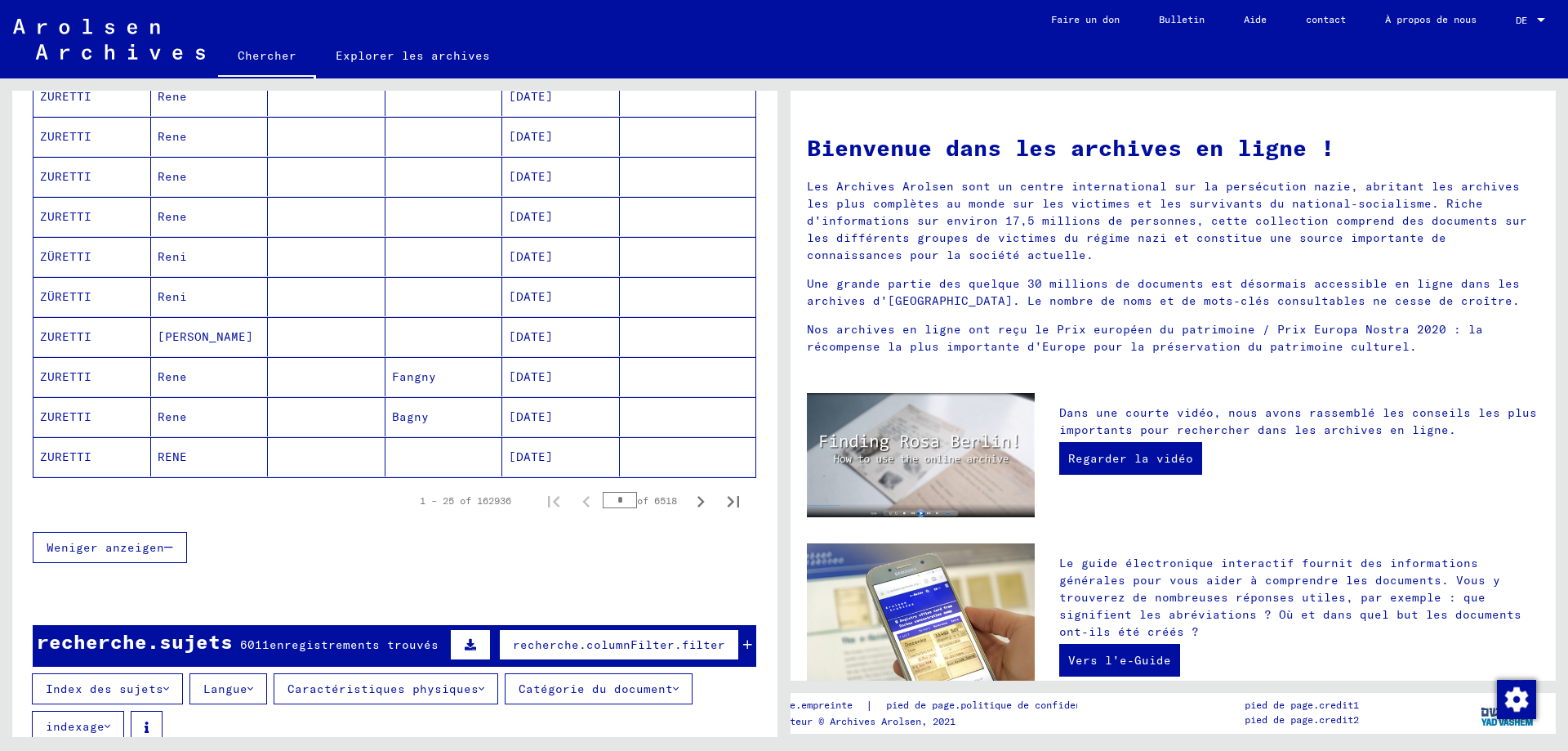
scroll to position [1062, 0]
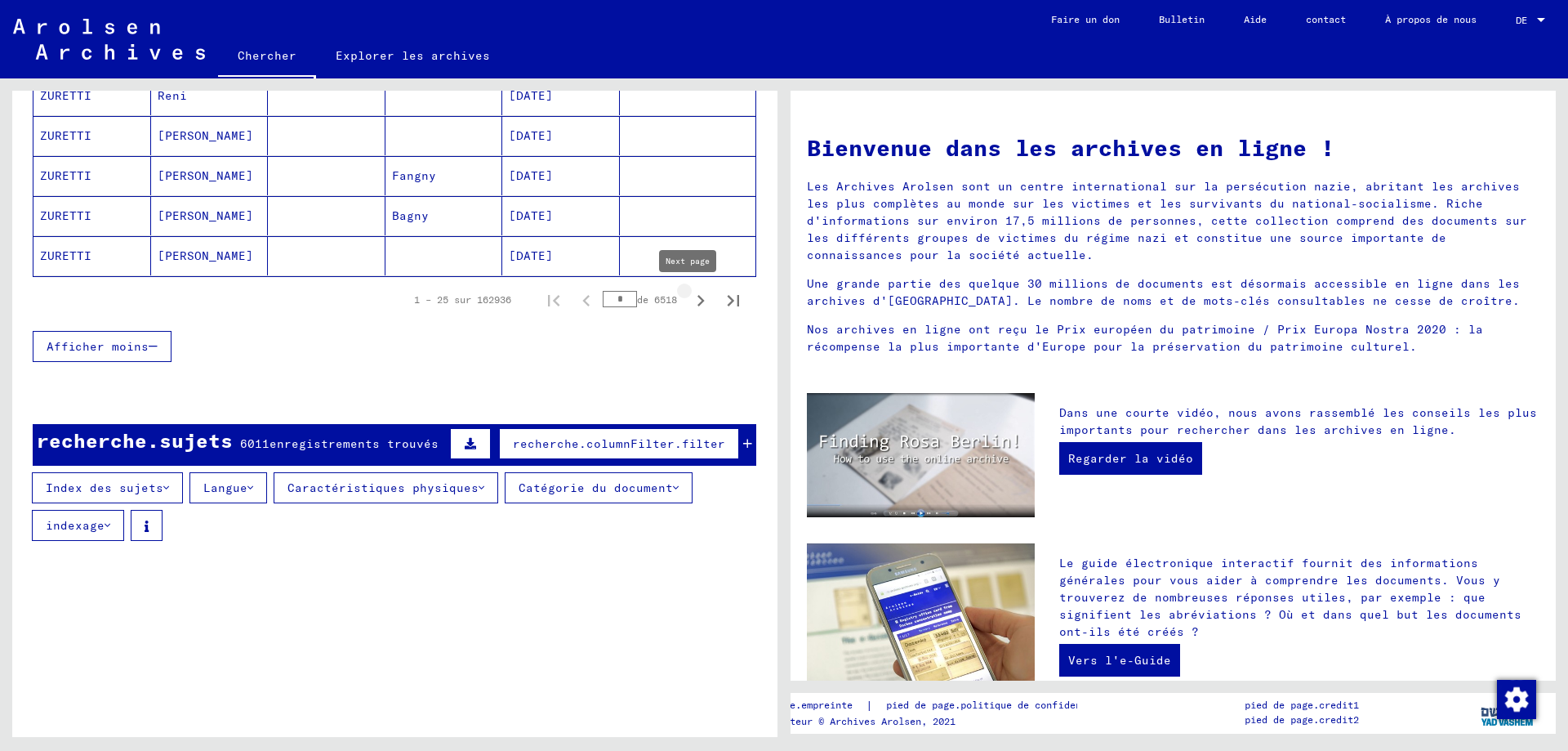
click at [690, 300] on icon "Page suivante" at bounding box center [701, 301] width 23 height 23
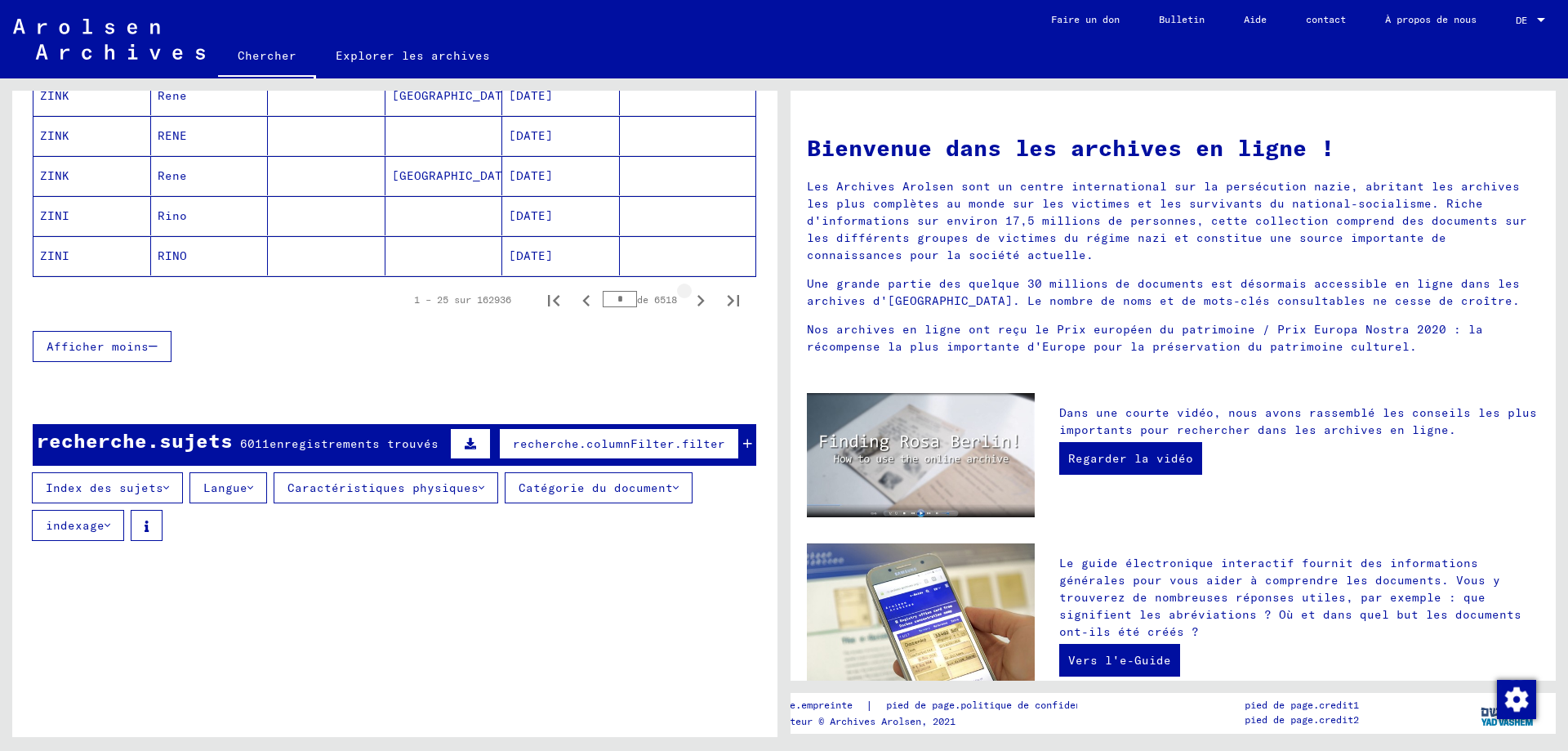
click at [690, 300] on icon "Page suivante" at bounding box center [701, 301] width 23 height 23
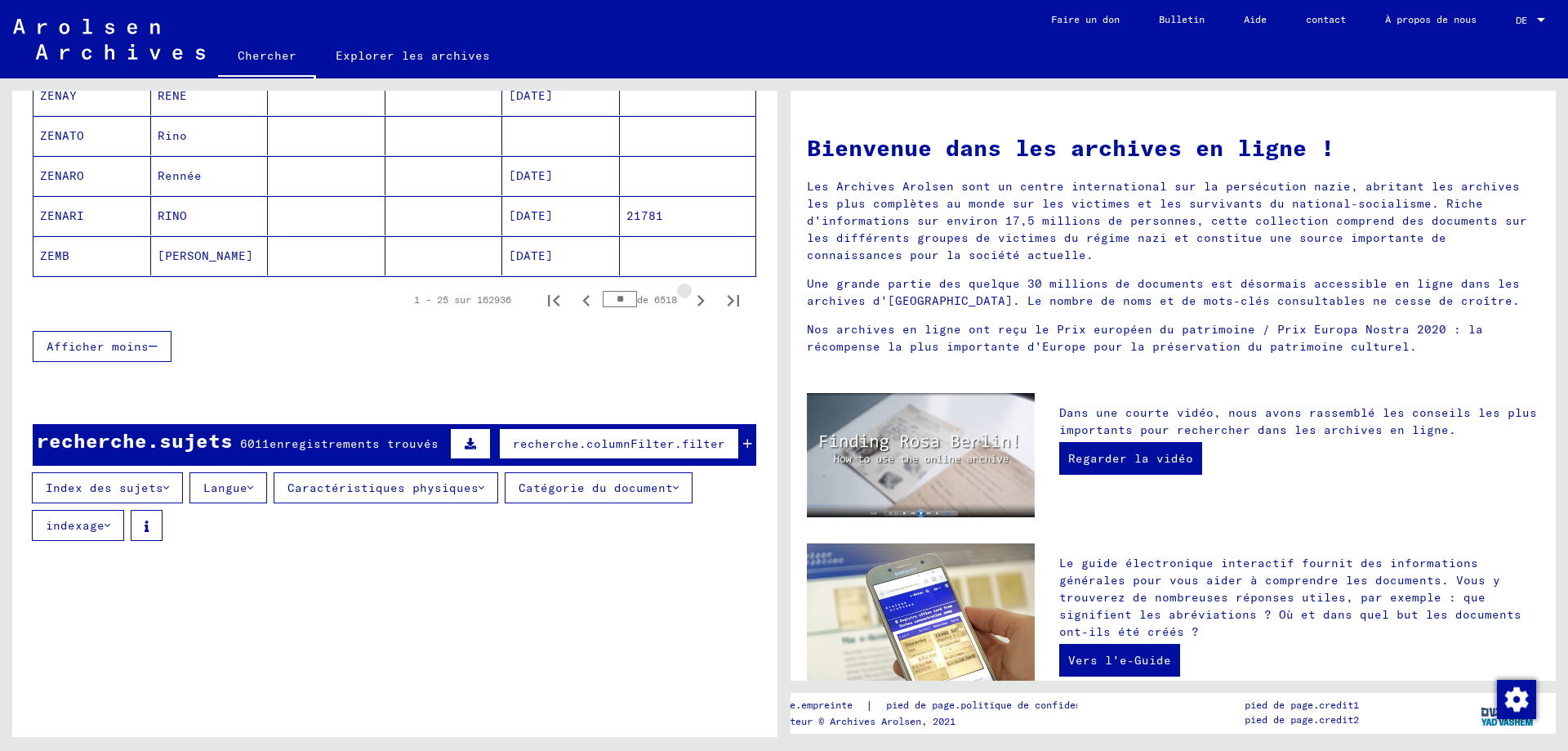
click at [690, 300] on icon "Page suivante" at bounding box center [701, 301] width 23 height 23
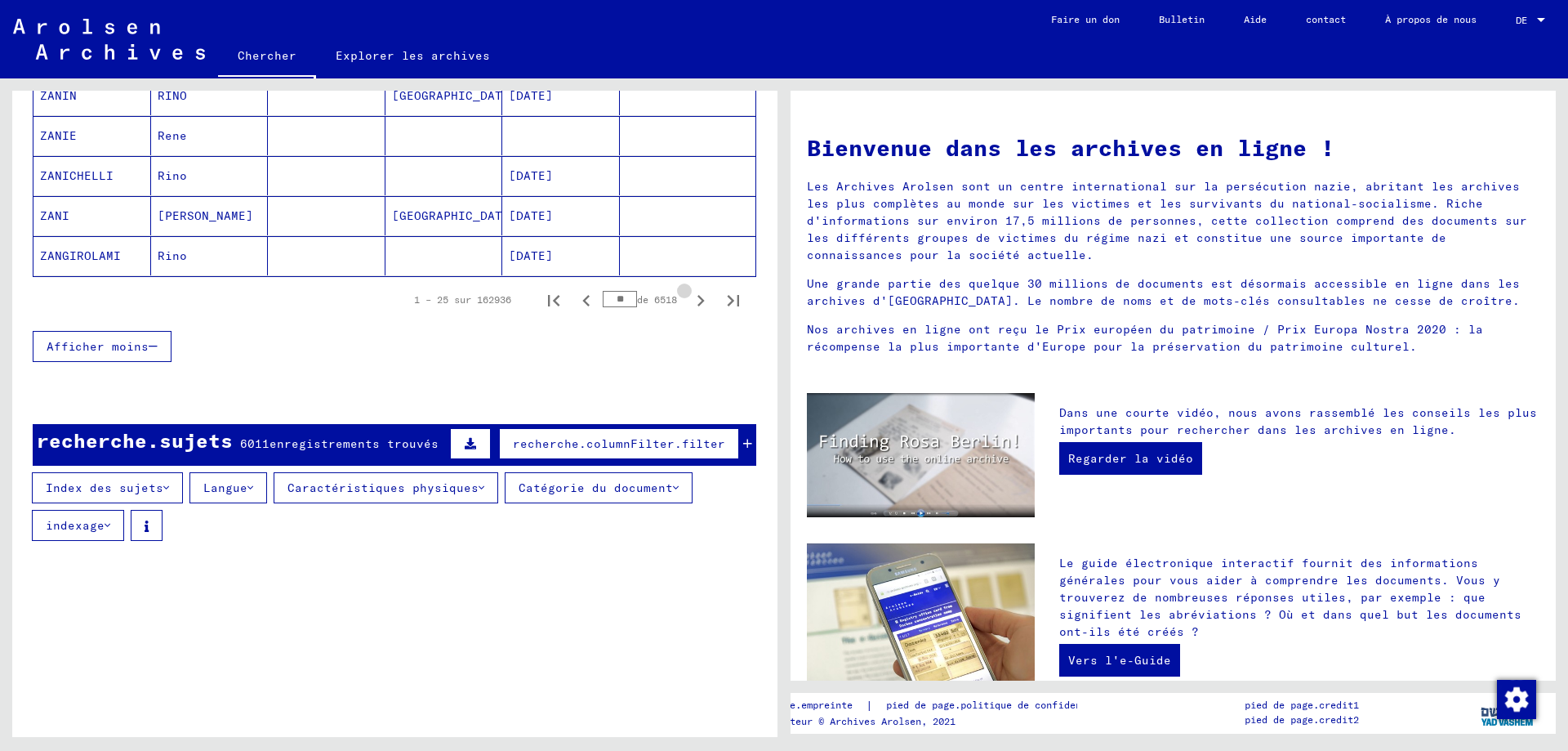
click at [690, 300] on icon "Page suivante" at bounding box center [701, 301] width 23 height 23
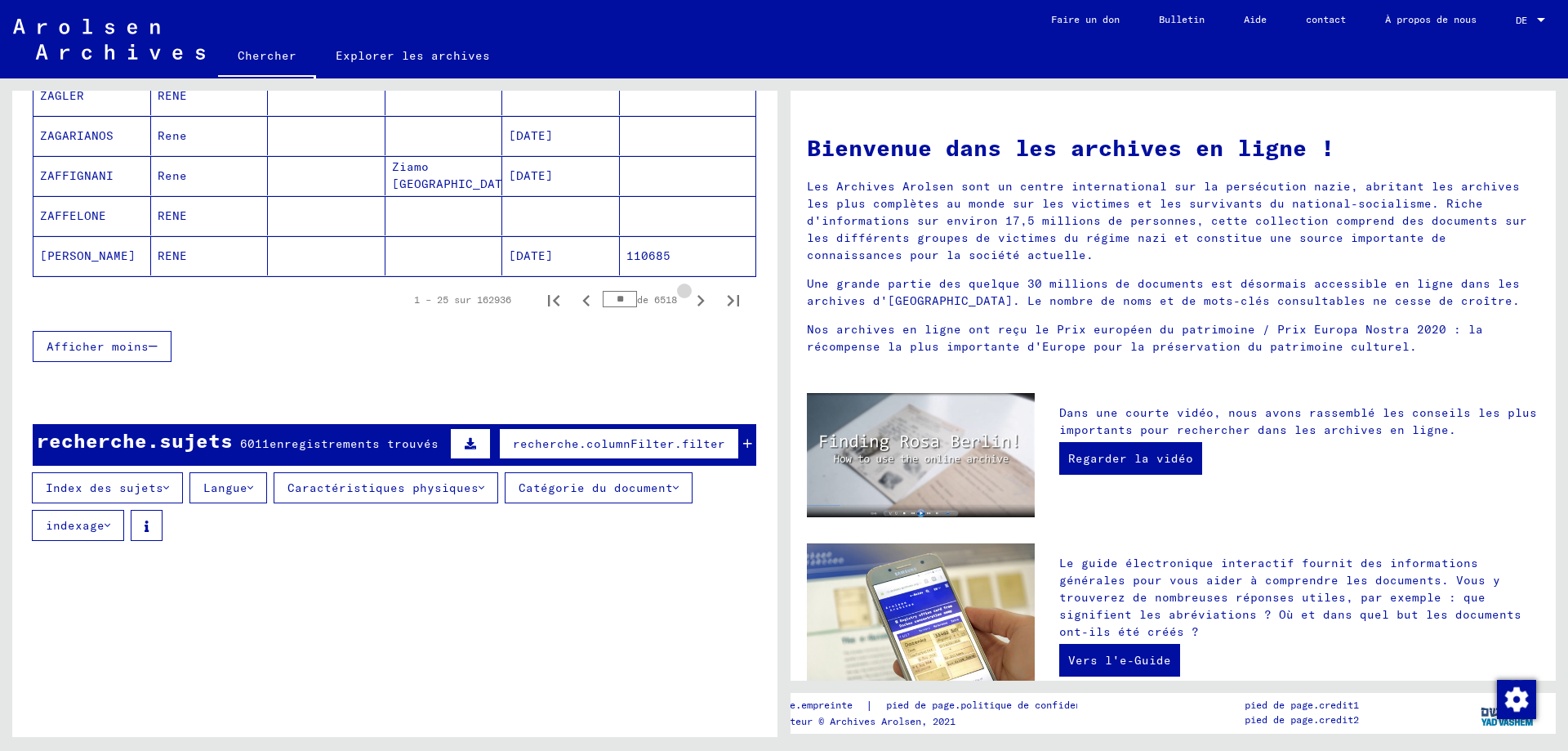
click at [690, 300] on icon "Page suivante" at bounding box center [701, 301] width 23 height 23
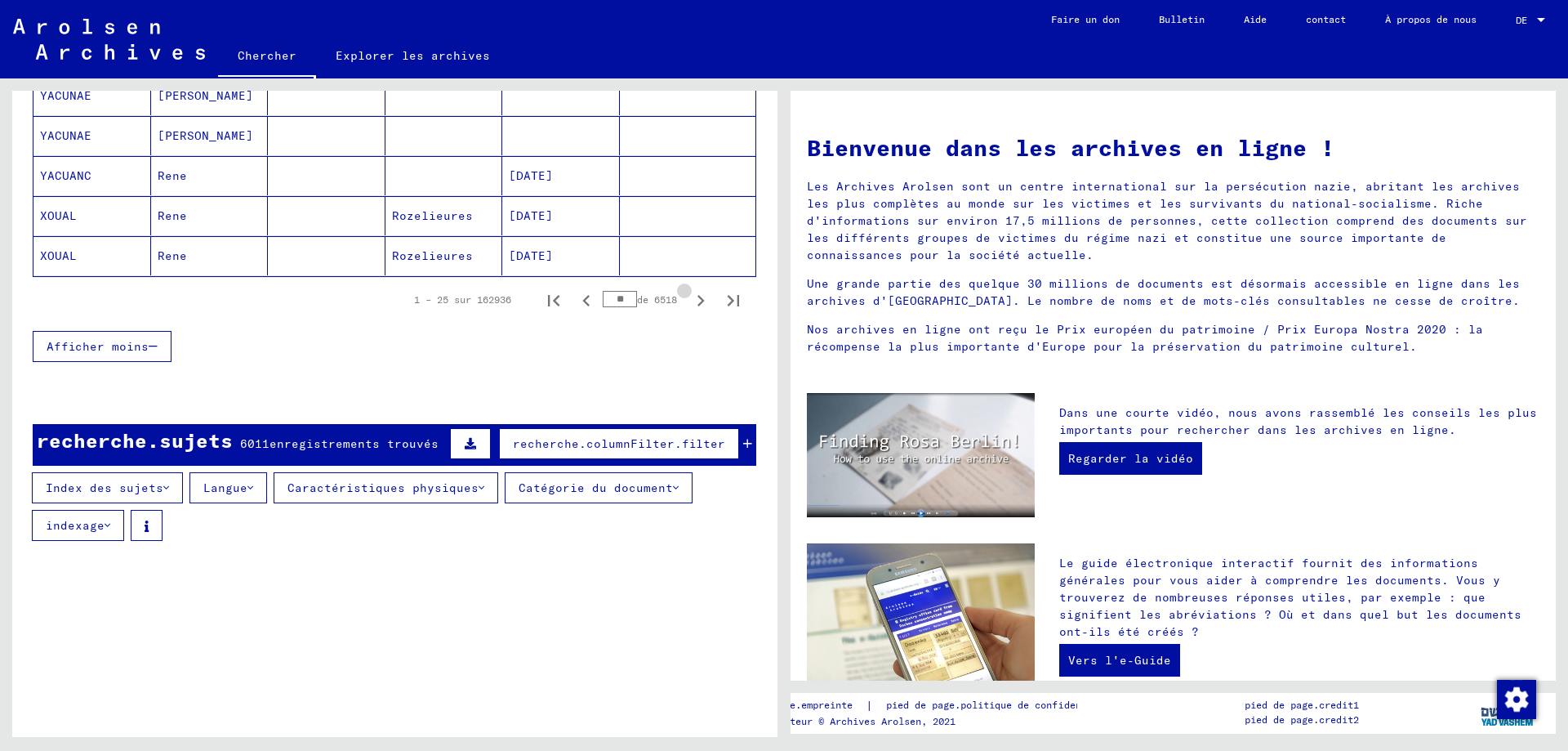
click at [690, 300] on icon "Page suivante" at bounding box center [701, 301] width 23 height 23
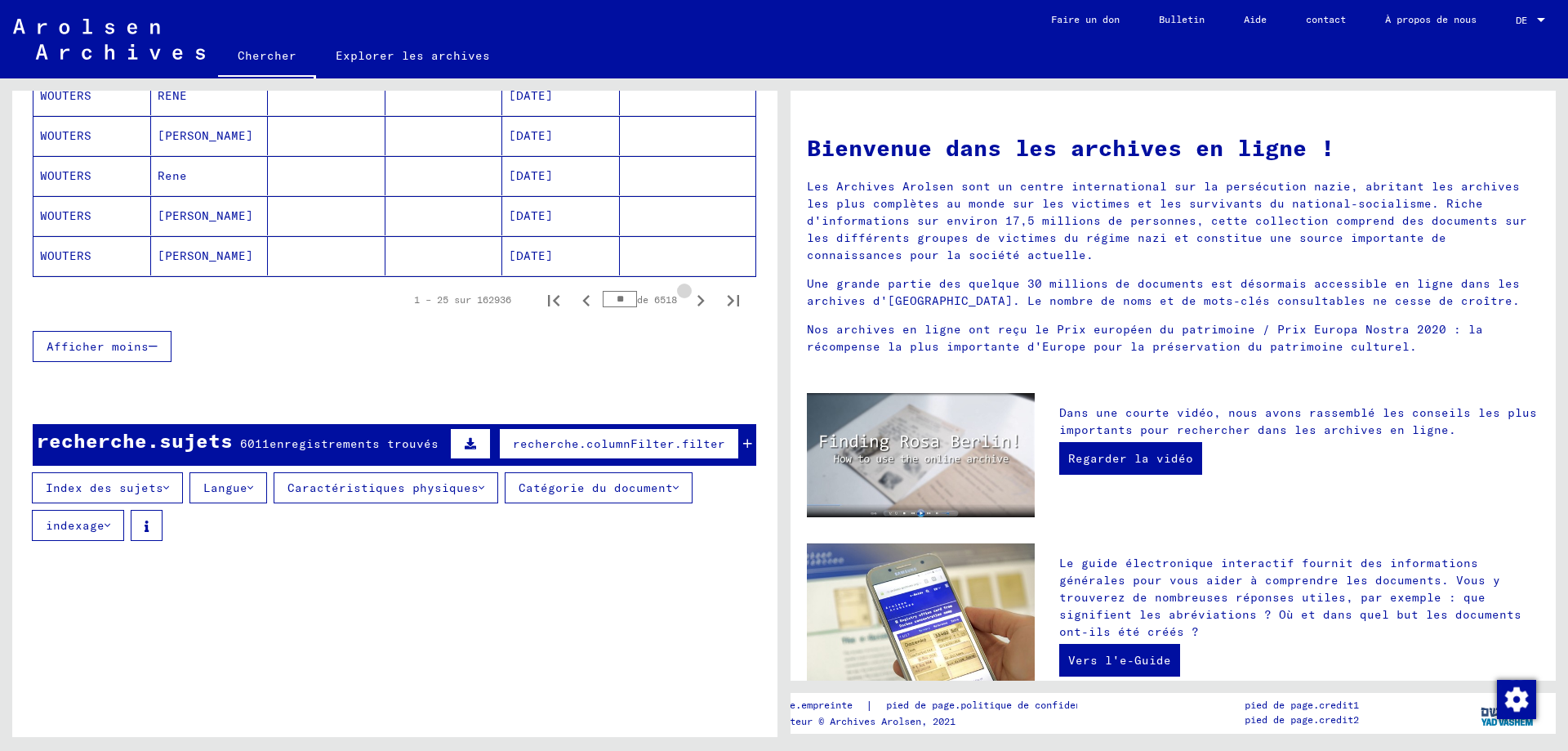
click at [690, 300] on icon "Page suivante" at bounding box center [701, 301] width 23 height 23
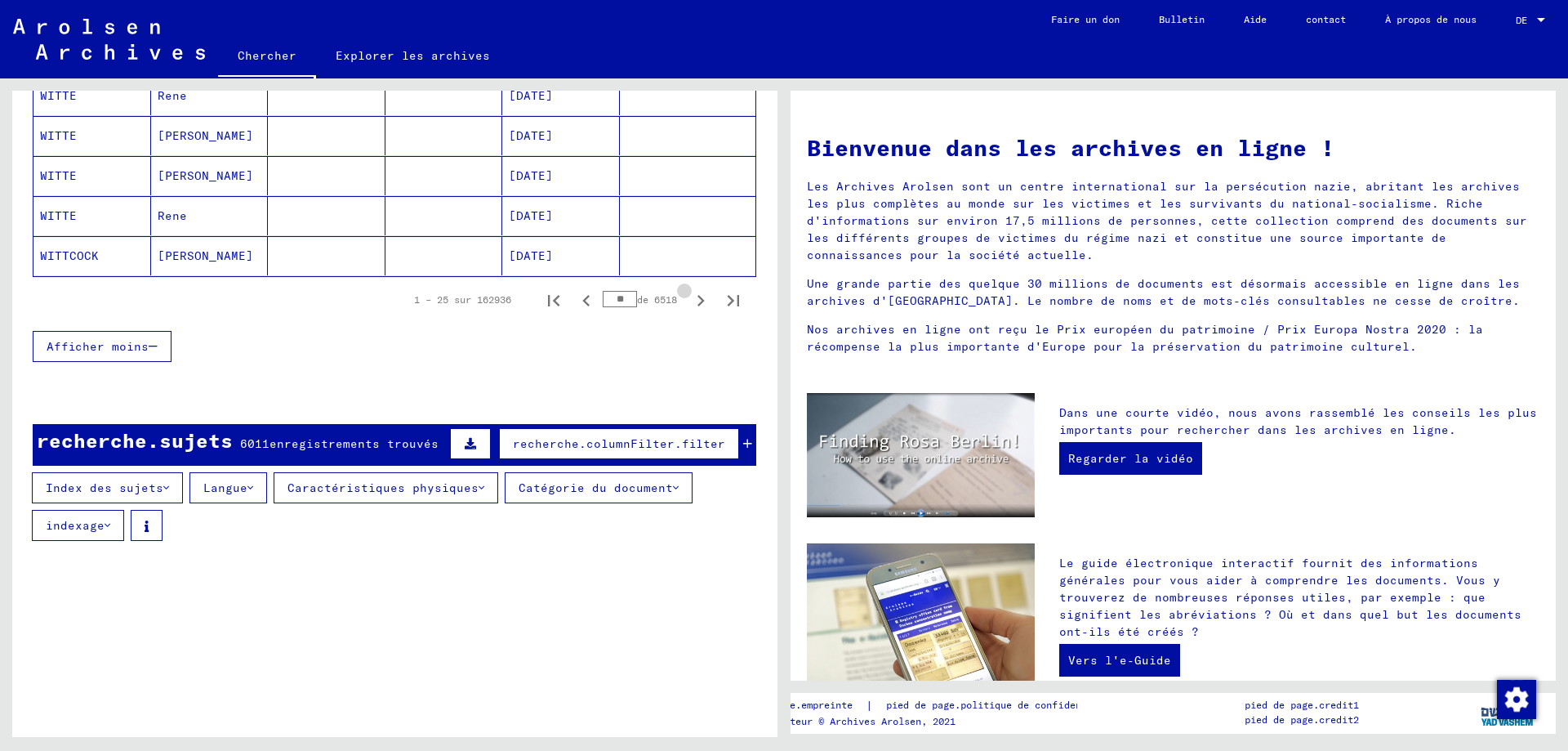
click at [690, 300] on icon "Page suivante" at bounding box center [701, 301] width 23 height 23
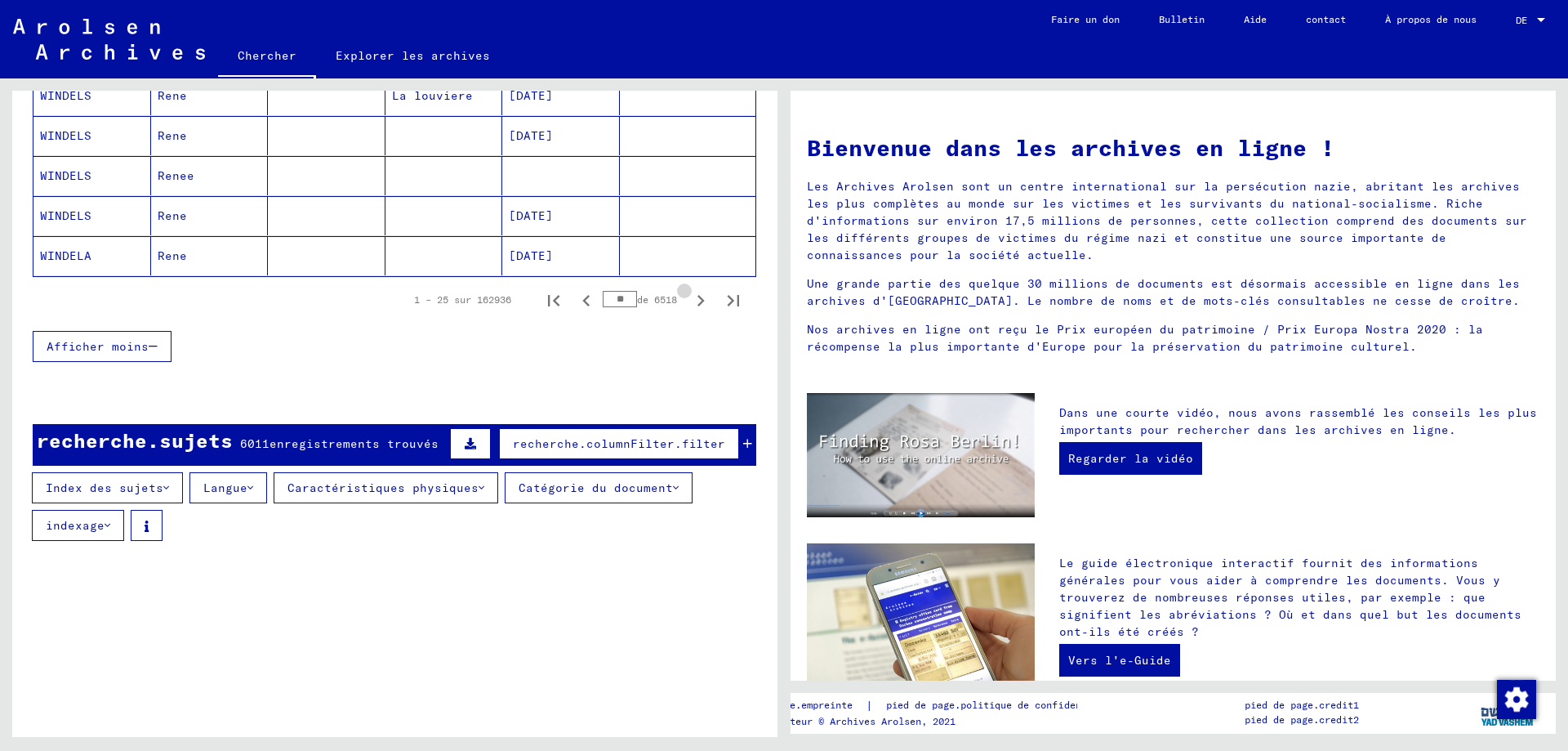
click at [690, 300] on icon "Page suivante" at bounding box center [701, 301] width 23 height 23
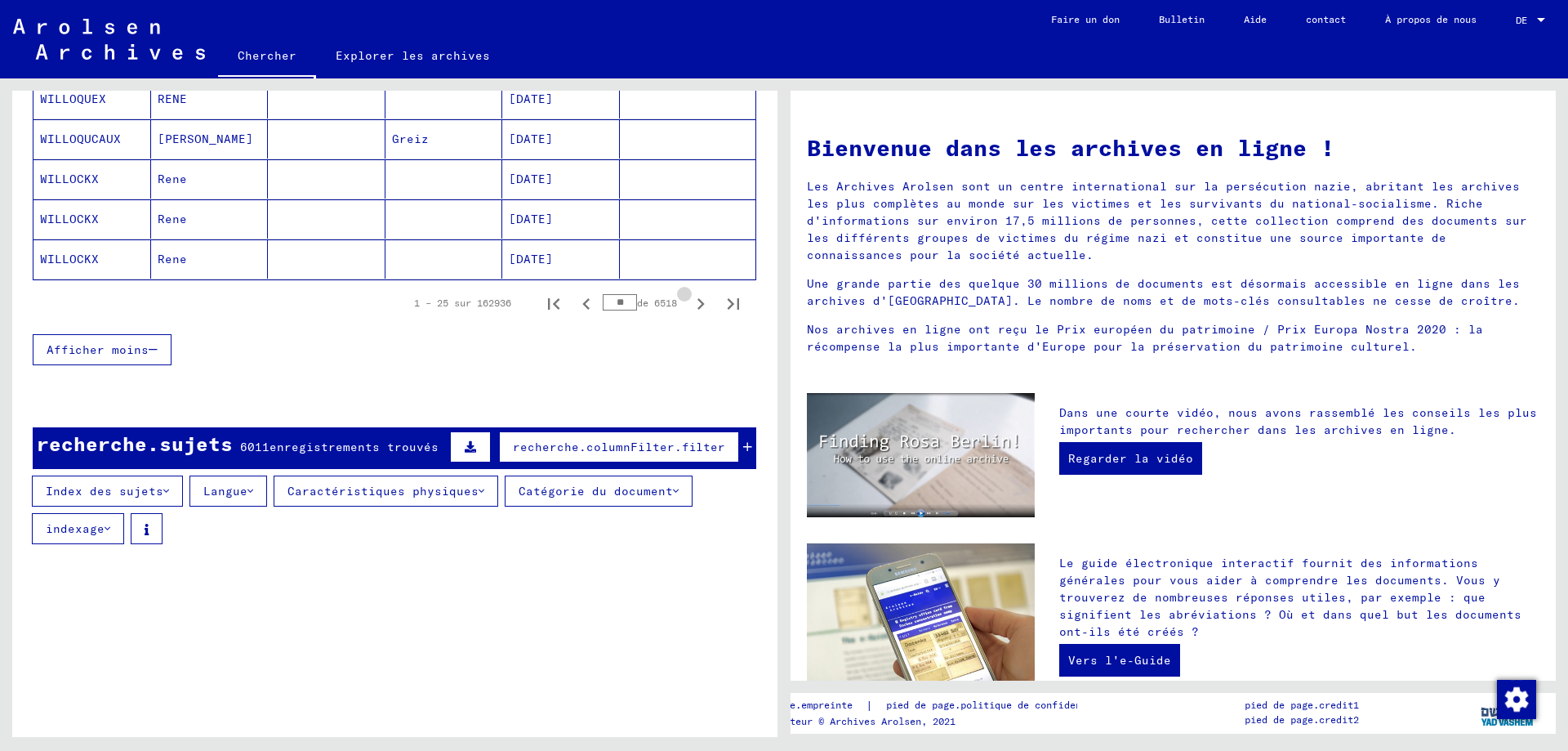
click at [690, 300] on icon "Page suivante" at bounding box center [701, 304] width 23 height 23
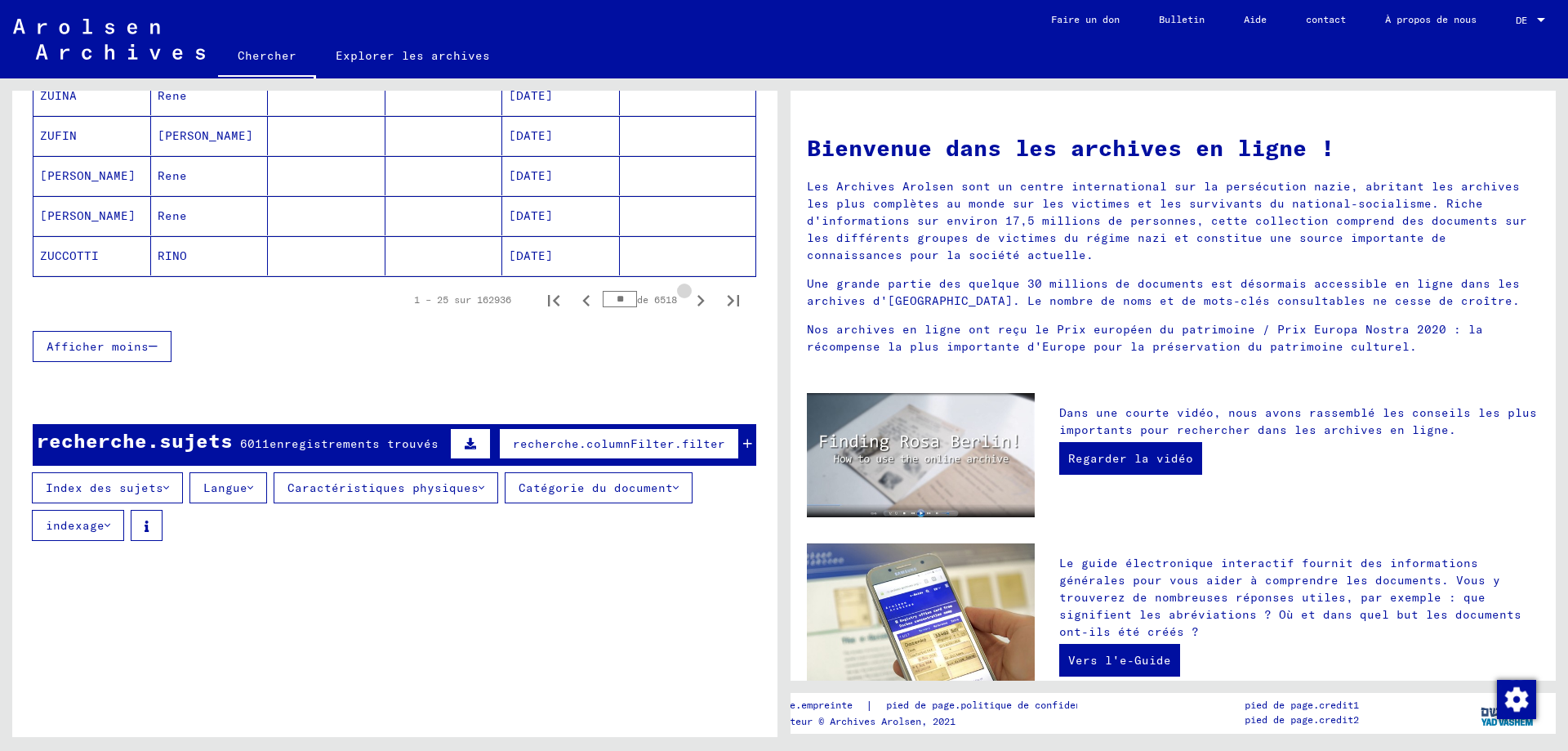
click at [690, 300] on icon "Page suivante" at bounding box center [701, 301] width 23 height 23
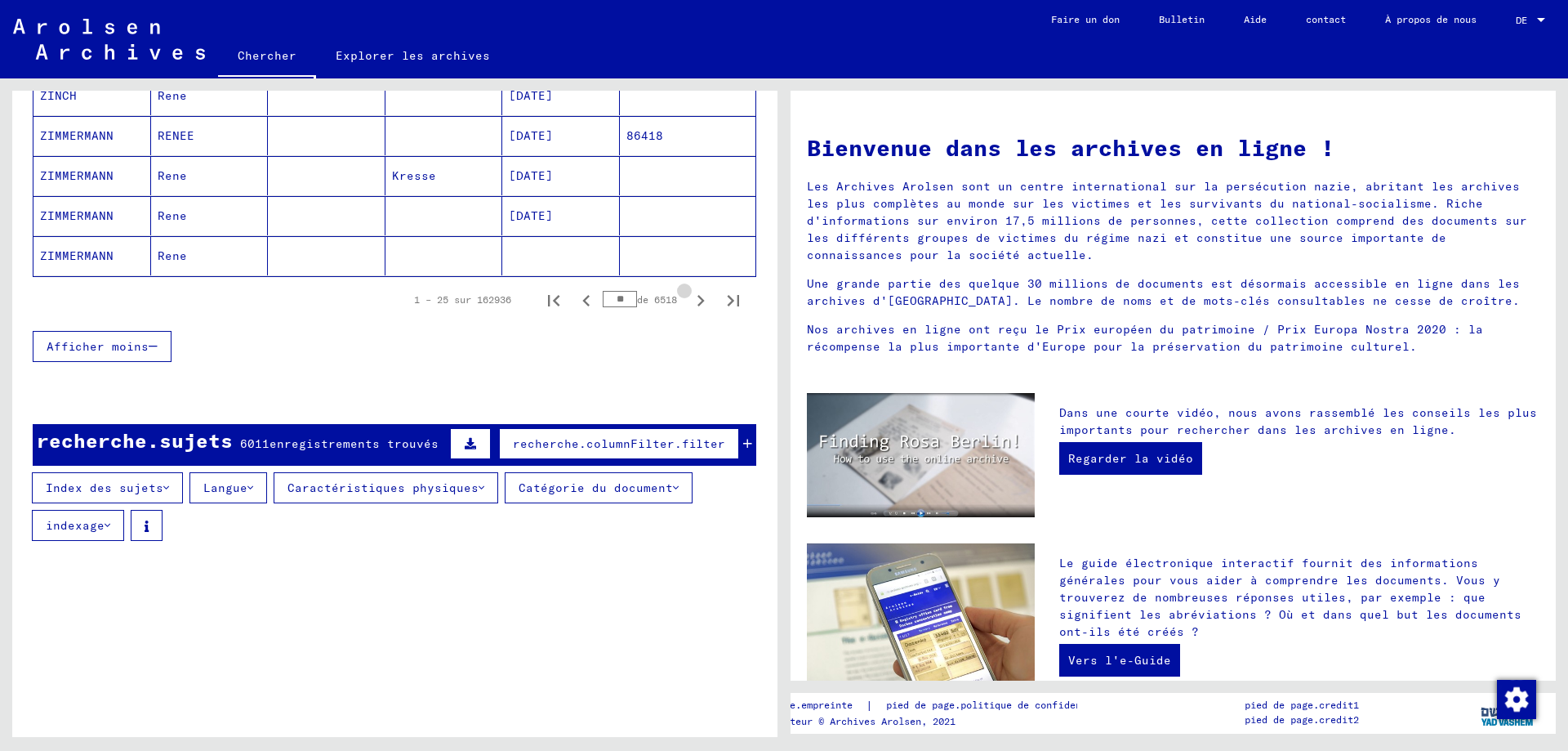
click at [690, 300] on icon "Page suivante" at bounding box center [701, 301] width 23 height 23
click at [722, 299] on icon "Dernière page" at bounding box center [734, 301] width 23 height 23
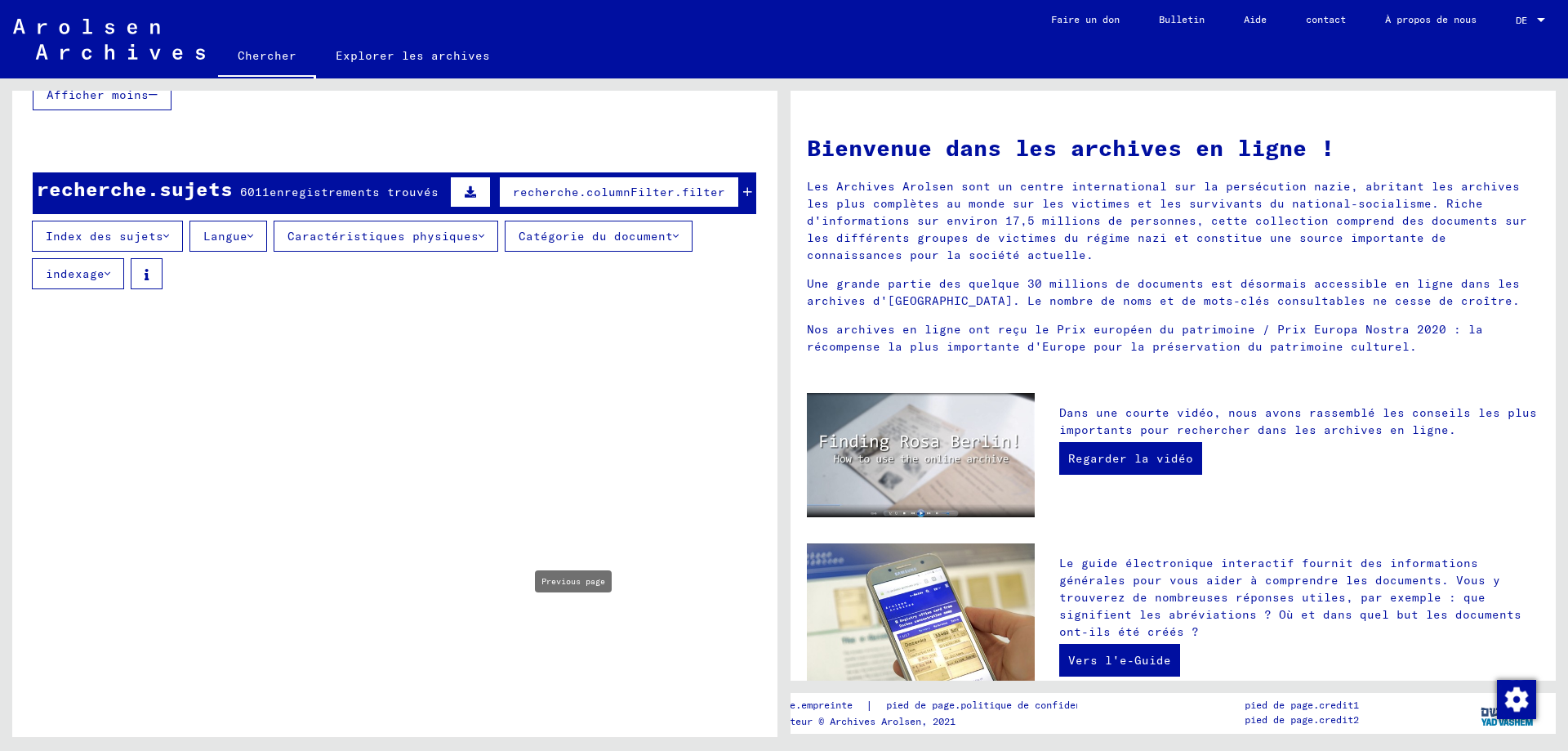
scroll to position [182, 0]
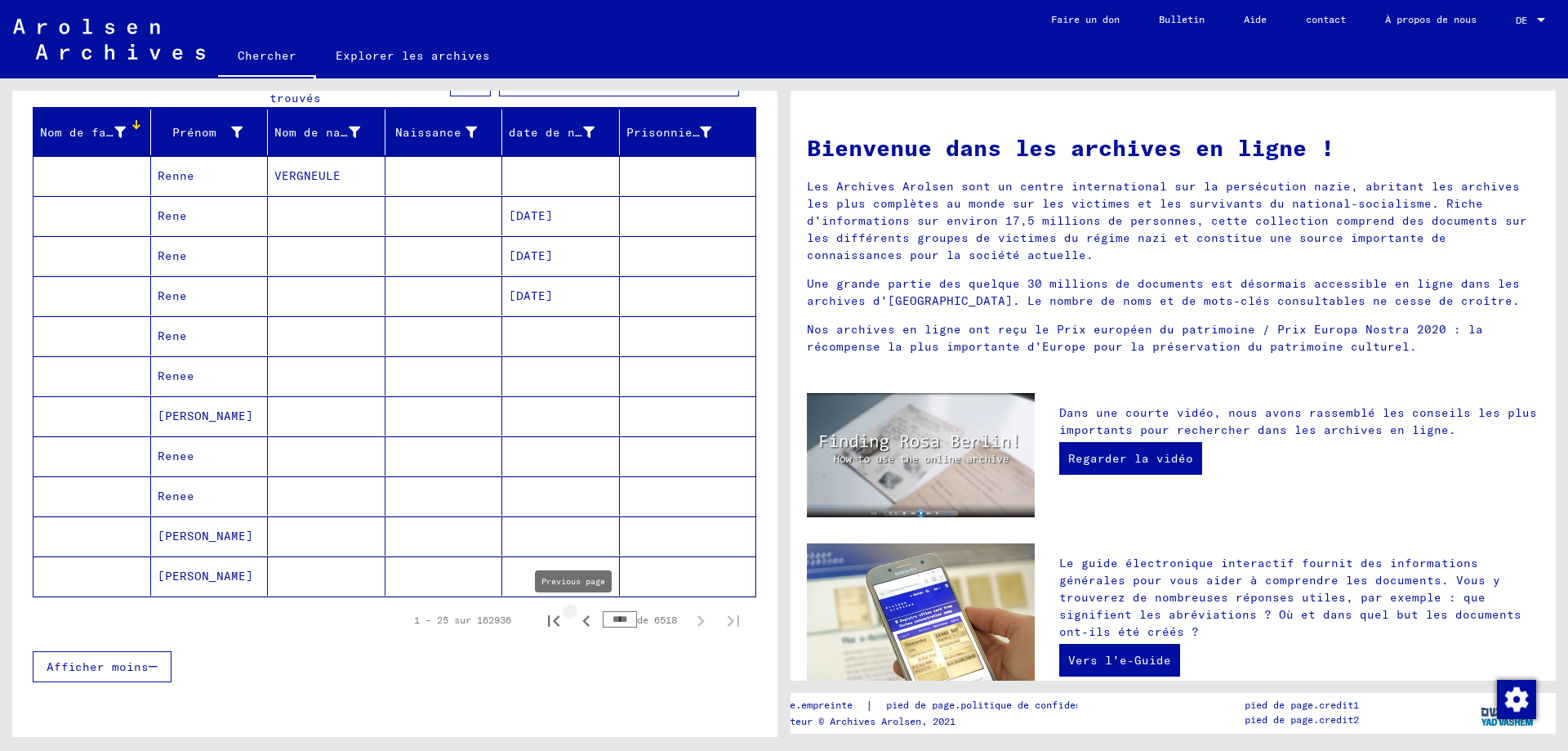
click at [583, 621] on icon "Page précédente" at bounding box center [587, 621] width 8 height 11
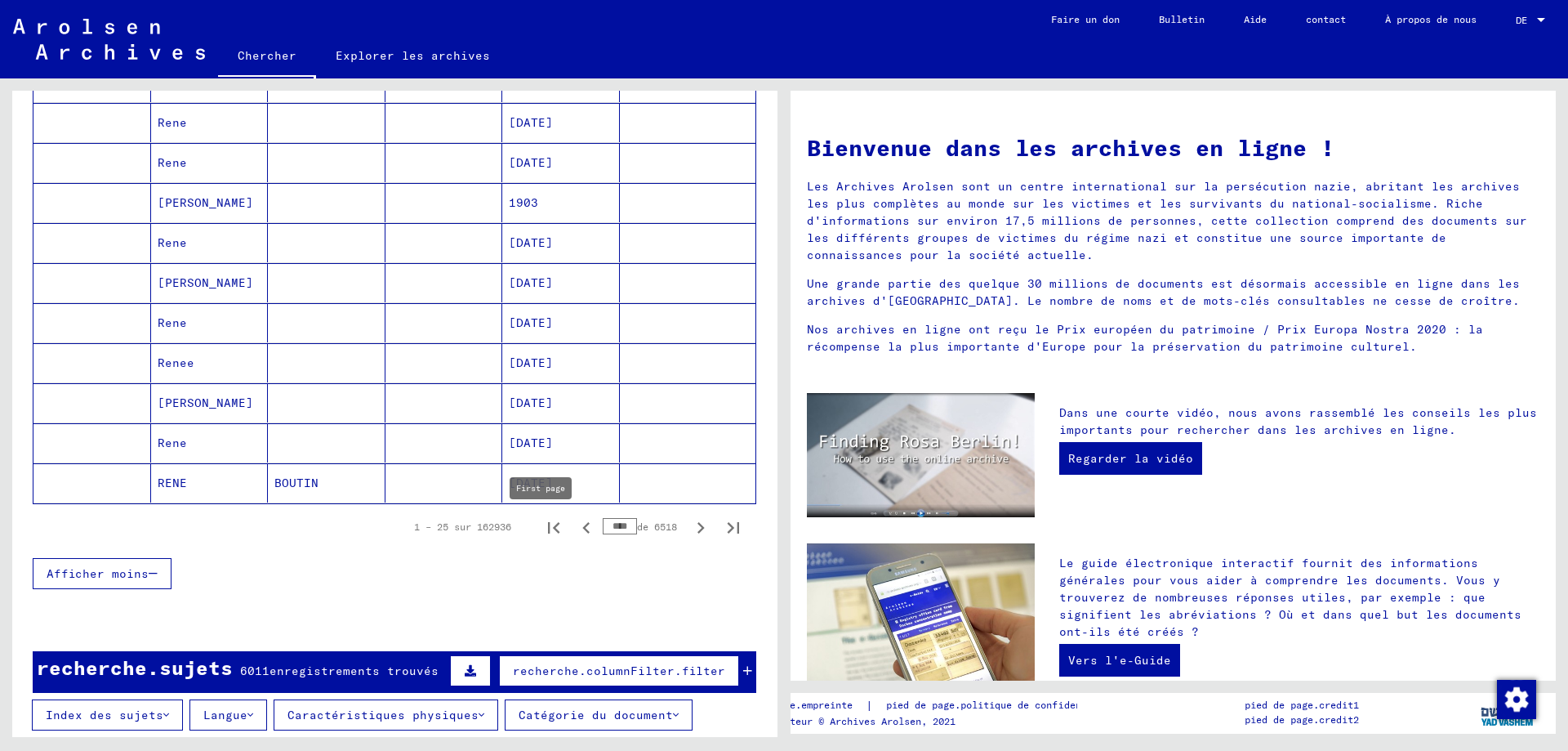
click at [548, 530] on icon "Première page" at bounding box center [554, 527] width 11 height 11
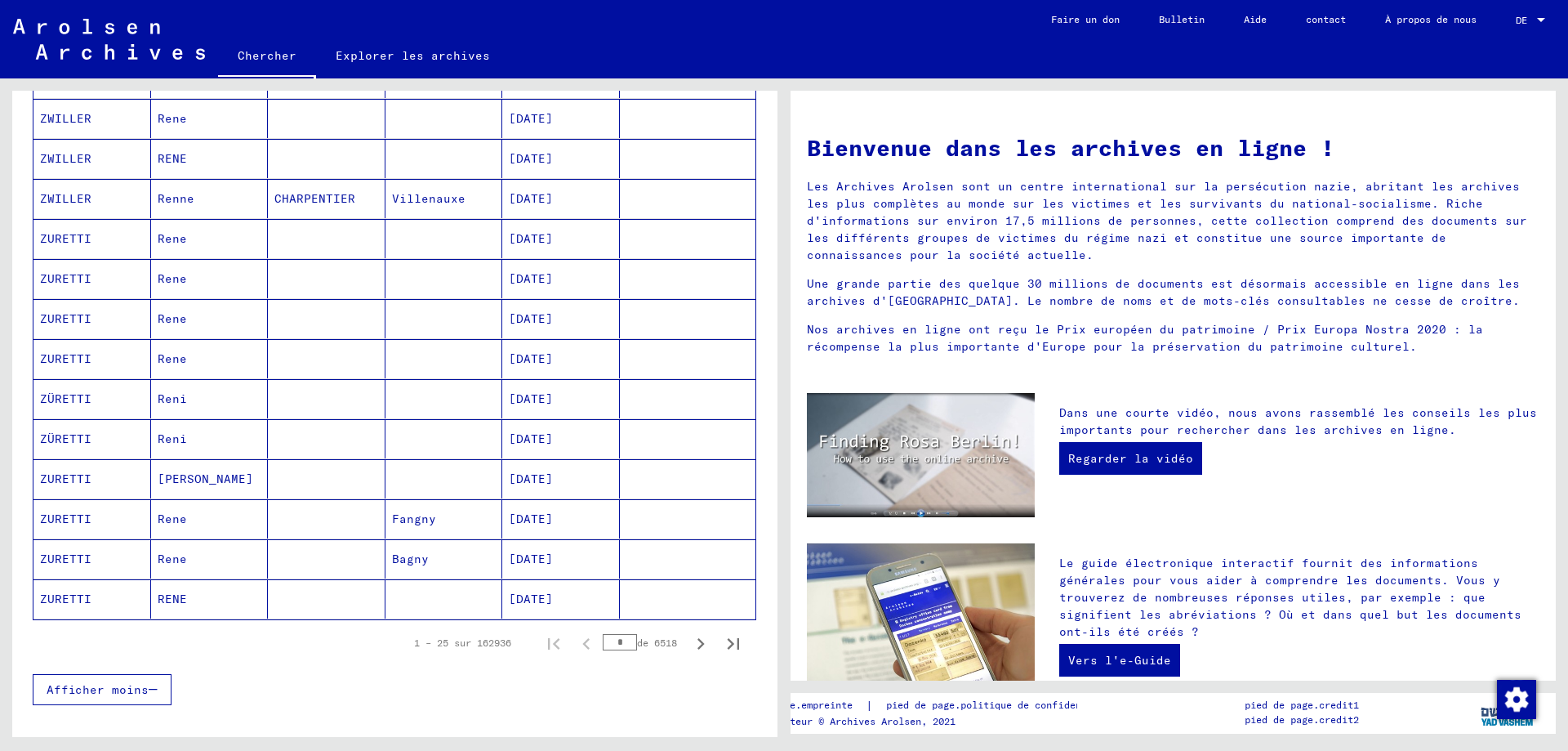
scroll to position [835, 0]
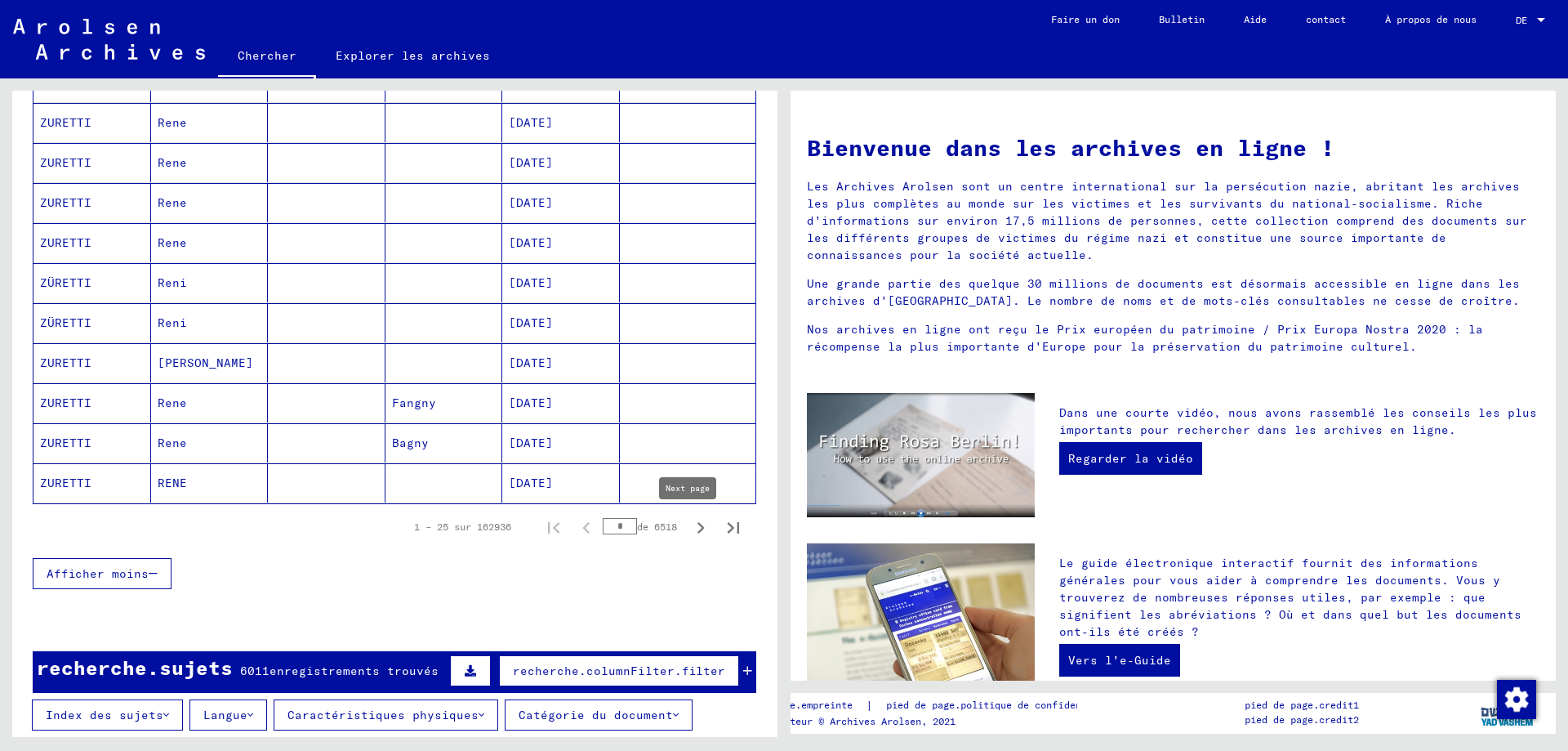
click at [690, 529] on icon "Page suivante" at bounding box center [701, 527] width 23 height 23
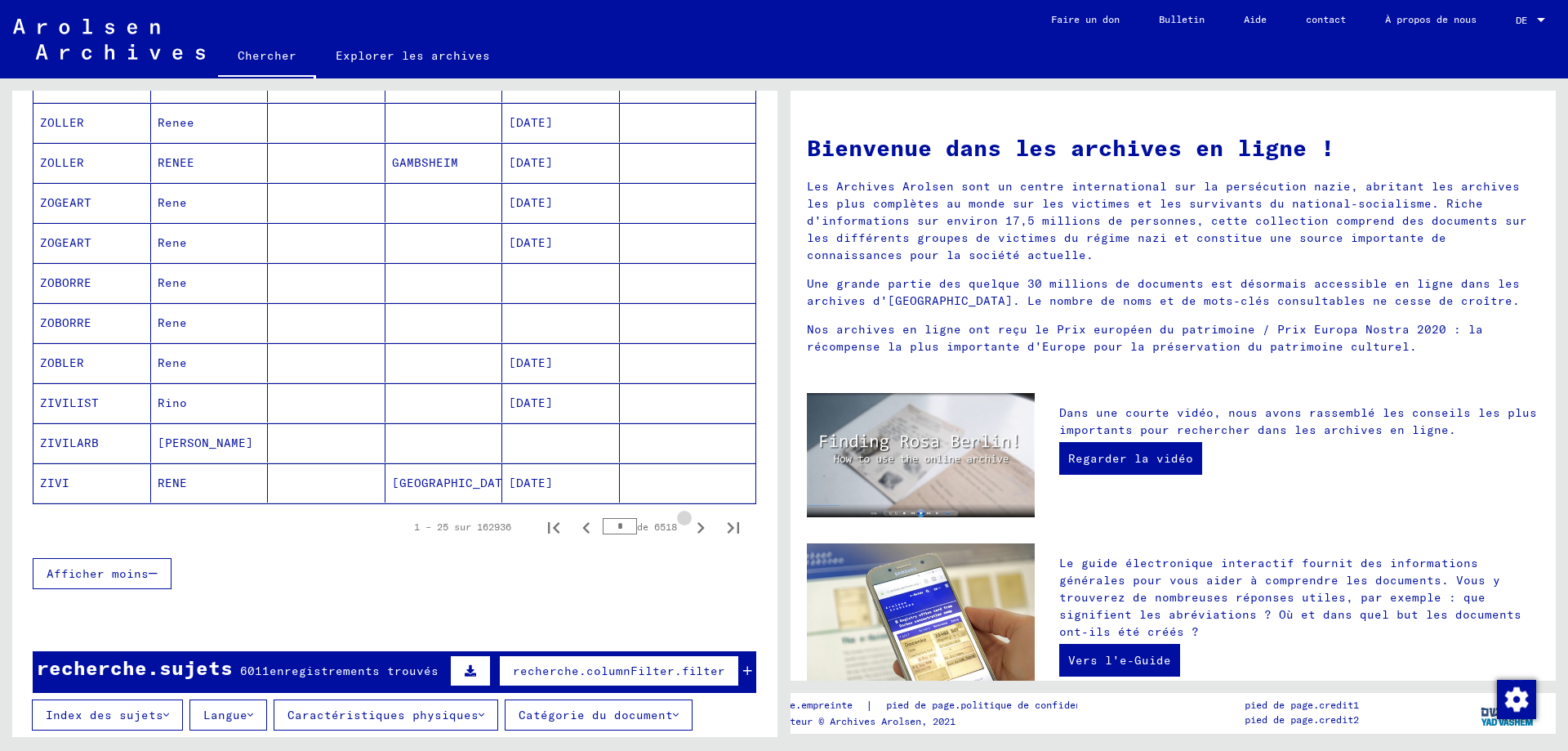
click at [690, 529] on icon "Page suivante" at bounding box center [701, 527] width 23 height 23
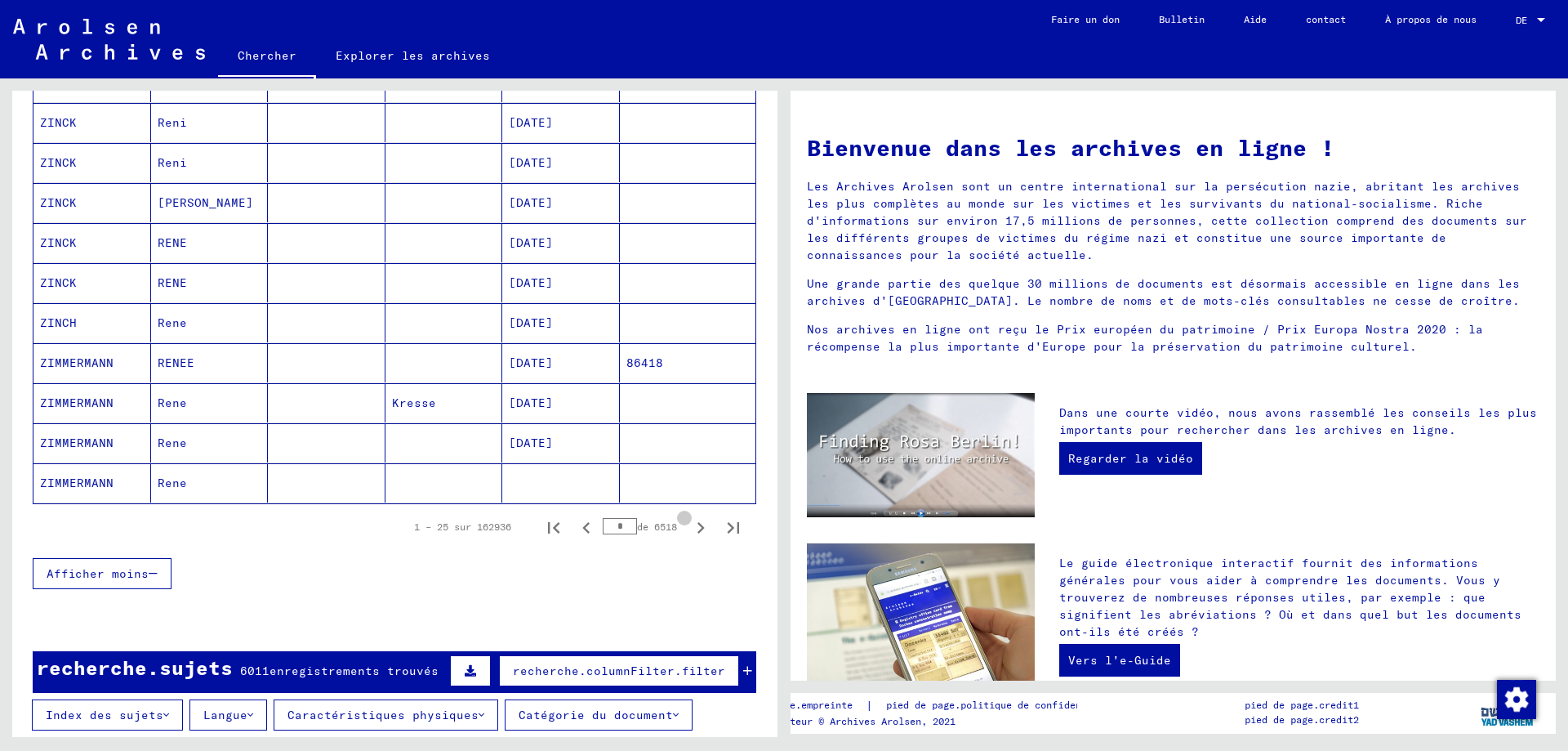
click at [690, 529] on icon "Page suivante" at bounding box center [701, 527] width 23 height 23
drag, startPoint x: 612, startPoint y: 525, endPoint x: 594, endPoint y: 526, distance: 18.0
click at [603, 526] on input "*" at bounding box center [620, 526] width 34 height 16
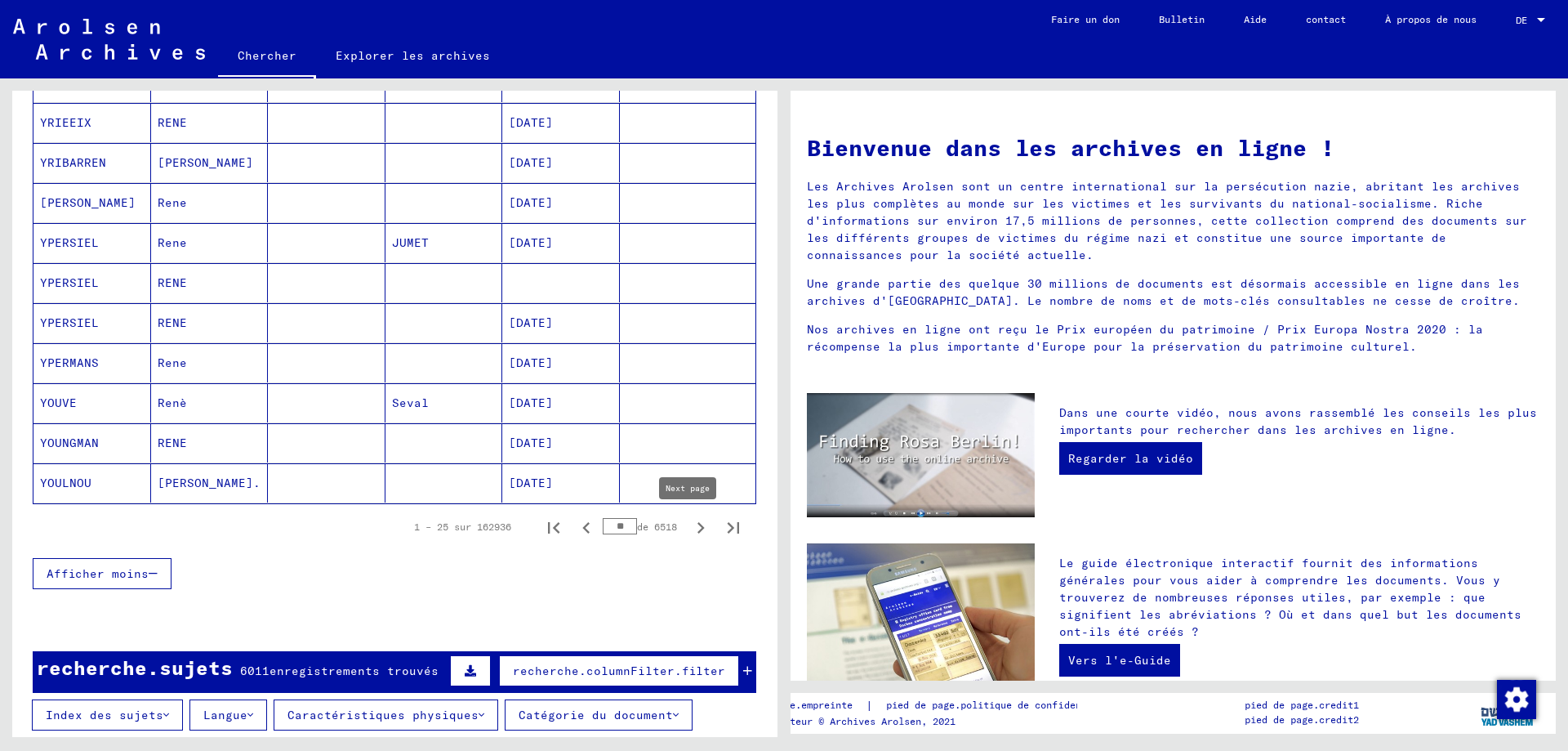
click at [690, 526] on icon "Page suivante" at bounding box center [701, 527] width 23 height 23
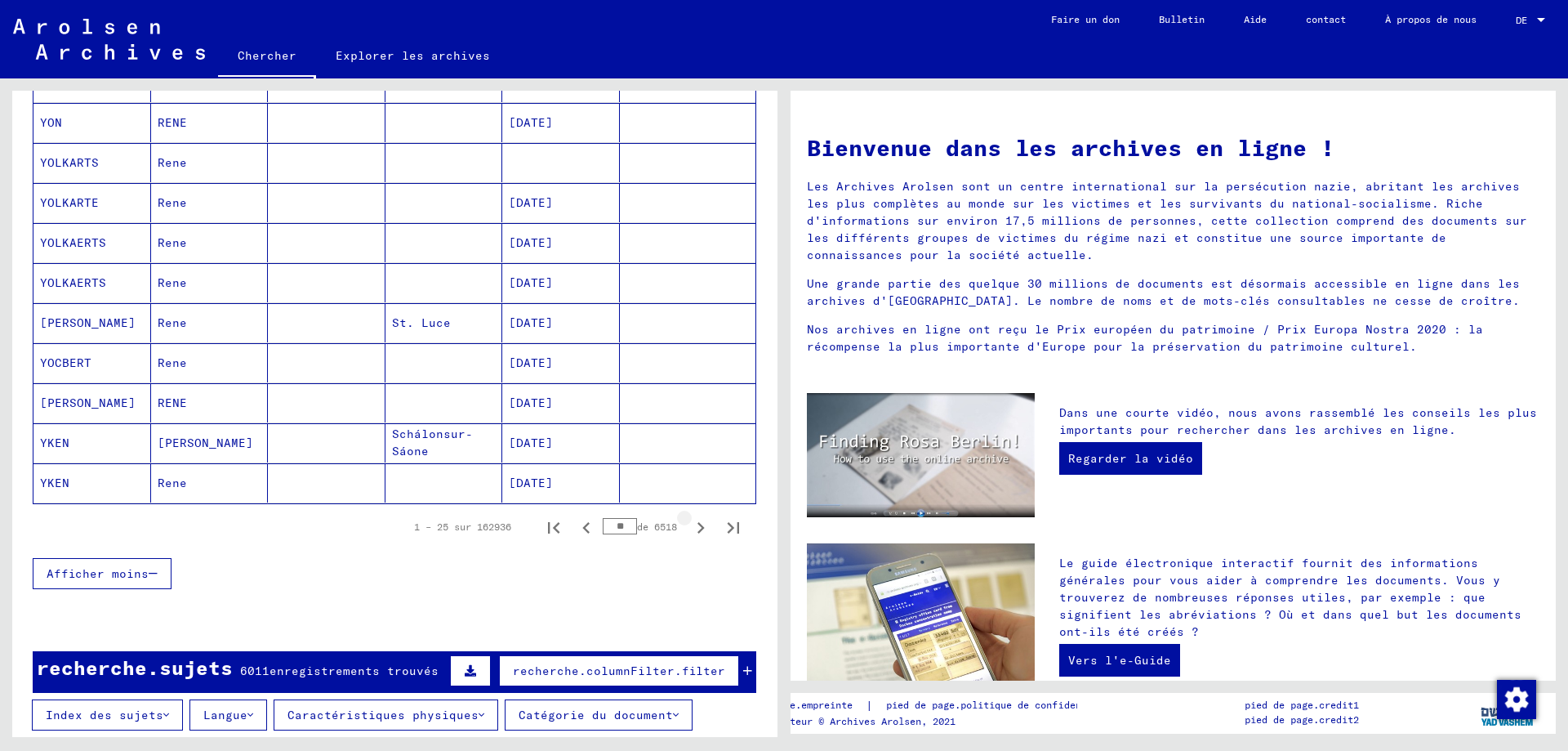
click at [690, 526] on icon "Page suivante" at bounding box center [701, 527] width 23 height 23
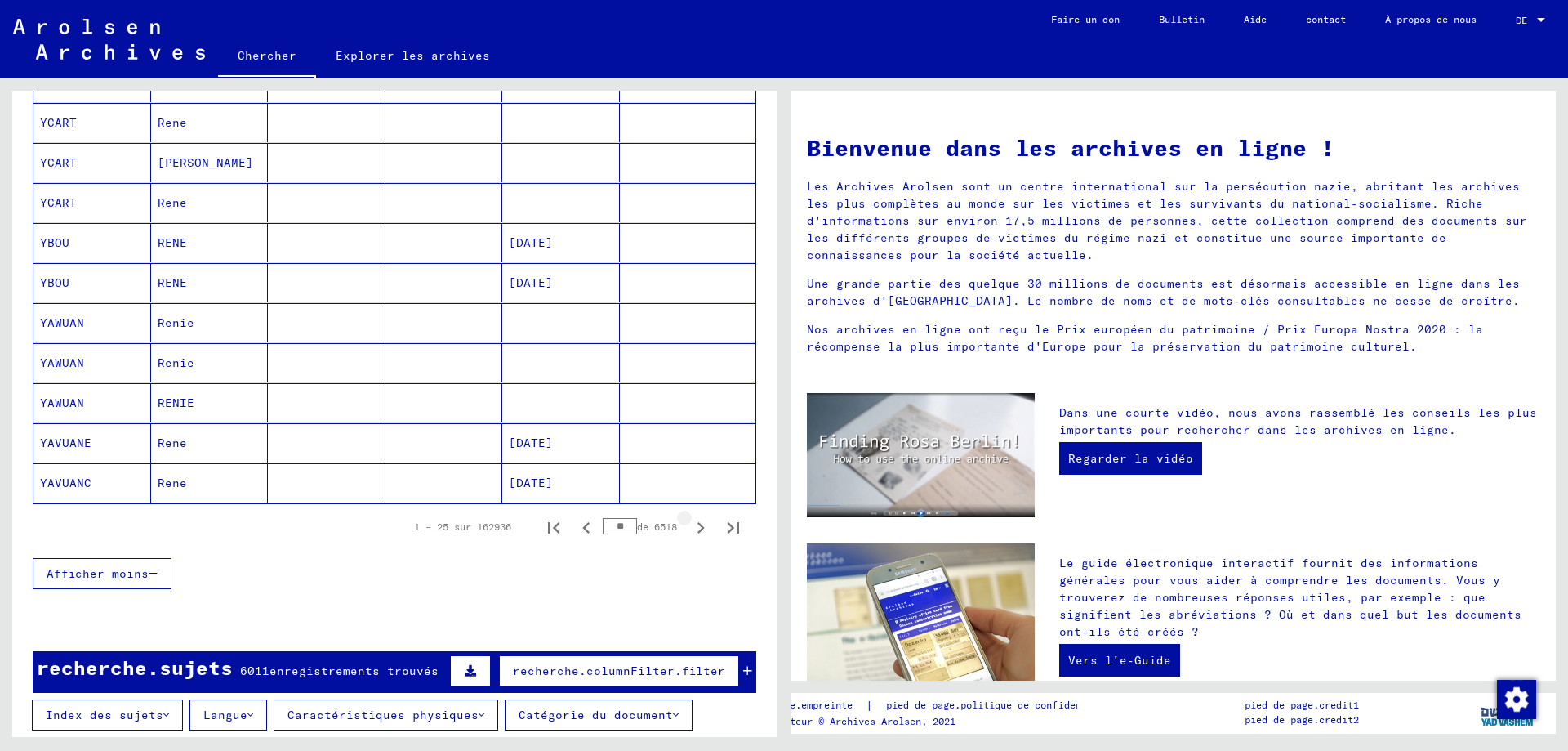
click at [690, 526] on icon "Page suivante" at bounding box center [701, 527] width 23 height 23
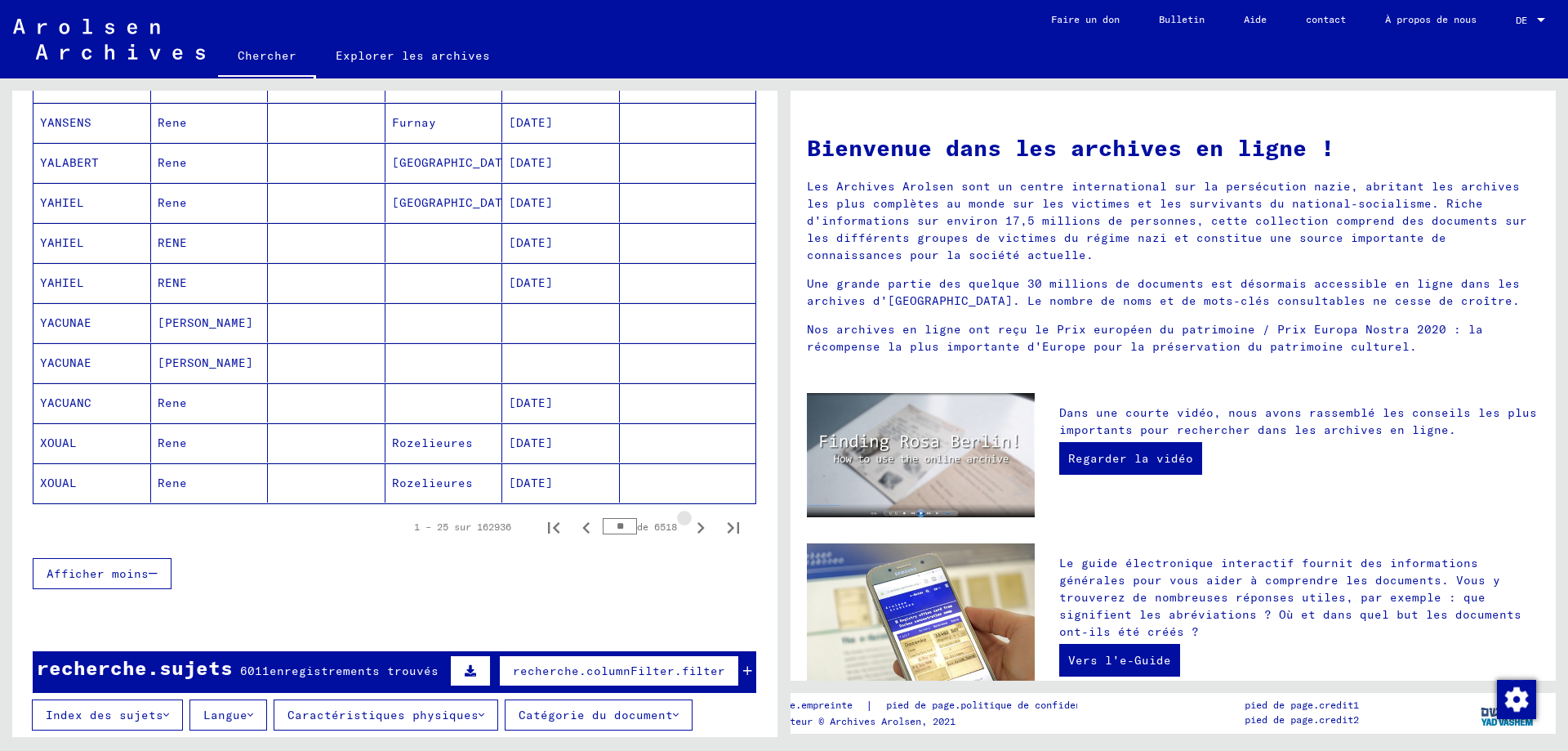
click at [690, 526] on icon "Page suivante" at bounding box center [701, 527] width 23 height 23
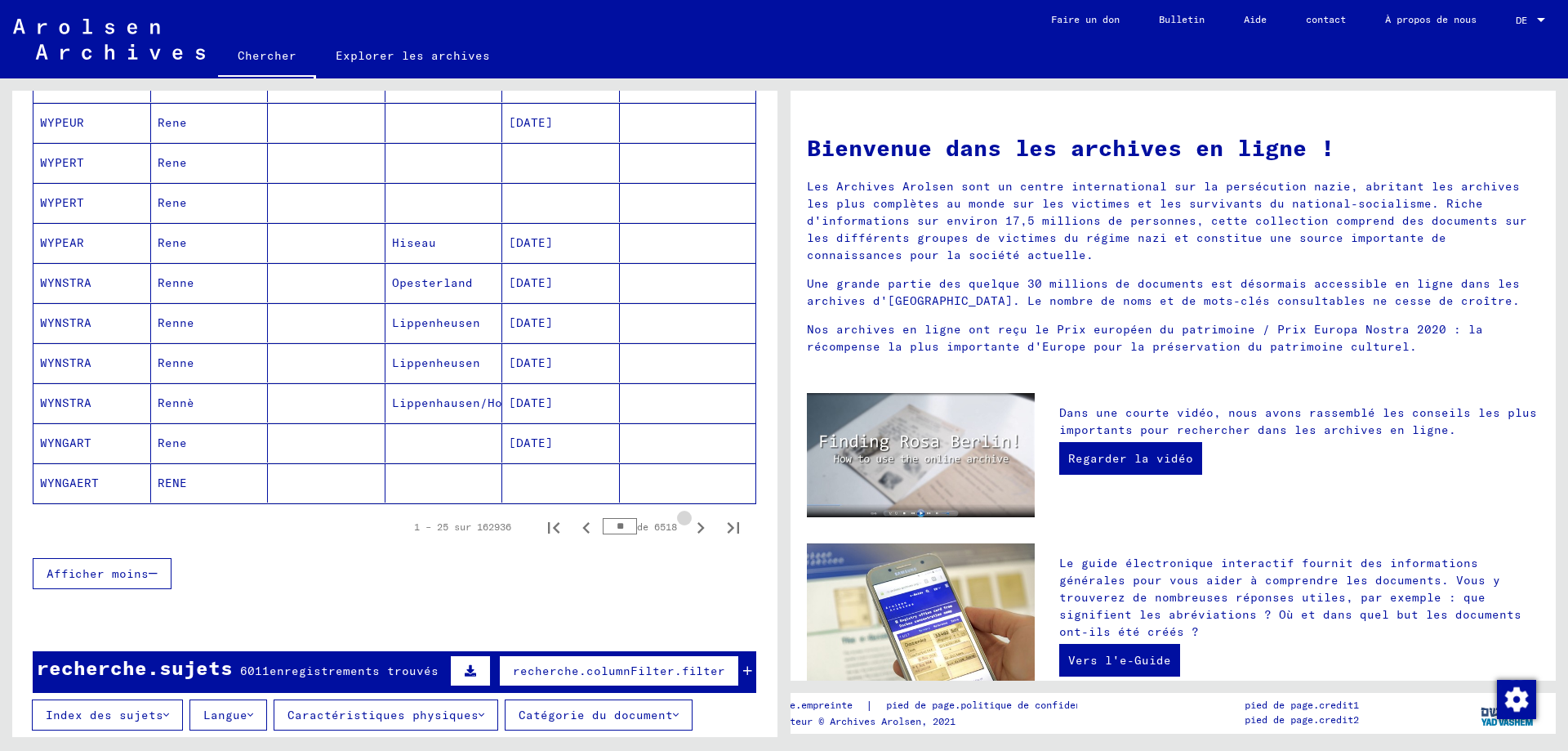
click at [690, 526] on icon "Page suivante" at bounding box center [701, 527] width 23 height 23
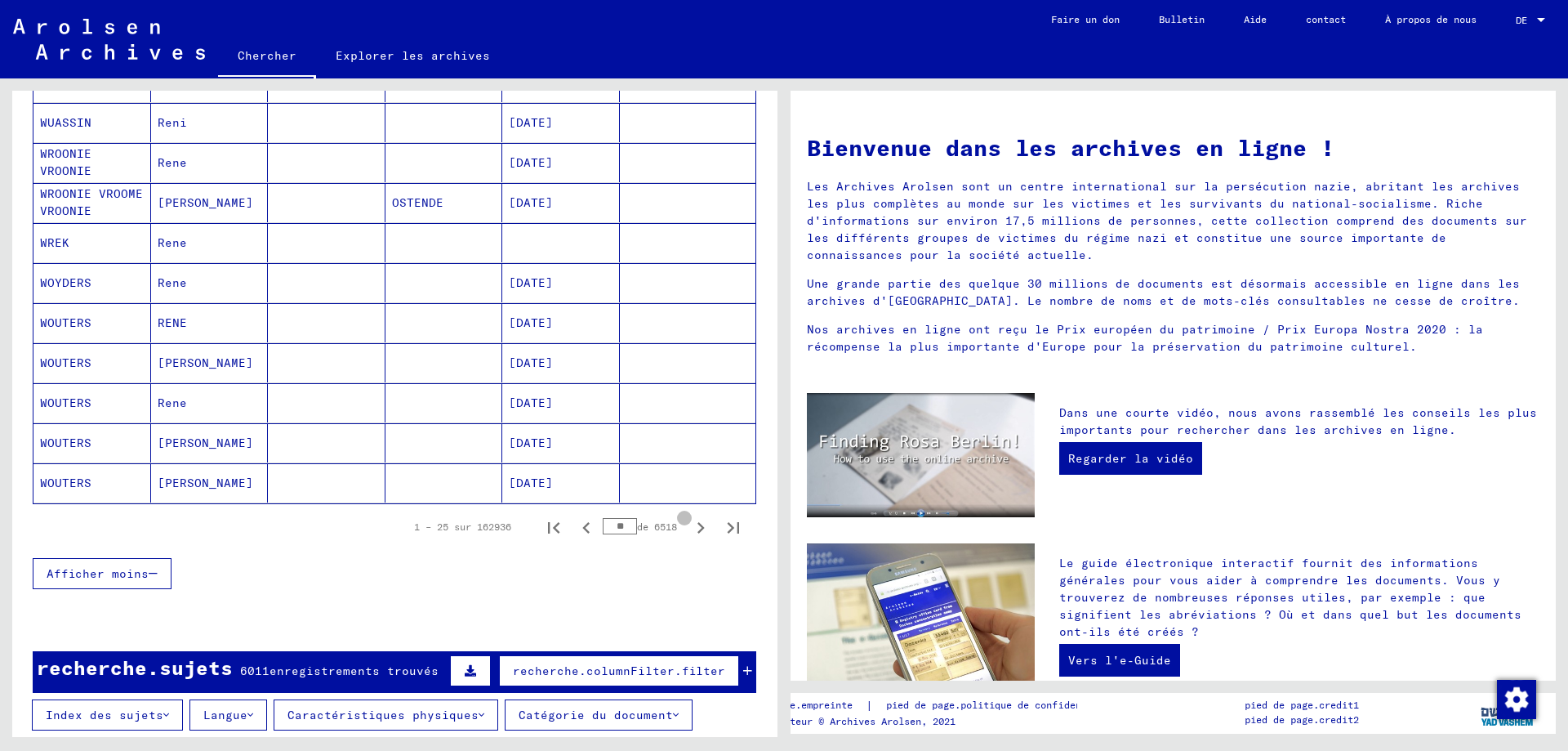
click at [690, 526] on icon "Page suivante" at bounding box center [701, 527] width 23 height 23
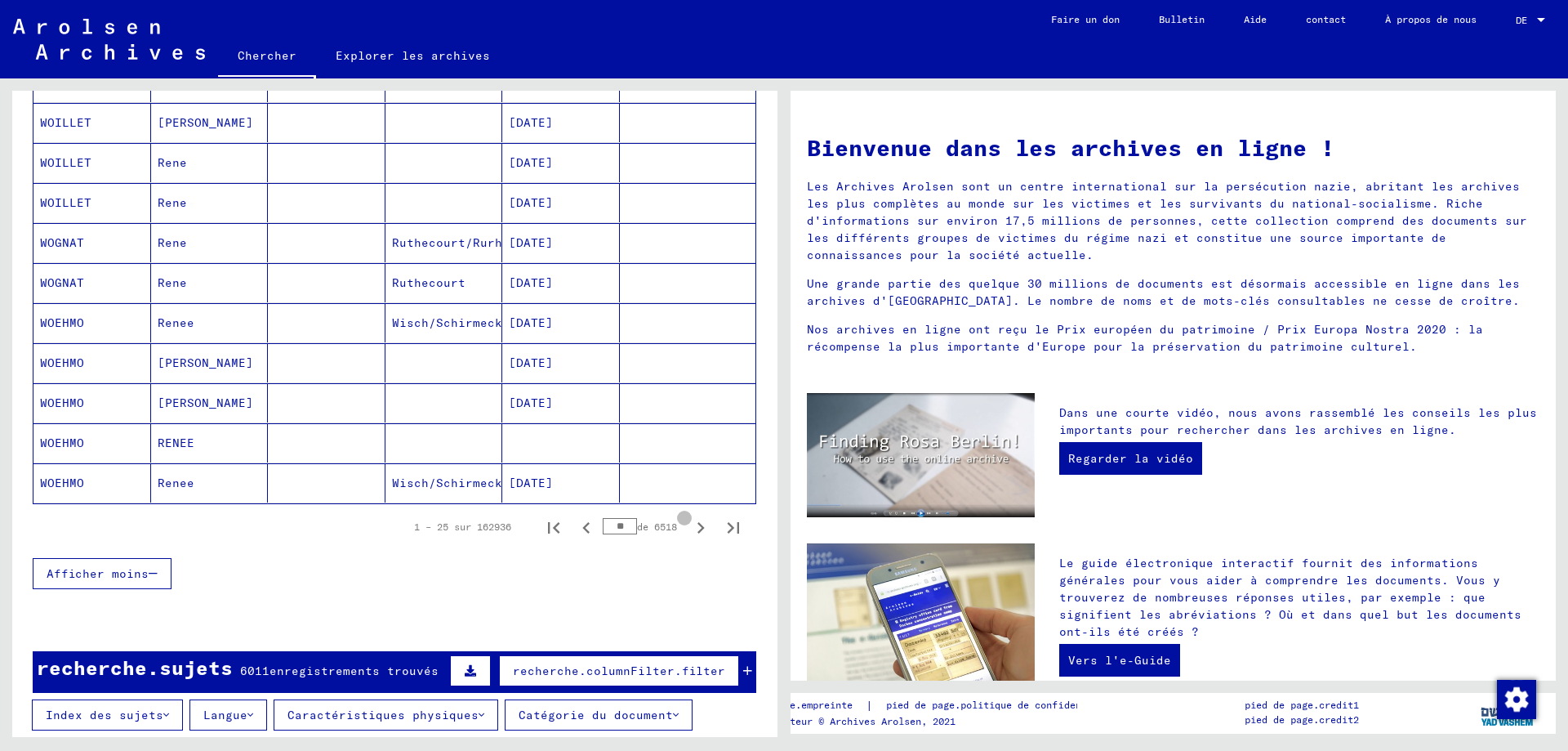
click at [690, 526] on icon "Page suivante" at bounding box center [701, 527] width 23 height 23
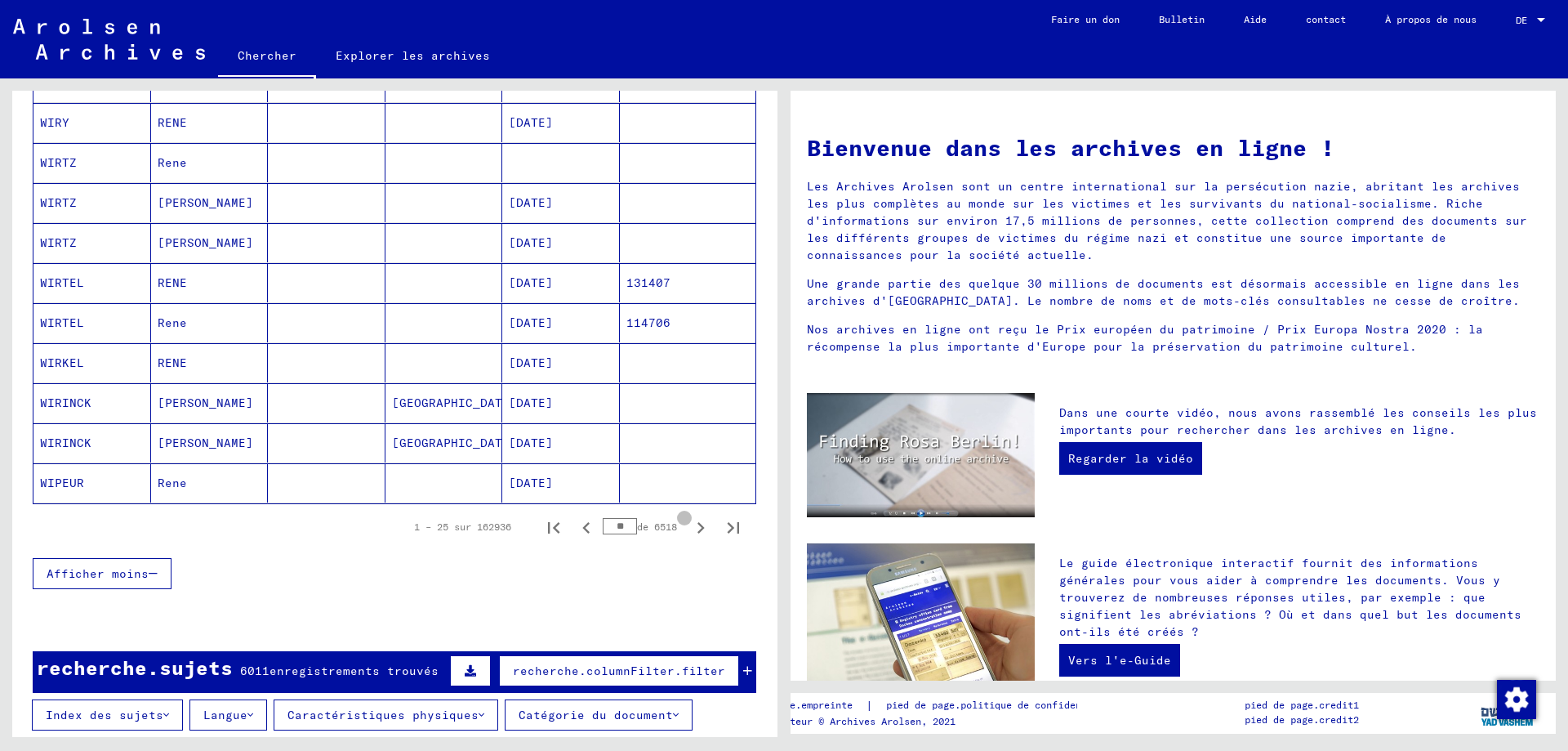
click at [690, 526] on icon "Page suivante" at bounding box center [701, 527] width 23 height 23
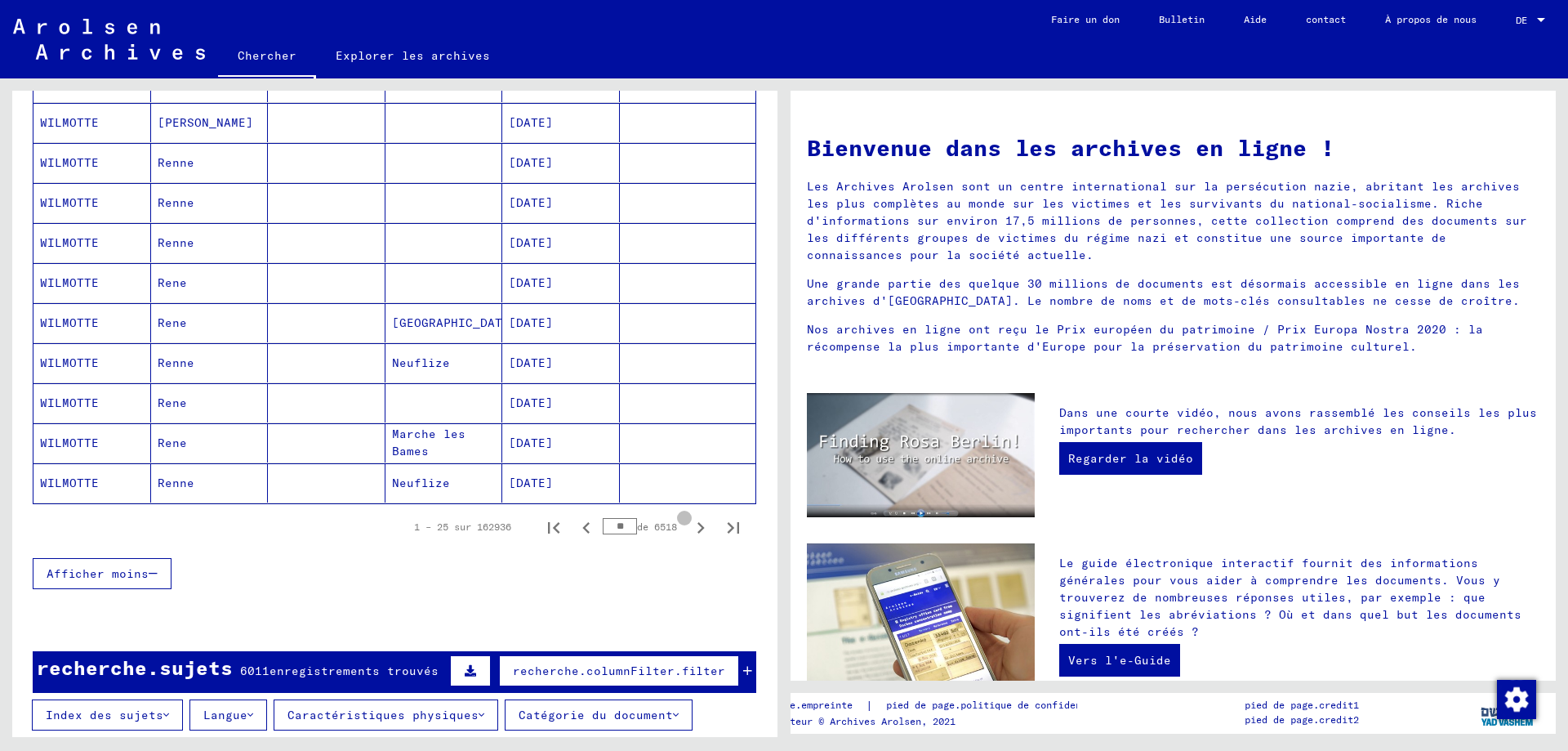
click at [690, 526] on icon "Page suivante" at bounding box center [701, 527] width 23 height 23
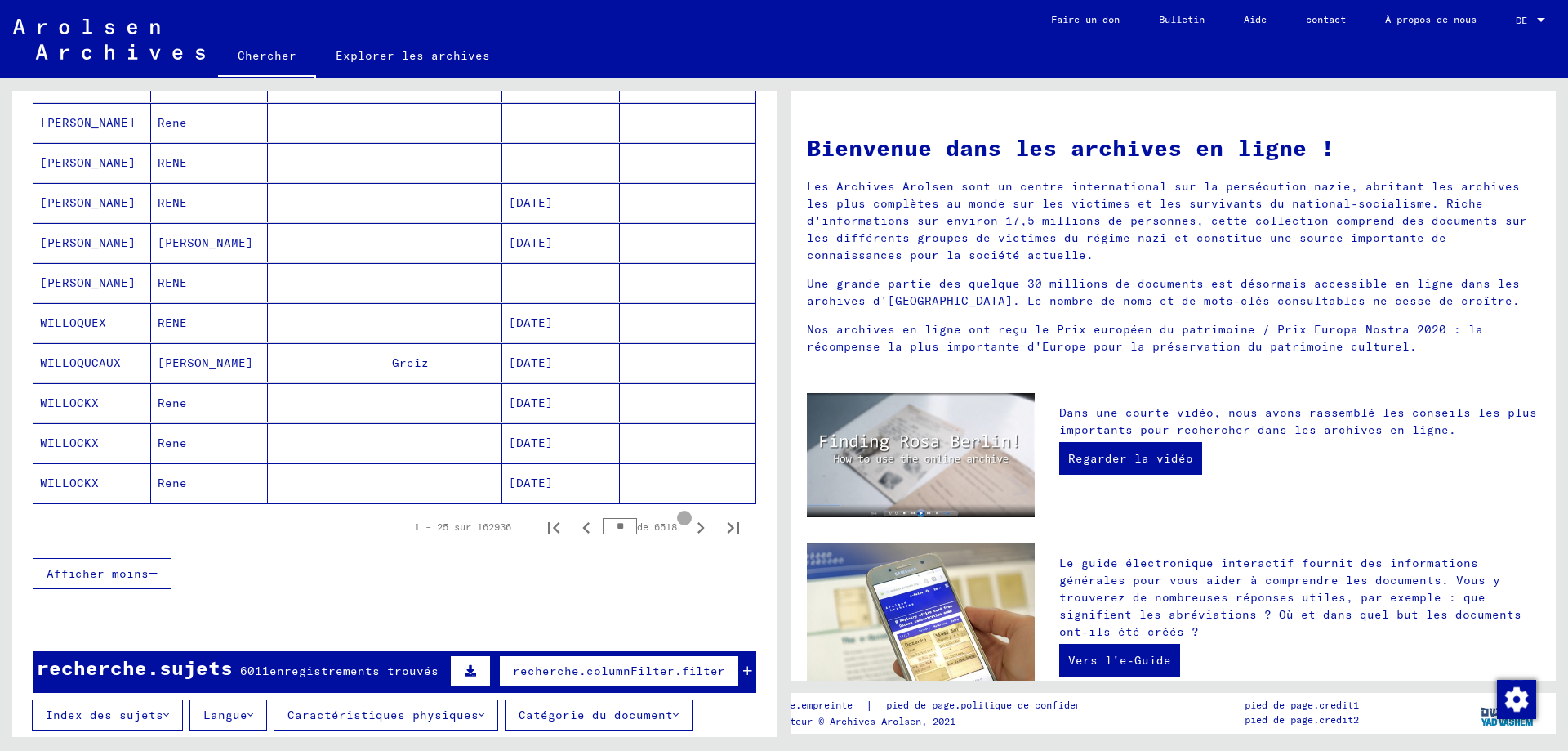
click at [690, 526] on icon "Page suivante" at bounding box center [701, 527] width 23 height 23
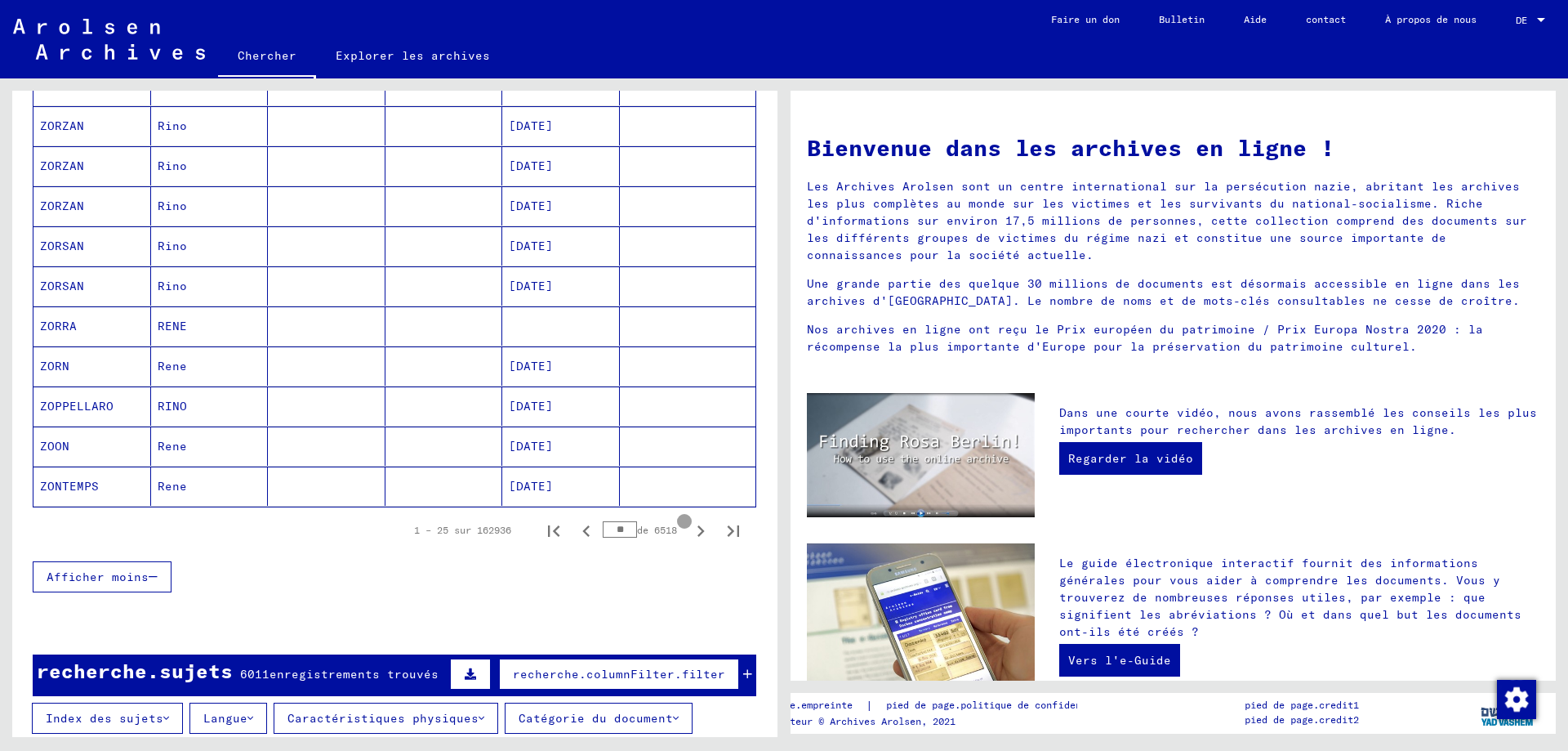
scroll to position [838, 0]
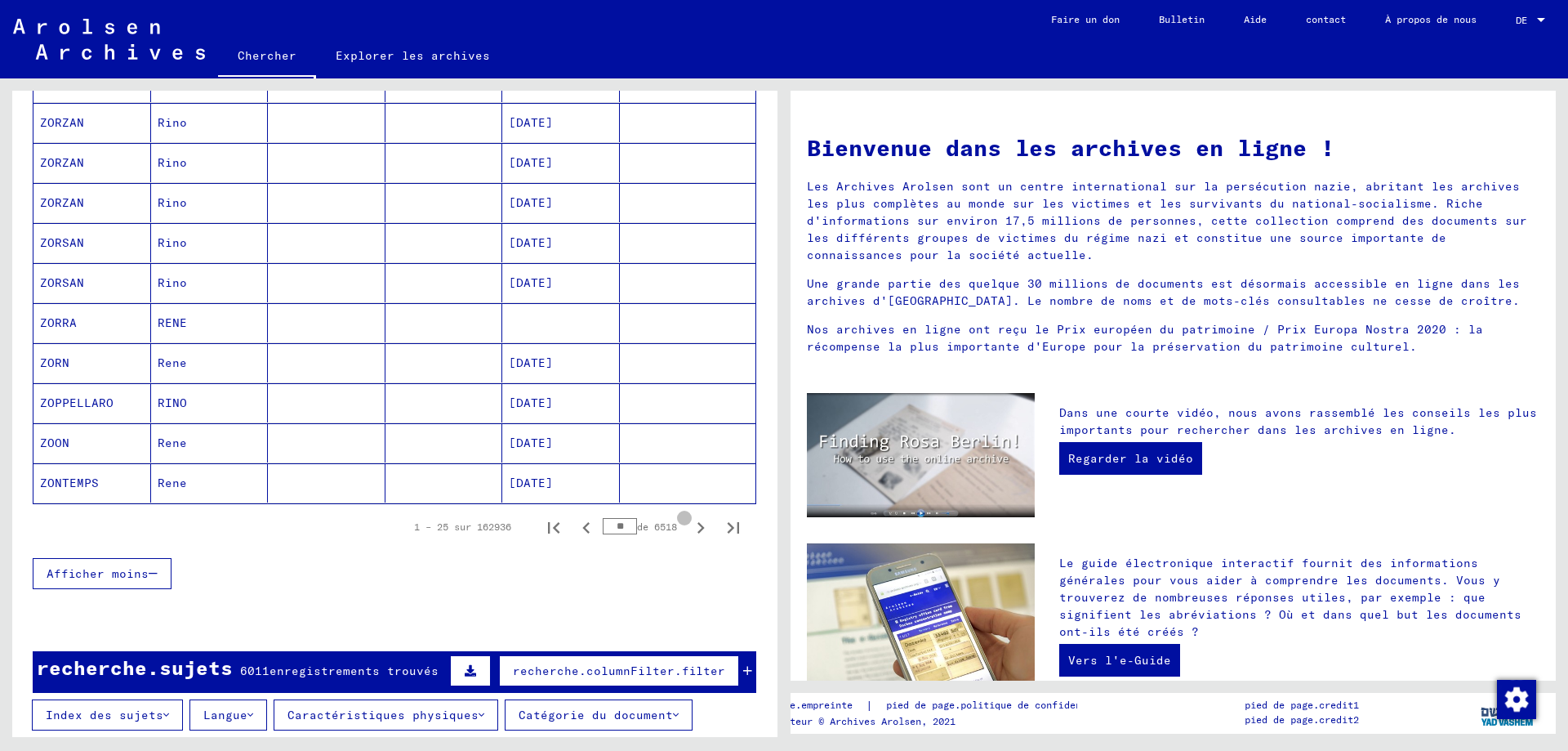
click at [690, 526] on icon "Page suivante" at bounding box center [701, 527] width 23 height 23
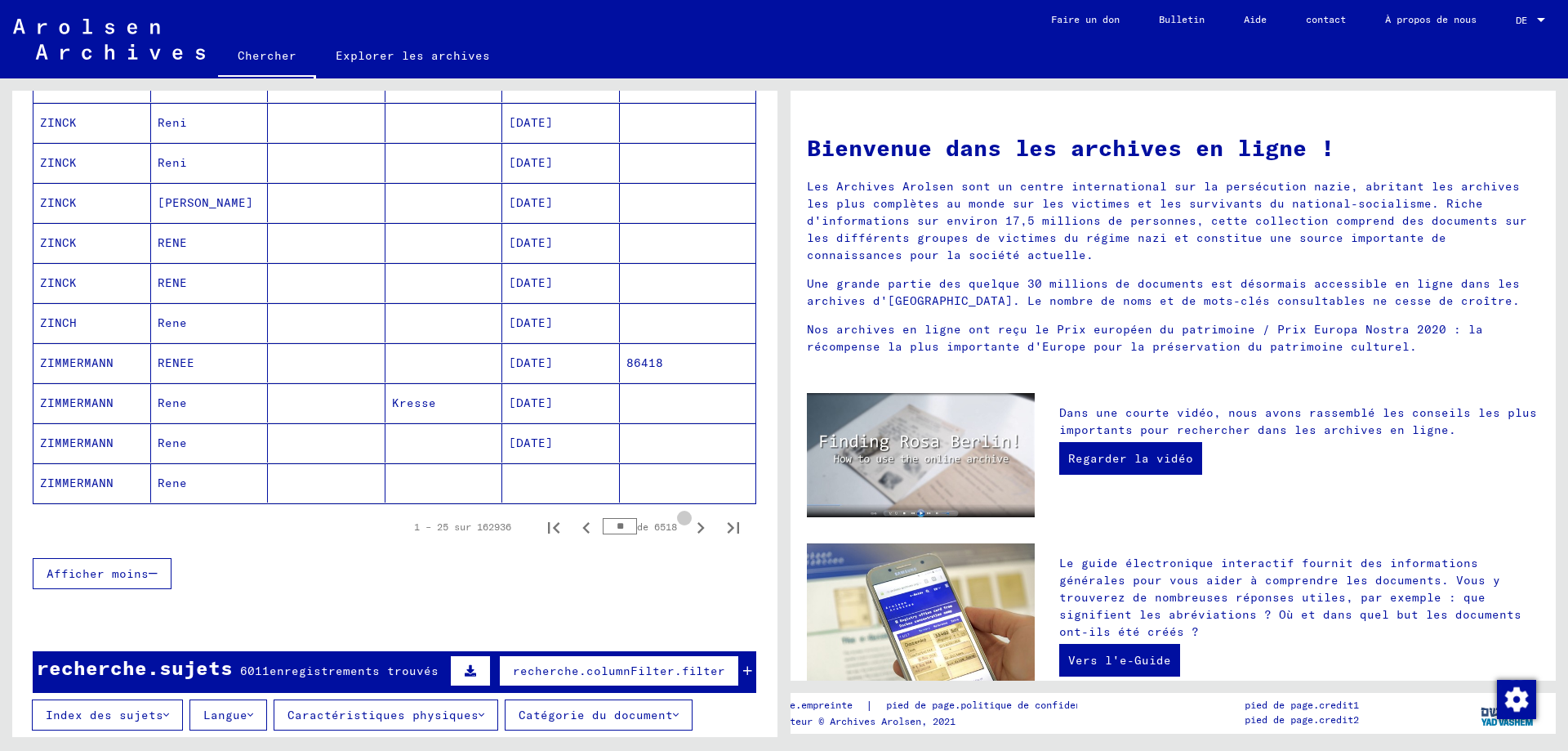
click at [690, 526] on icon "Page suivante" at bounding box center [701, 527] width 23 height 23
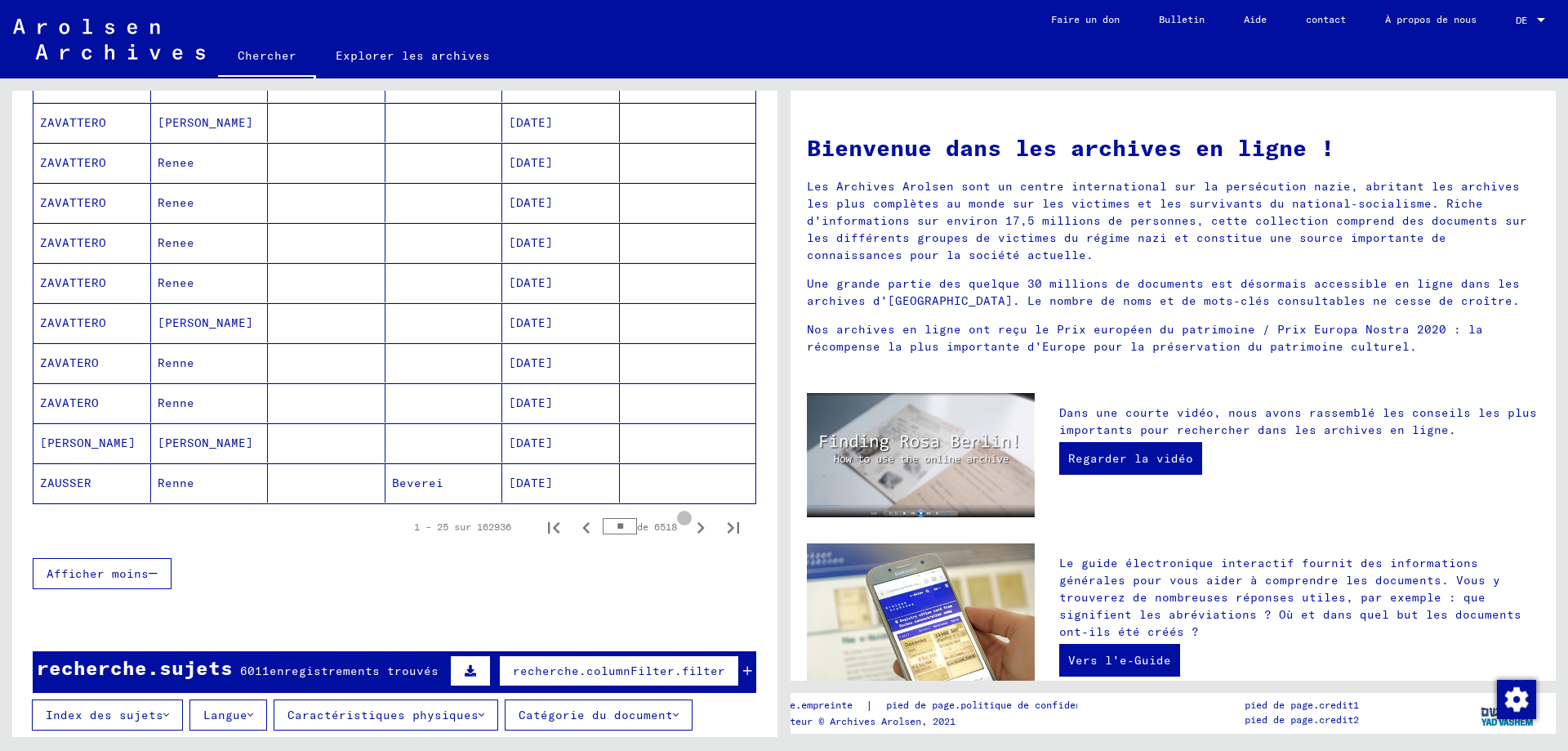
click at [690, 526] on icon "Page suivante" at bounding box center [701, 527] width 23 height 23
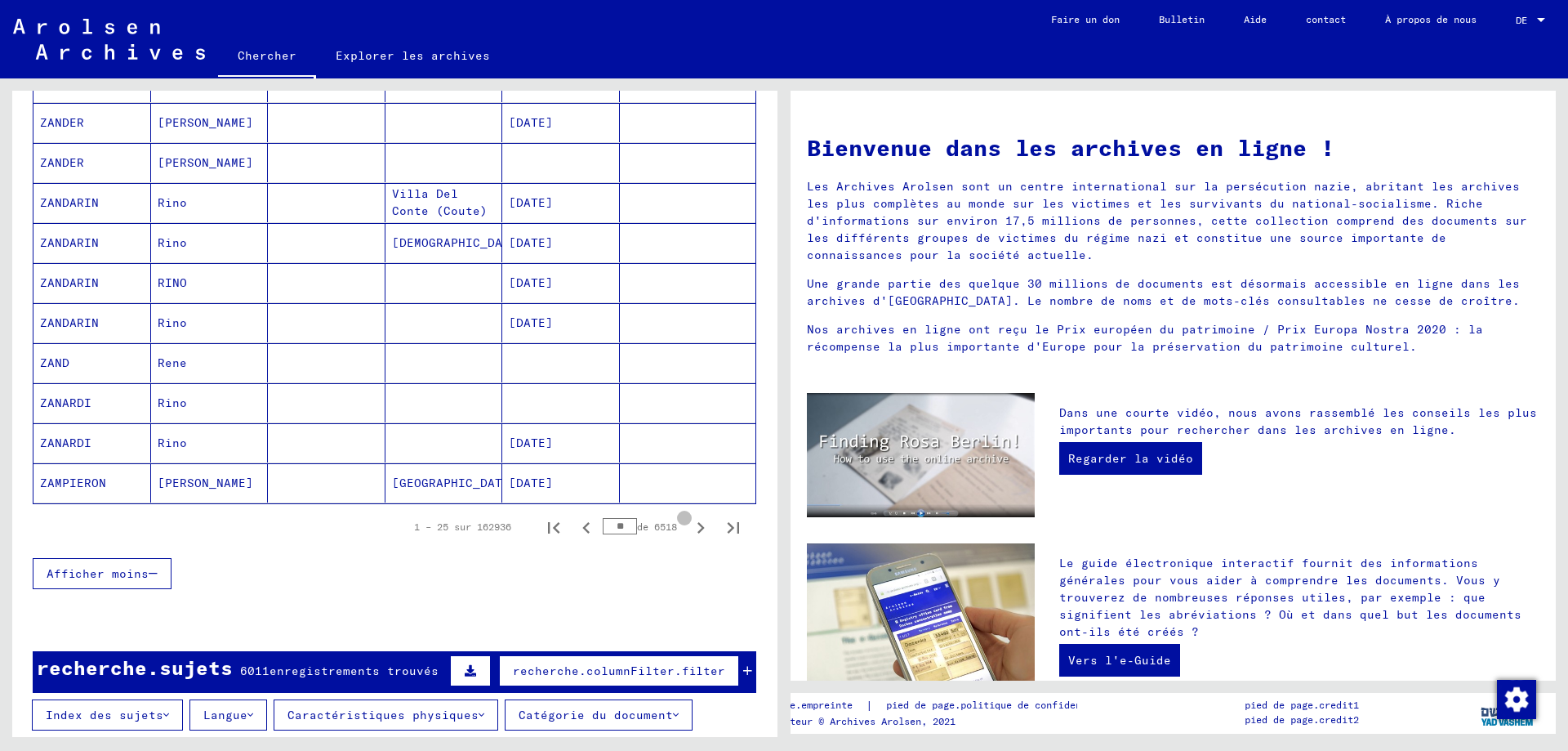
click at [690, 526] on icon "Page suivante" at bounding box center [701, 527] width 23 height 23
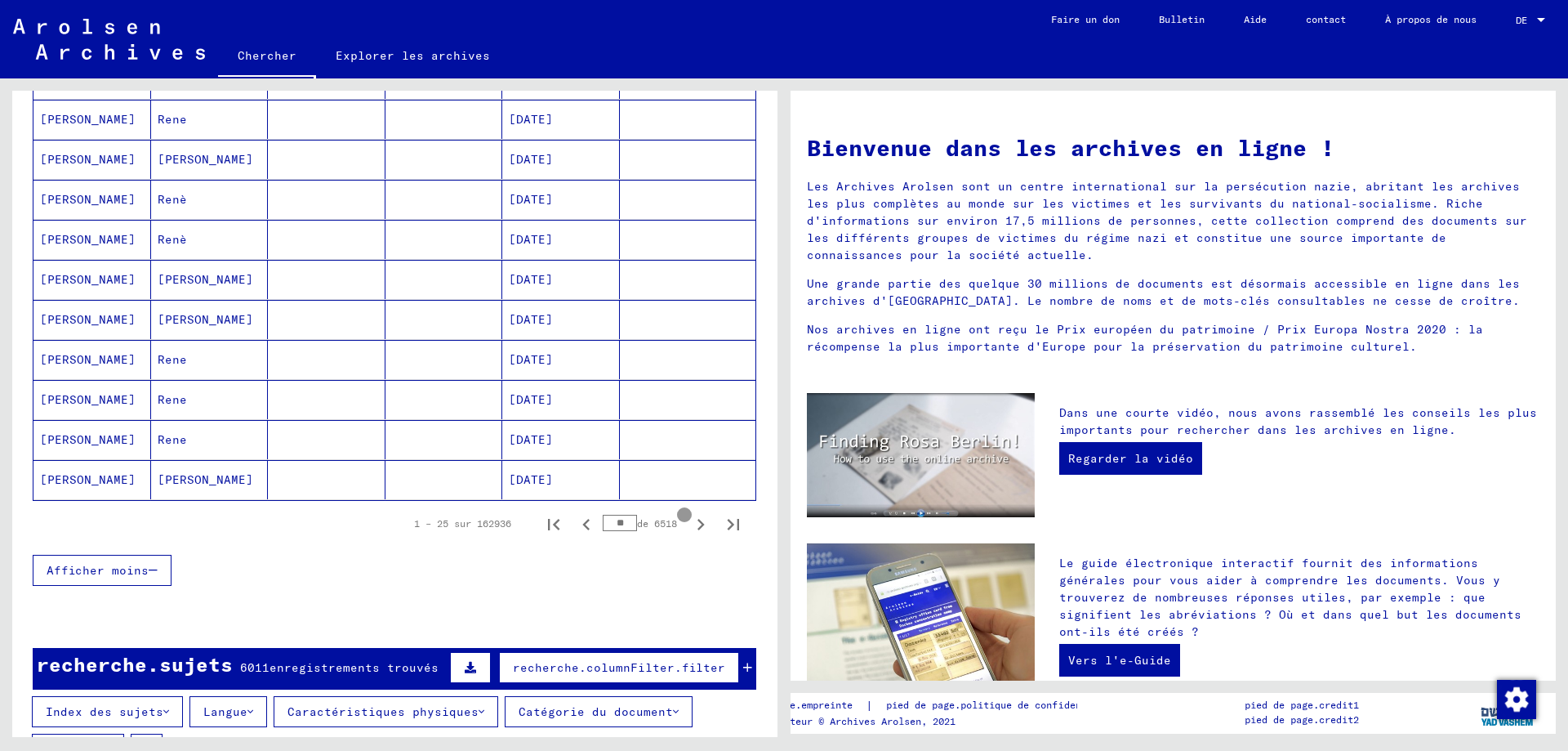
click at [690, 526] on icon "Page suivante" at bounding box center [701, 525] width 23 height 23
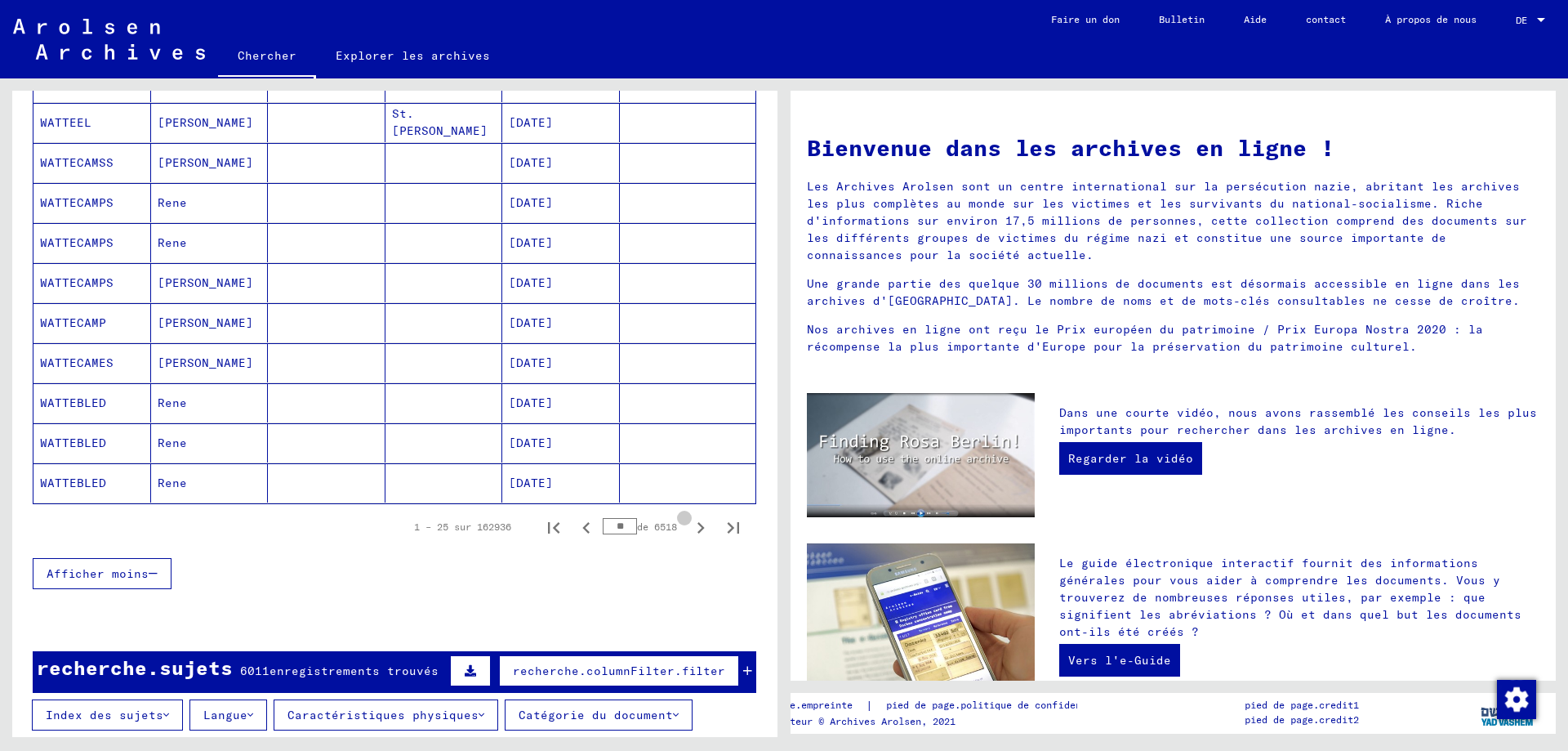
click at [690, 526] on icon "Page suivante" at bounding box center [701, 527] width 23 height 23
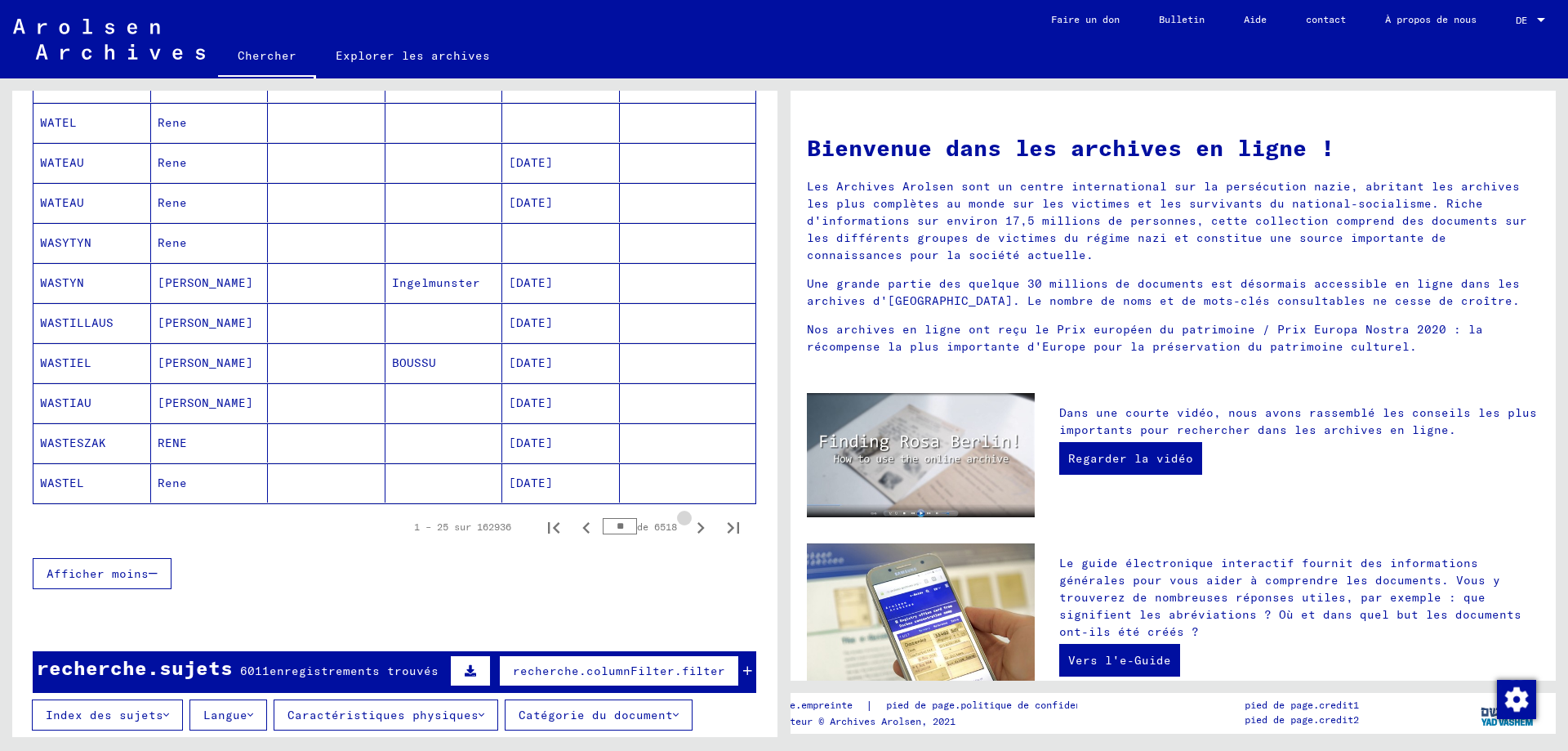
click at [690, 526] on icon "Page suivante" at bounding box center [701, 527] width 23 height 23
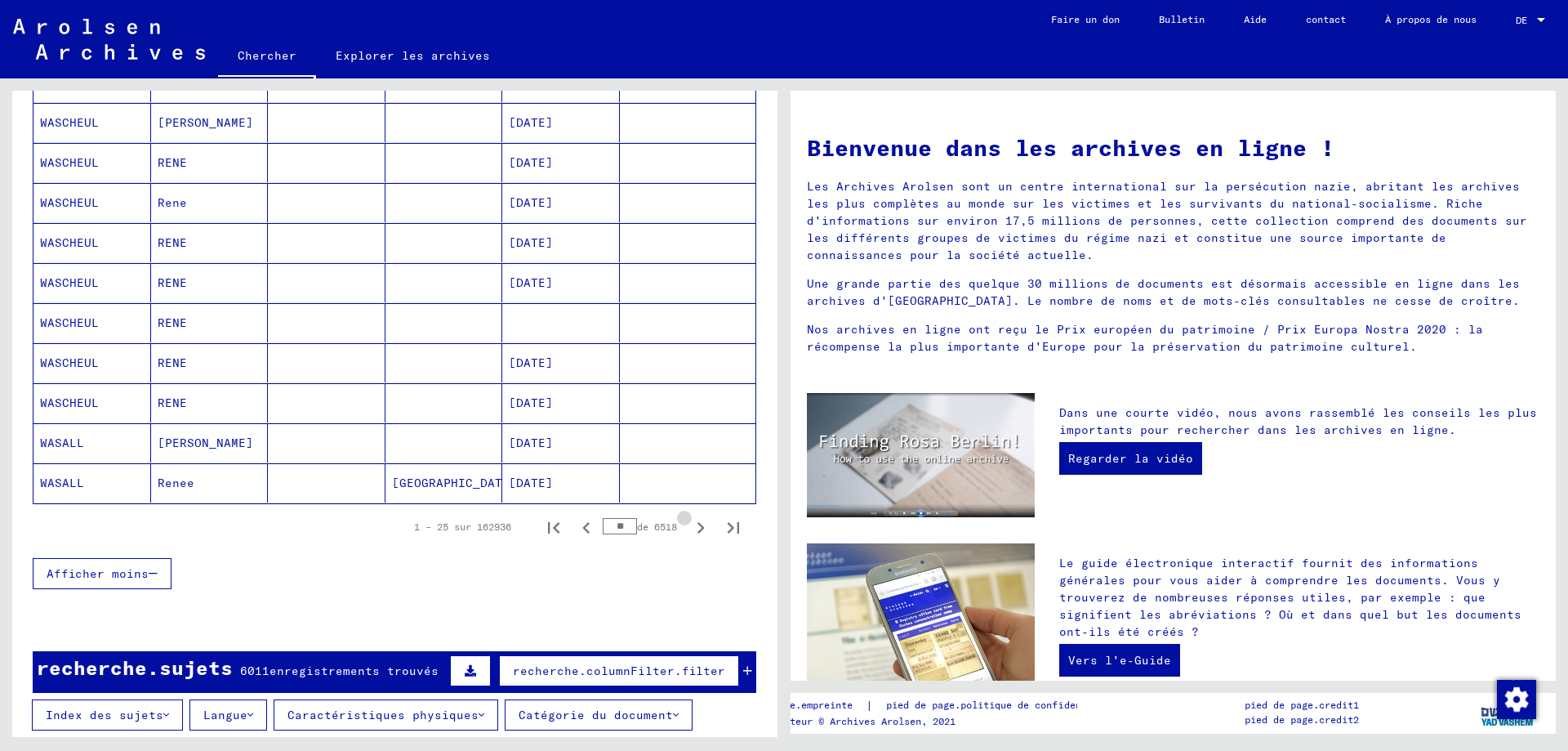
click at [690, 526] on icon "Page suivante" at bounding box center [701, 527] width 23 height 23
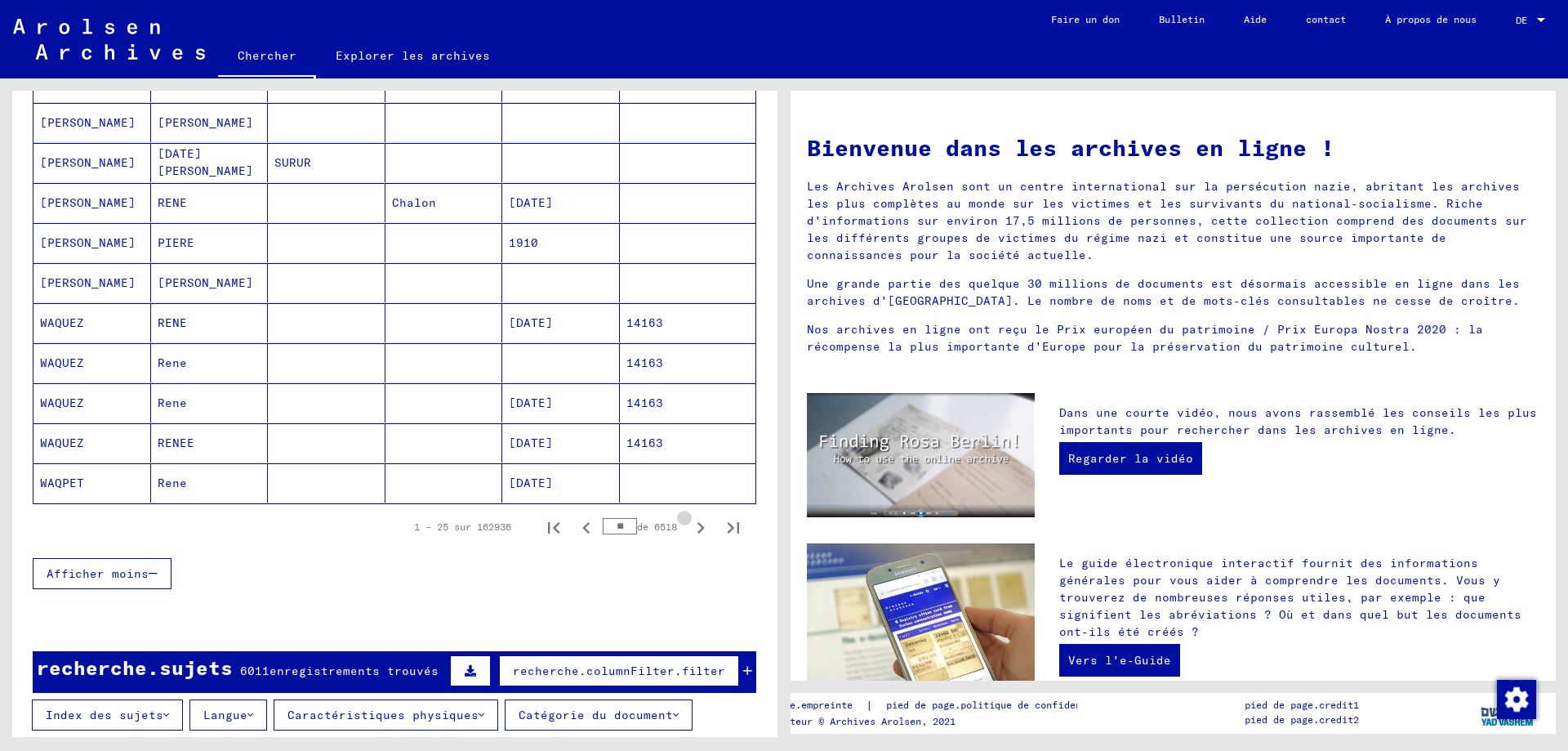
click at [690, 526] on icon "Page suivante" at bounding box center [701, 527] width 23 height 23
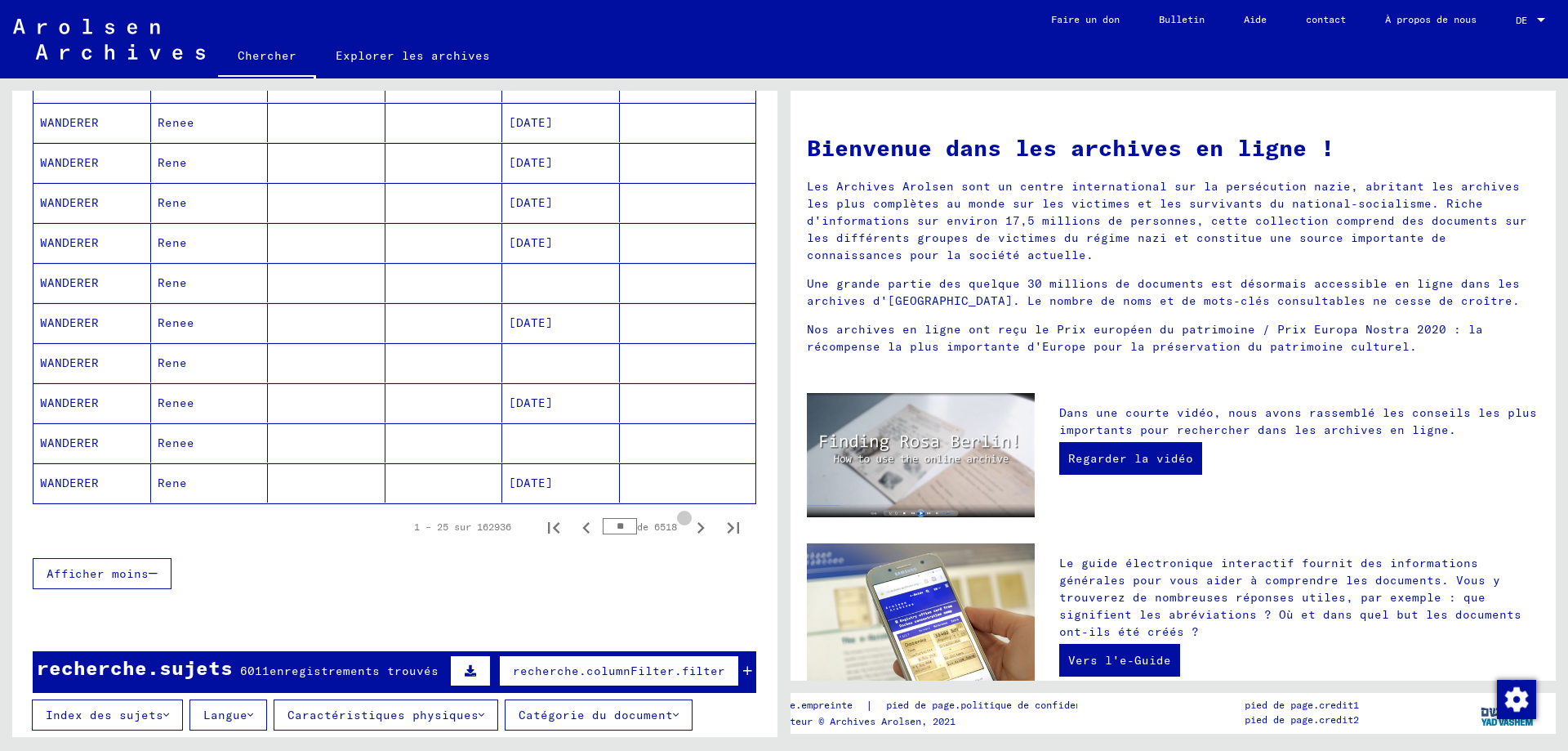
click at [690, 526] on icon "Page suivante" at bounding box center [701, 527] width 23 height 23
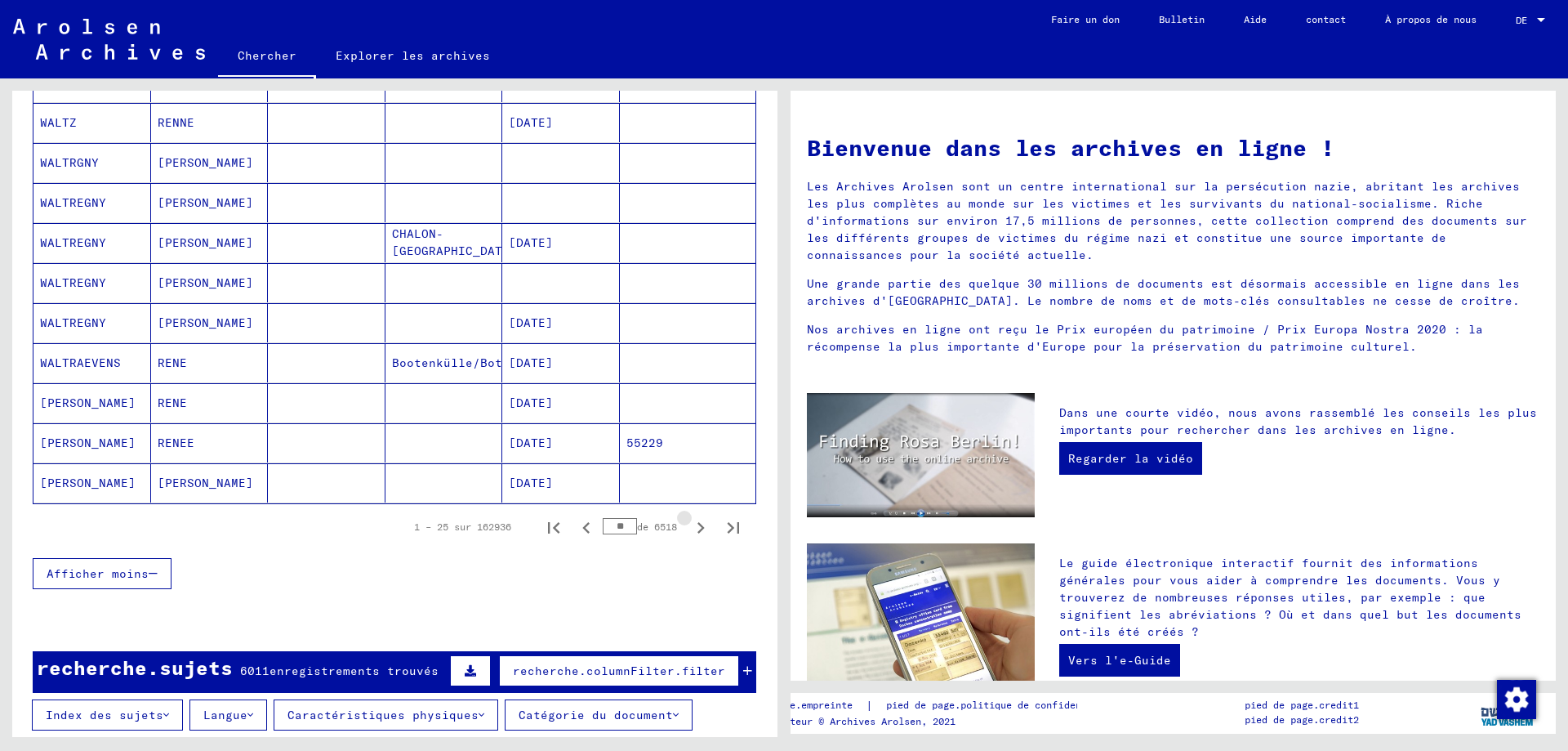
click at [690, 526] on icon "Page suivante" at bounding box center [701, 527] width 23 height 23
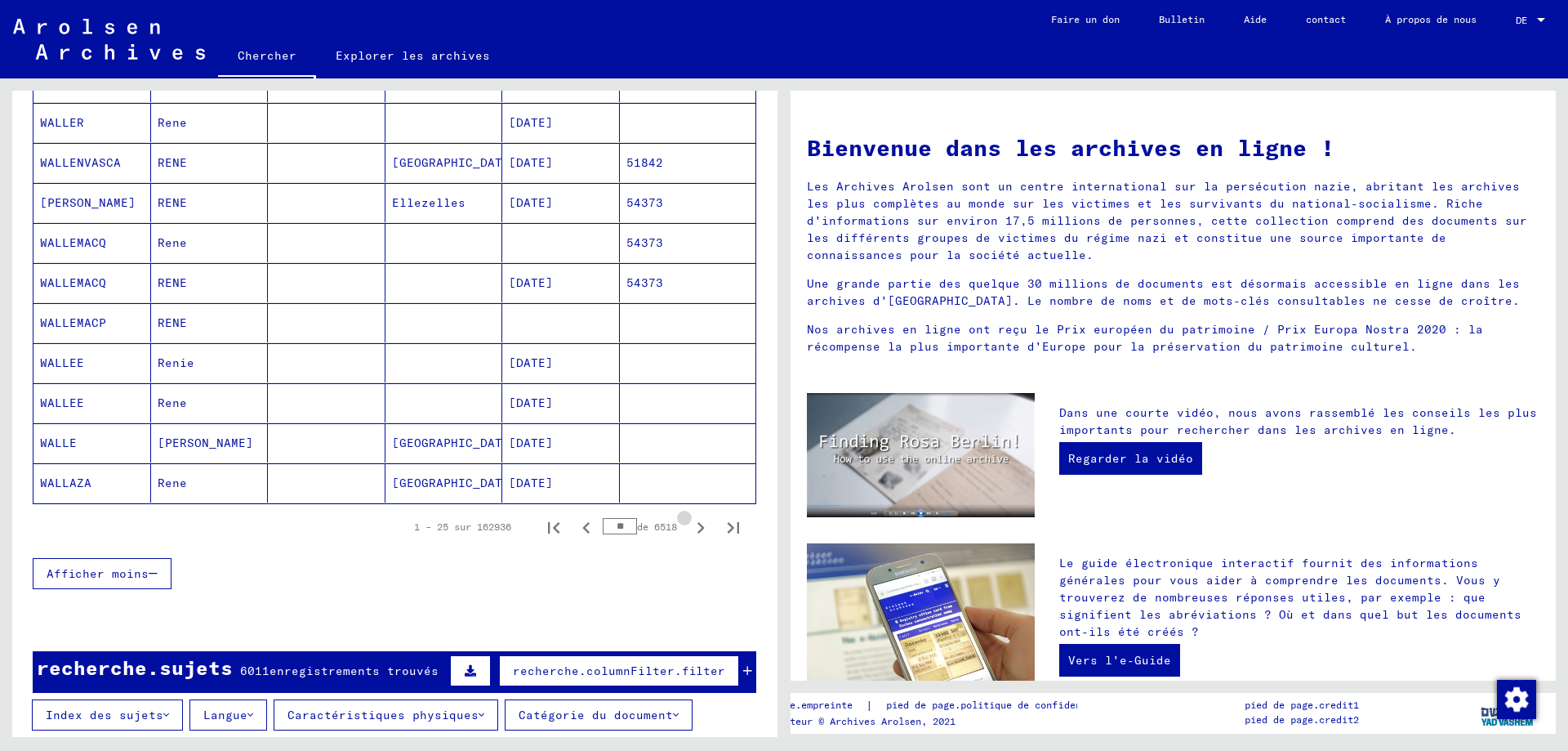
click at [690, 526] on icon "Page suivante" at bounding box center [701, 527] width 23 height 23
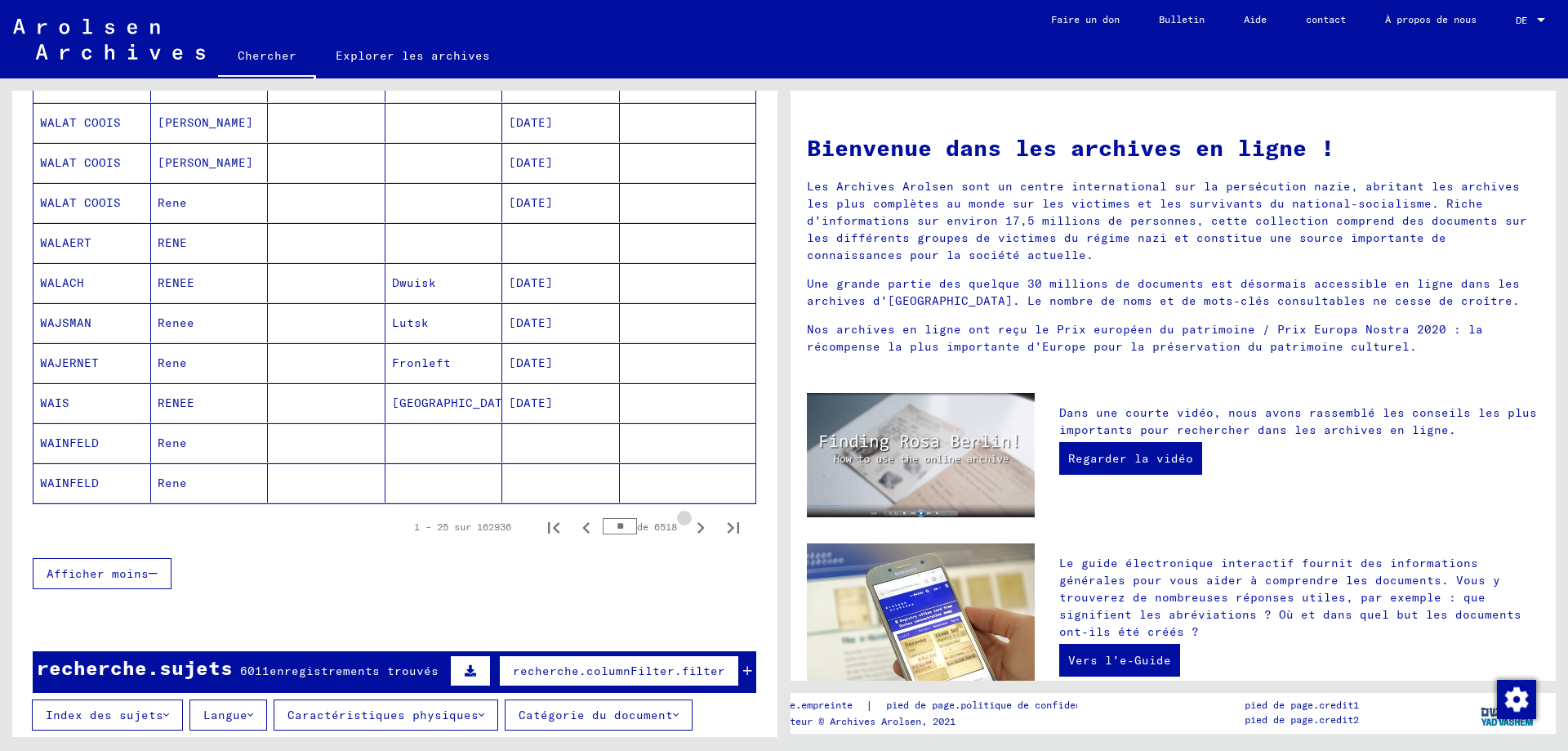
click at [690, 526] on icon "Page suivante" at bounding box center [701, 527] width 23 height 23
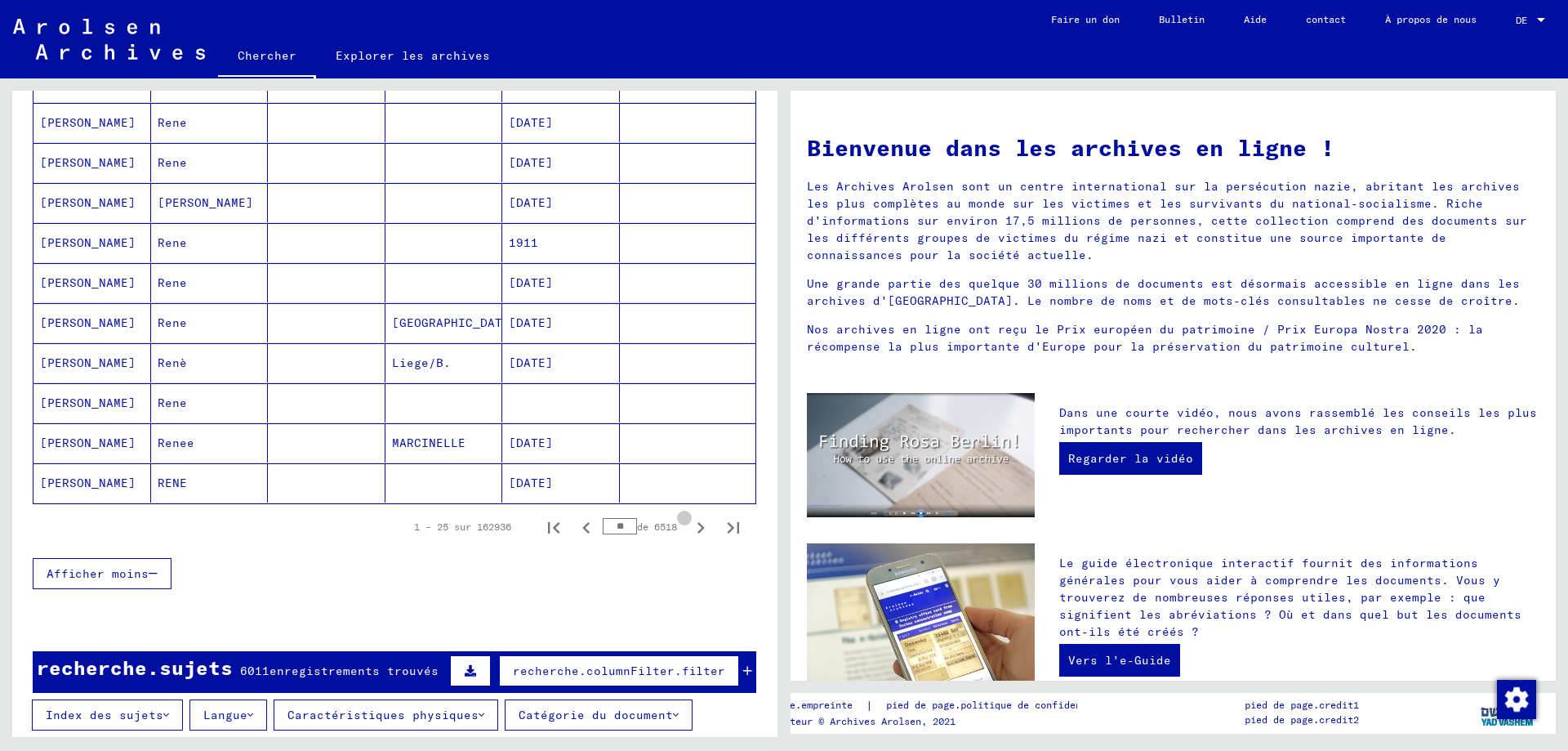
click at [690, 526] on icon "Page suivante" at bounding box center [701, 527] width 23 height 23
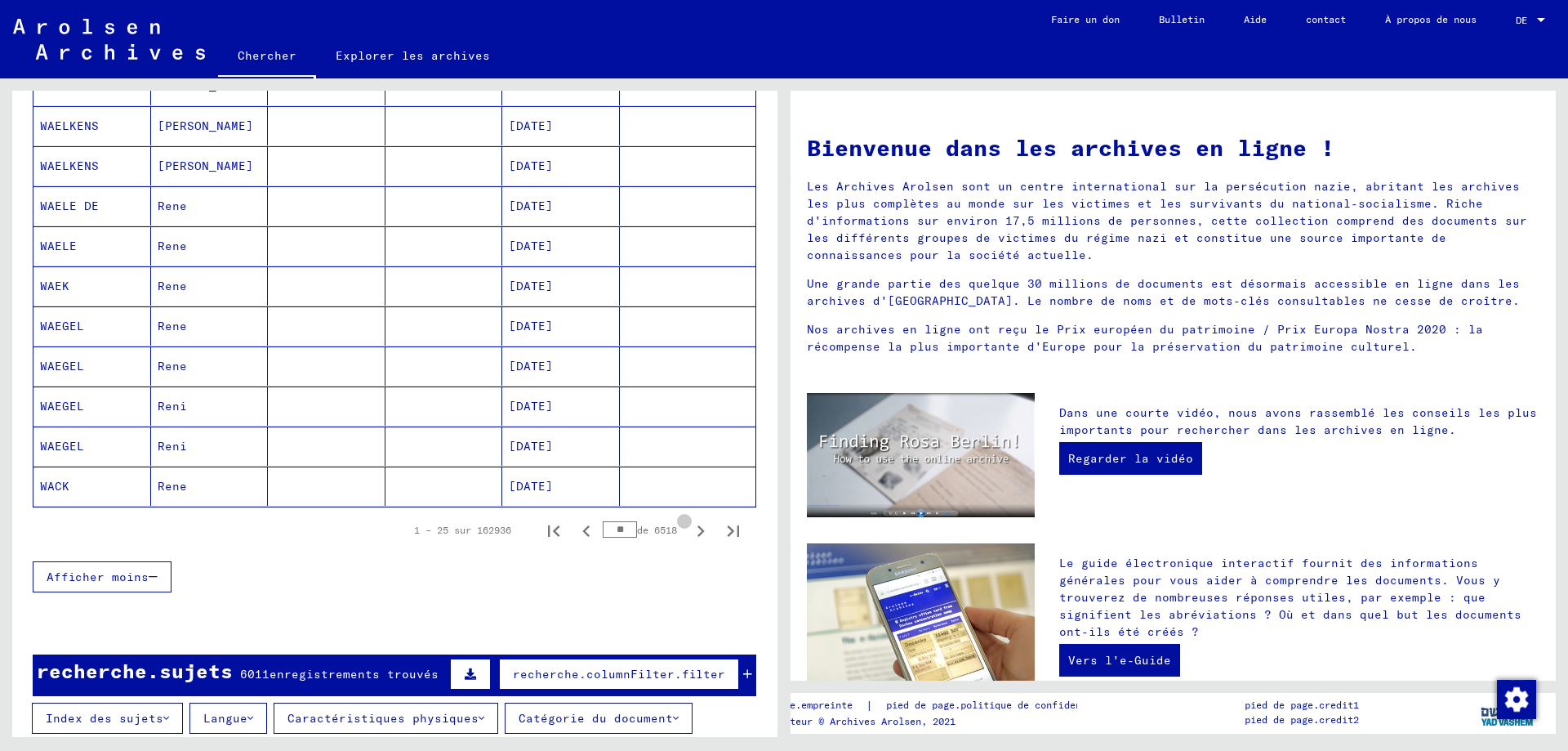
click at [690, 526] on icon "Page suivante" at bounding box center [701, 531] width 23 height 23
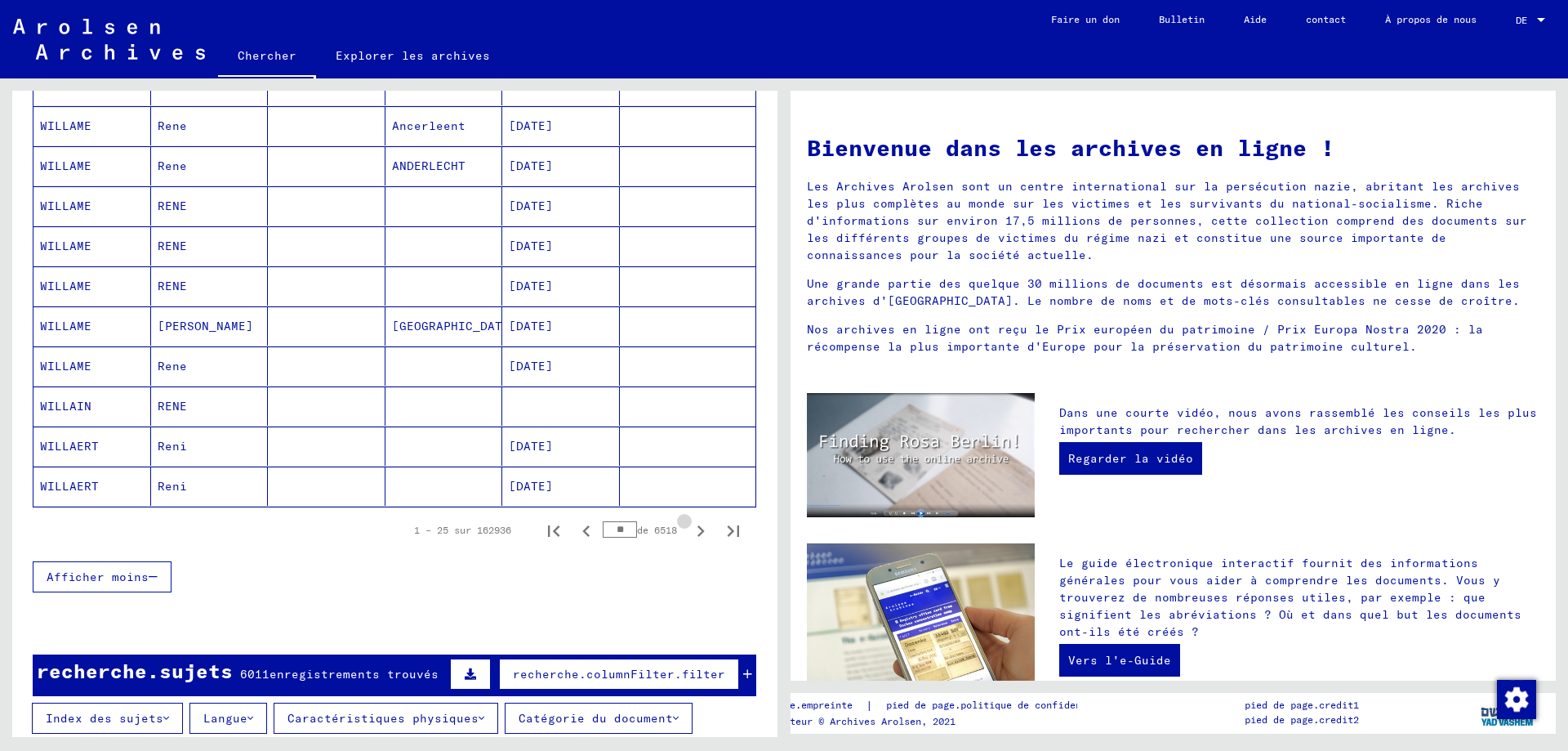
scroll to position [838, 0]
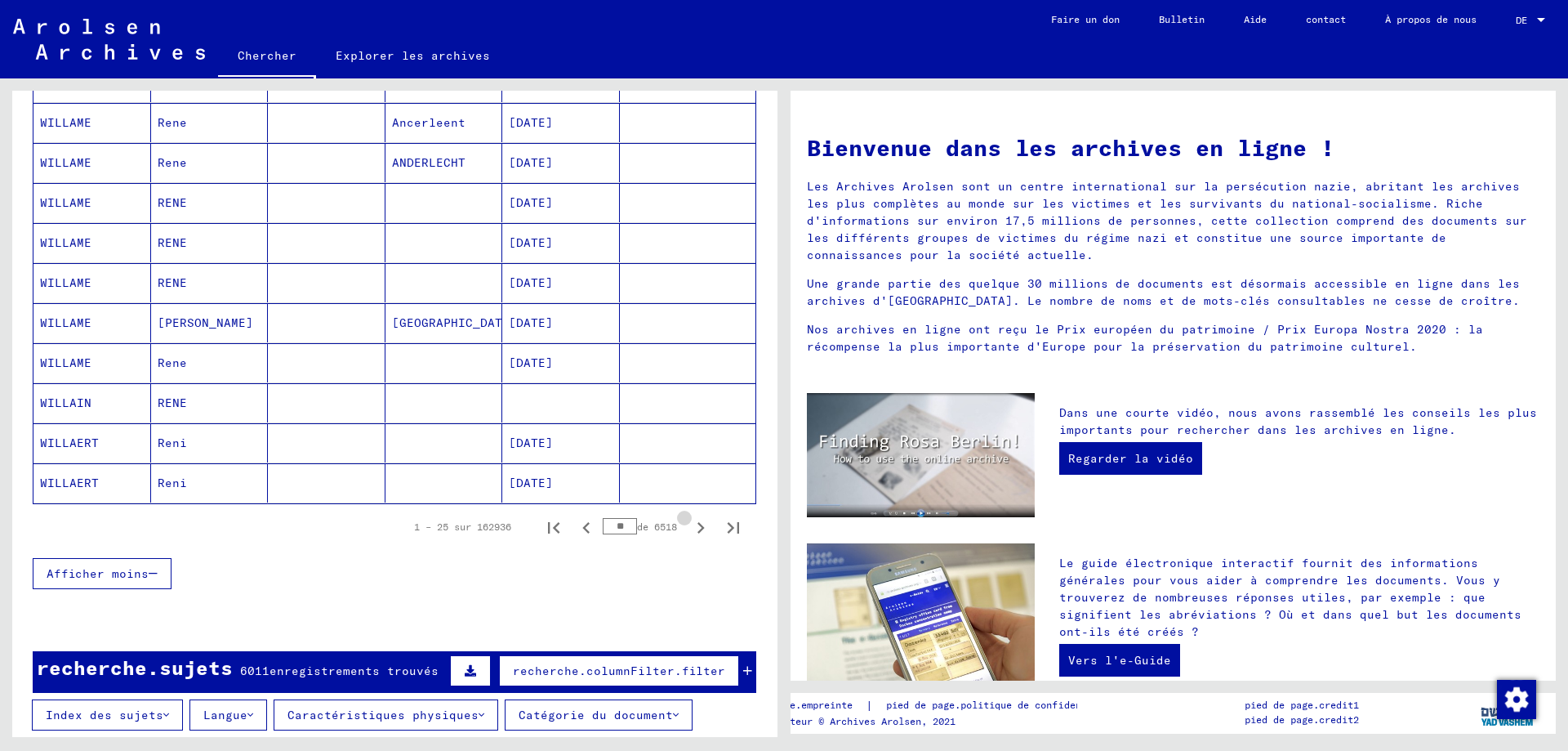
click at [690, 526] on icon "Page suivante" at bounding box center [701, 527] width 23 height 23
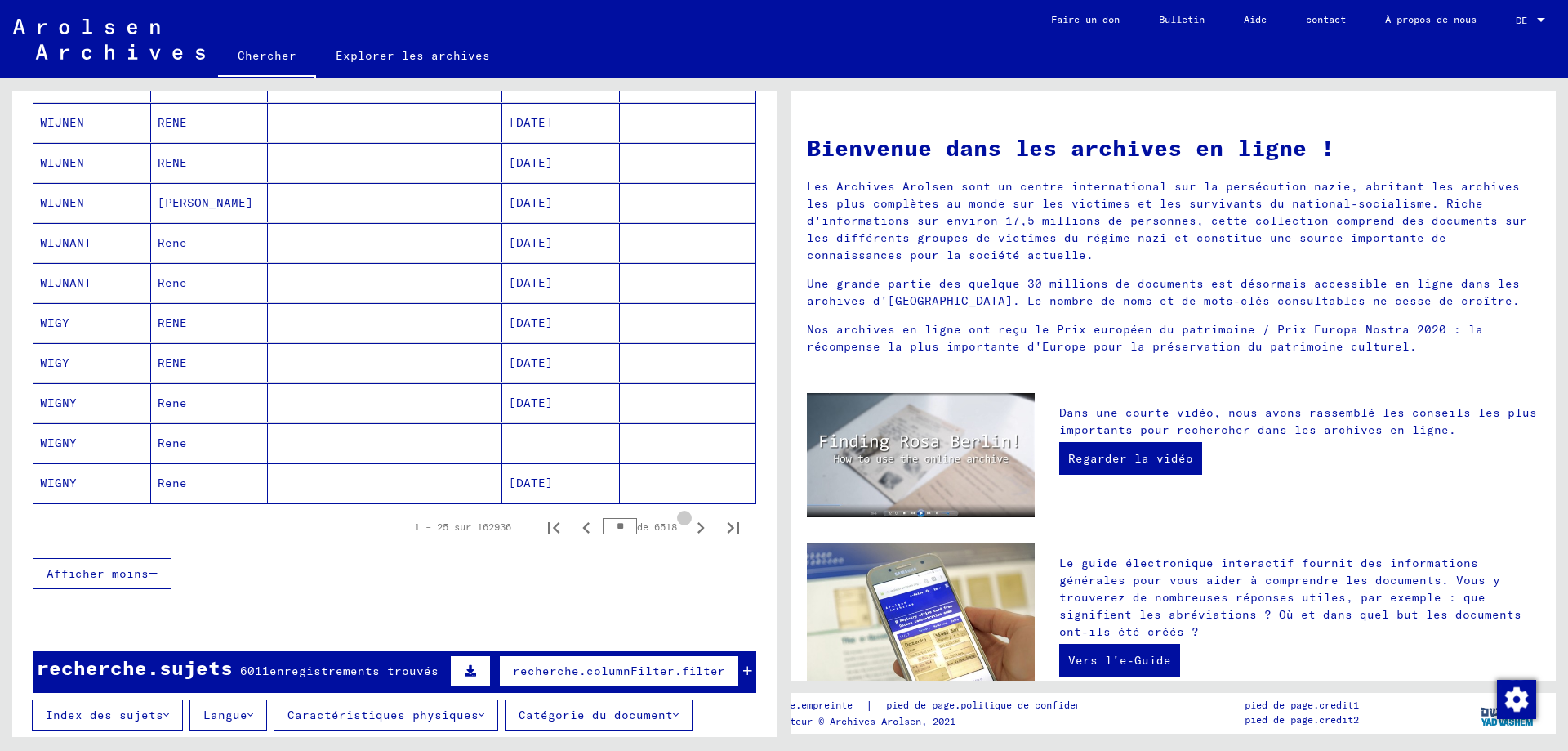
click at [690, 526] on icon "Page suivante" at bounding box center [701, 527] width 23 height 23
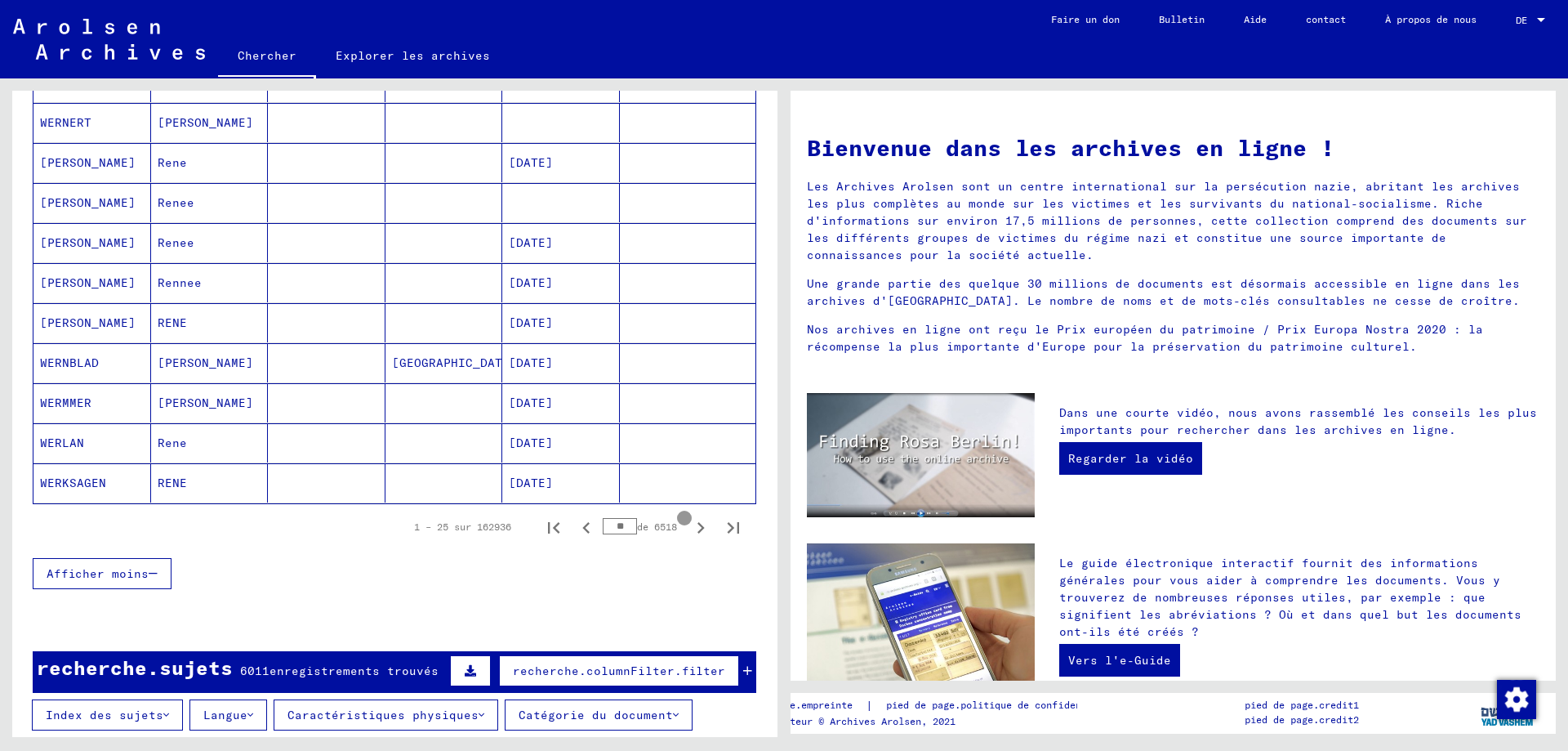
click at [690, 526] on icon "Page suivante" at bounding box center [701, 527] width 23 height 23
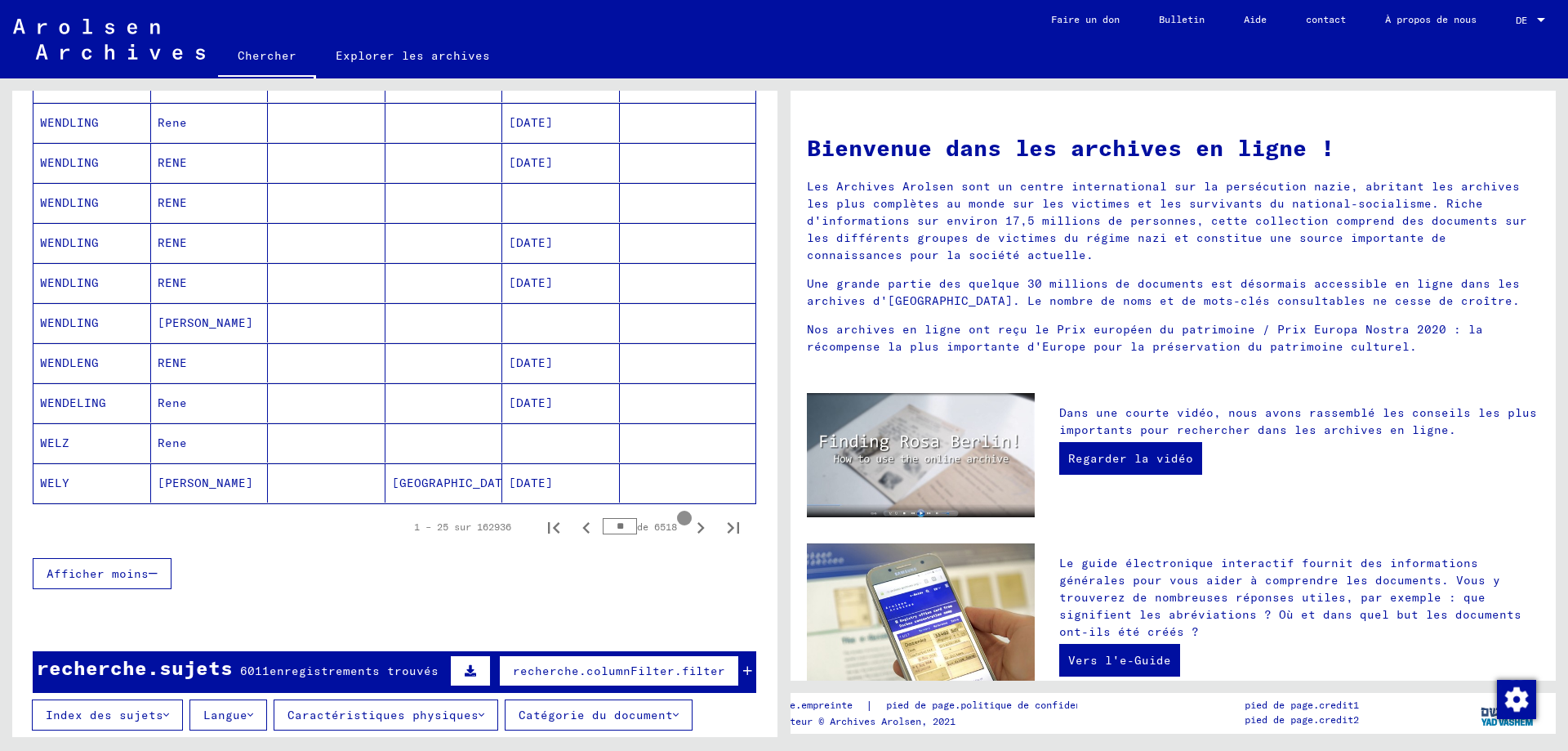
type input "**"
click at [690, 526] on icon "Page suivante" at bounding box center [701, 527] width 23 height 23
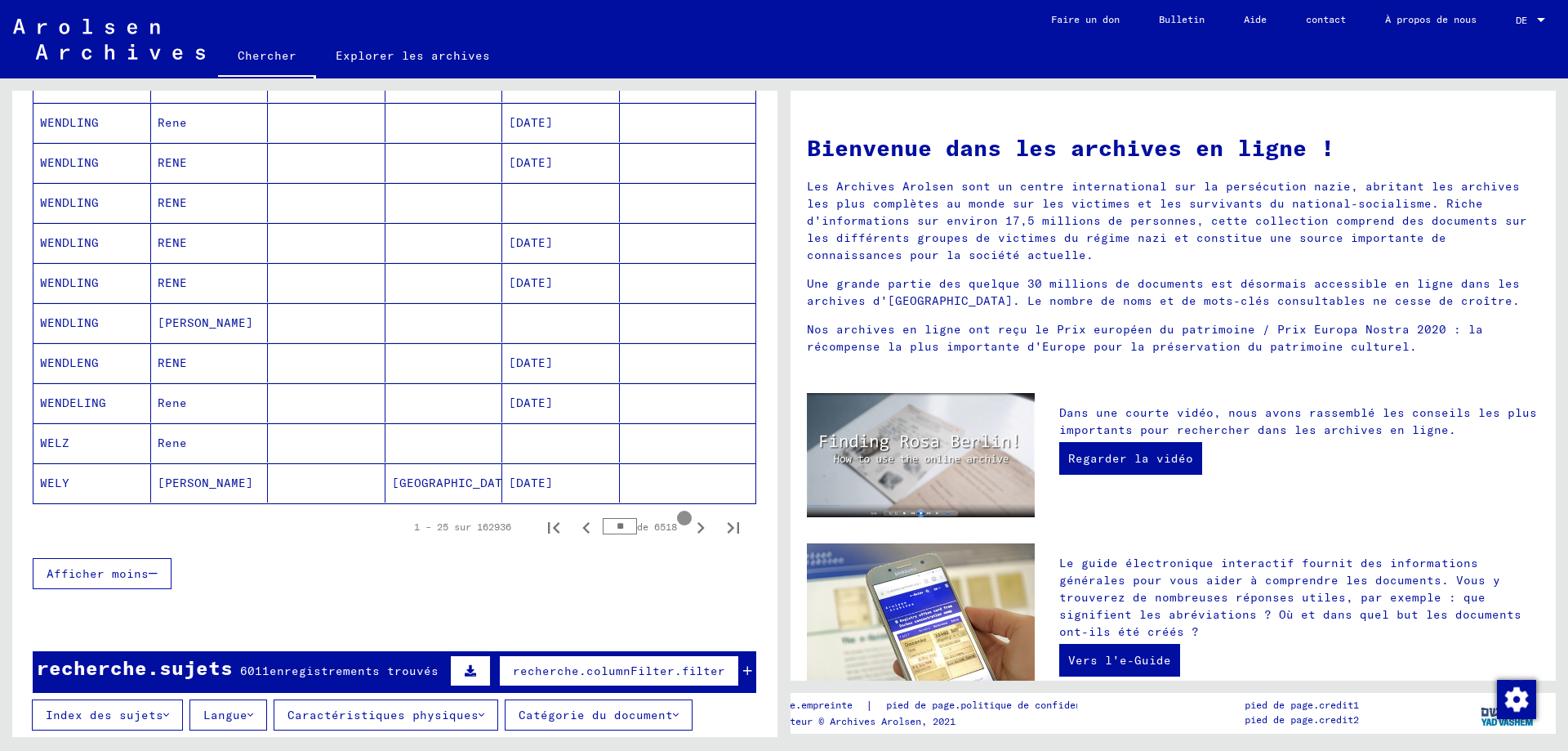
click at [690, 526] on icon "Page suivante" at bounding box center [701, 527] width 23 height 23
